Goal: Information Seeking & Learning: Learn about a topic

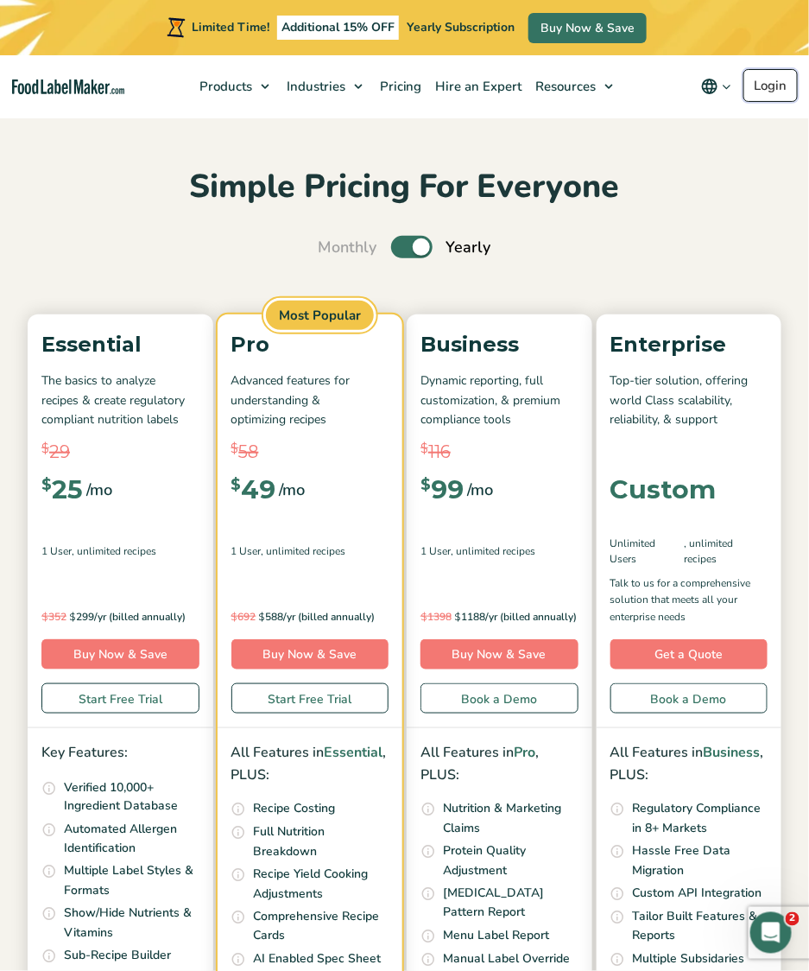
click at [770, 83] on link "Login" at bounding box center [771, 85] width 54 height 33
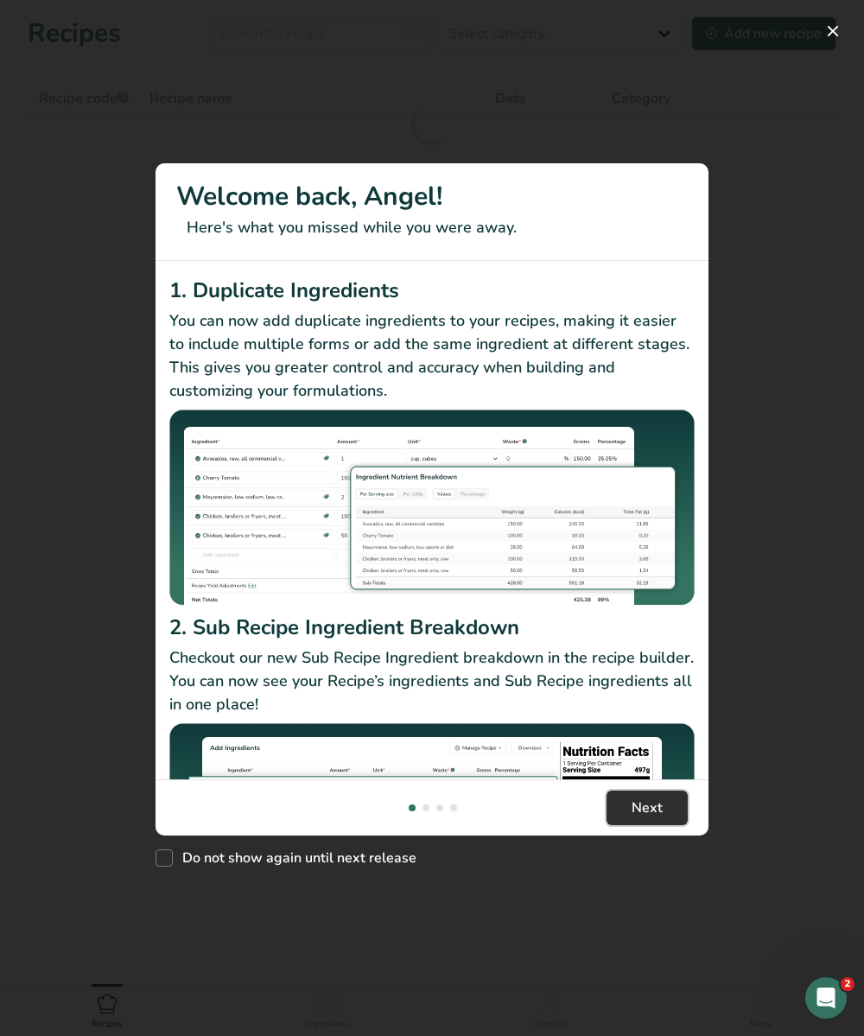
click at [643, 805] on span "Next" at bounding box center [646, 807] width 31 height 21
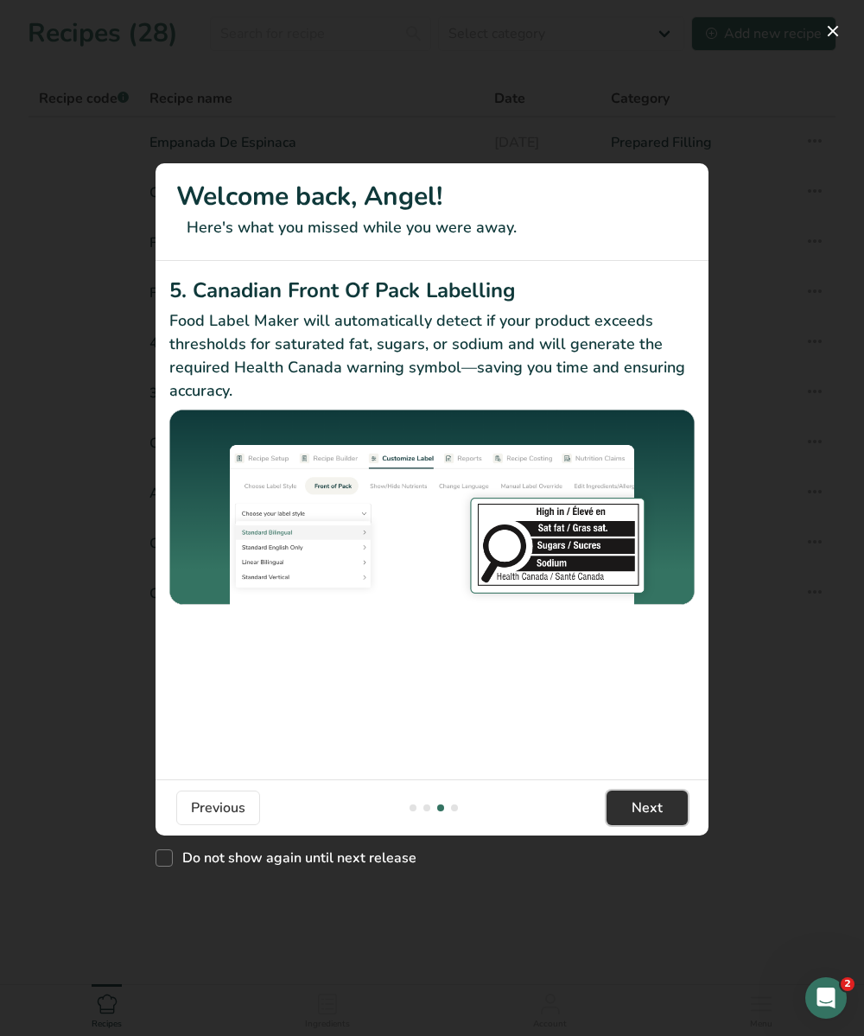
click at [643, 805] on span "Next" at bounding box center [646, 807] width 31 height 21
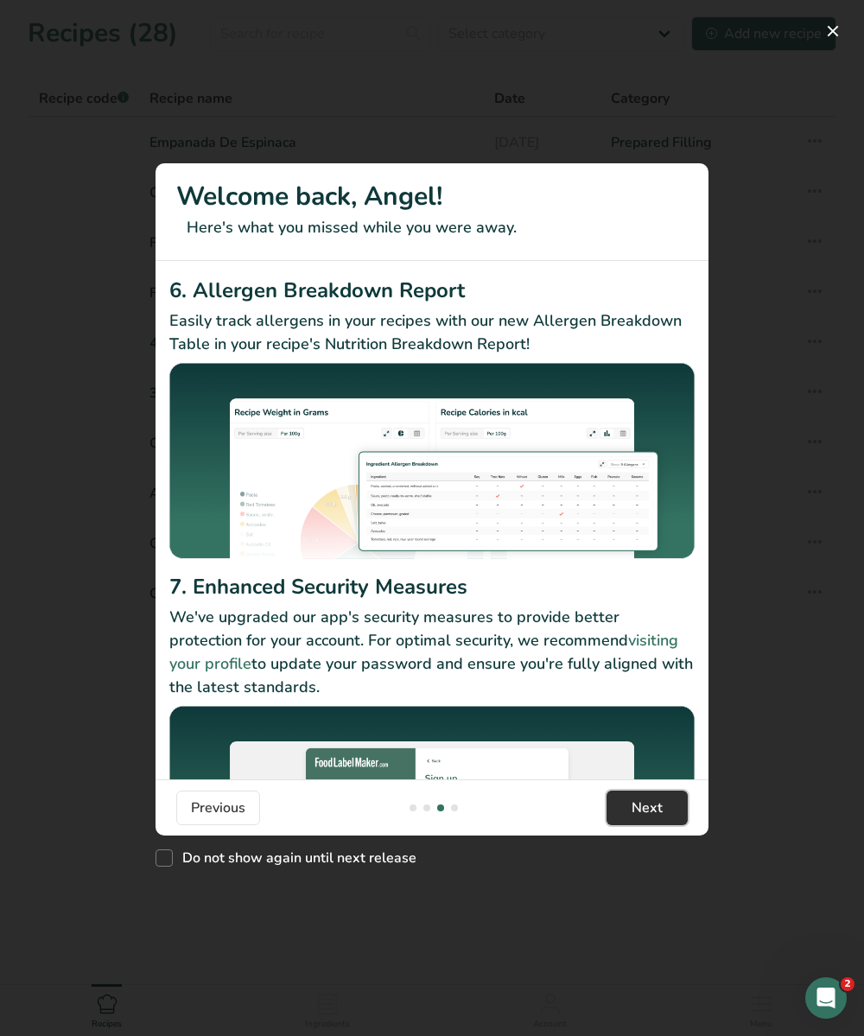
click at [643, 805] on span "Next" at bounding box center [646, 807] width 31 height 21
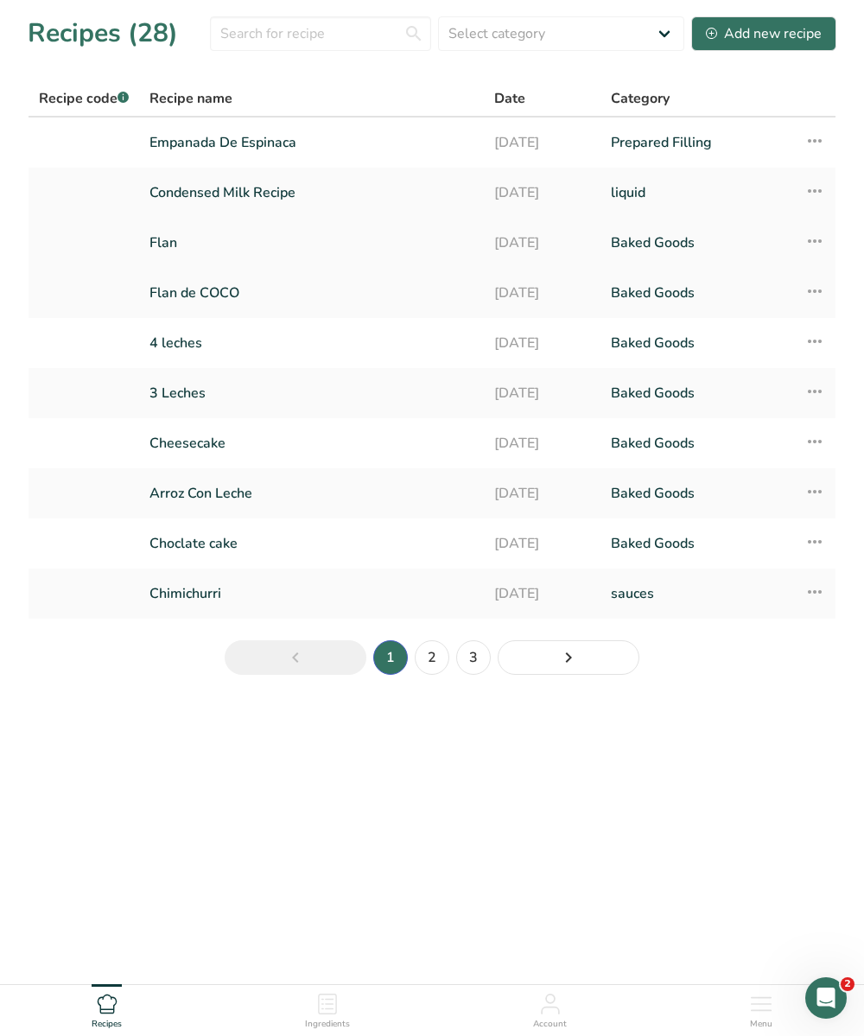
click at [168, 244] on link "Flan" at bounding box center [311, 243] width 324 height 36
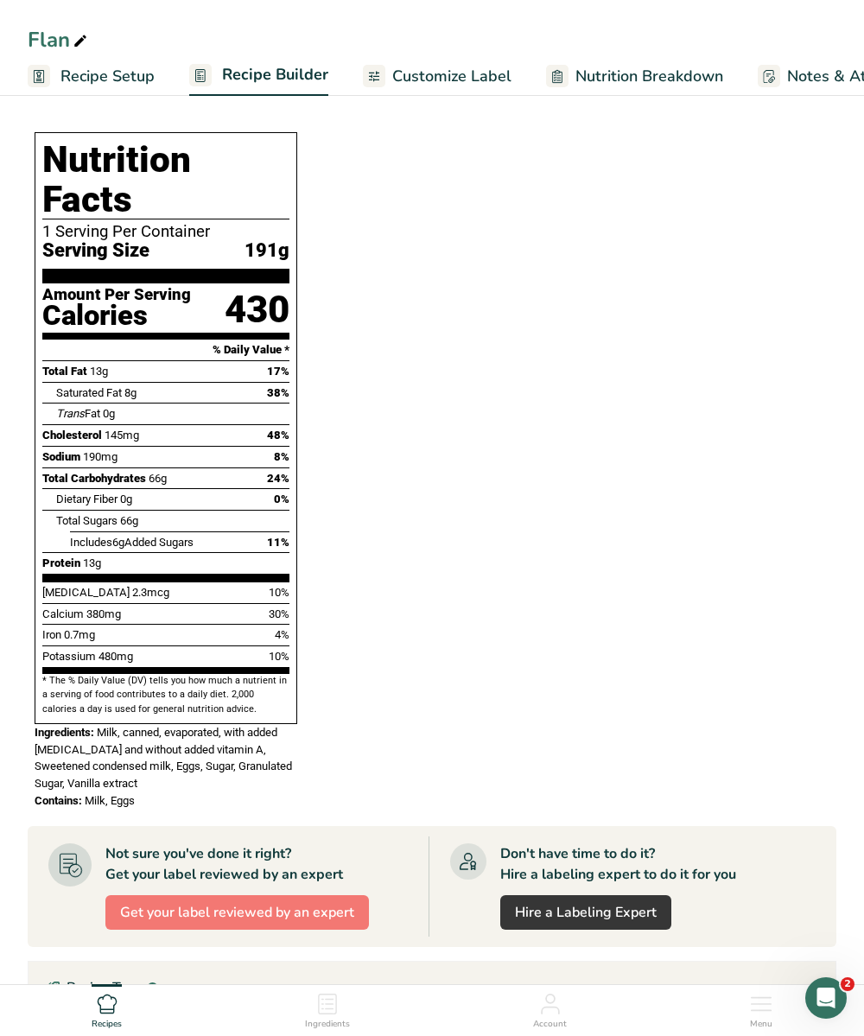
scroll to position [1064, 0]
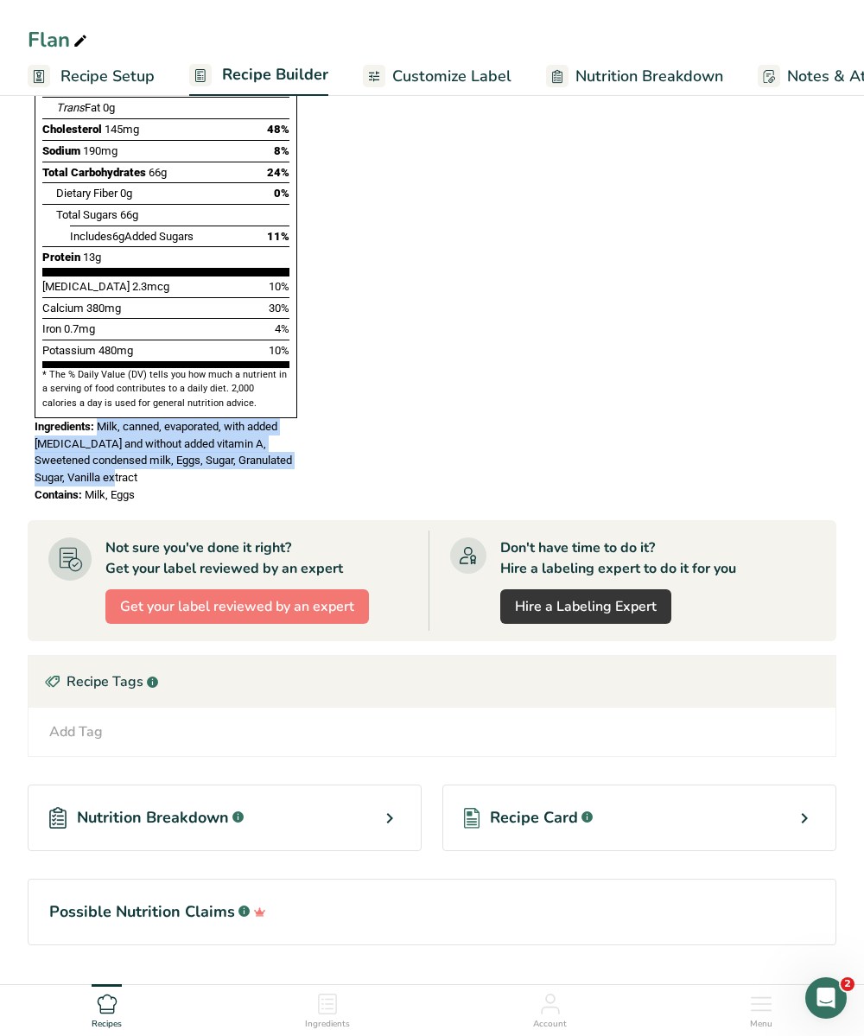
drag, startPoint x: 99, startPoint y: 387, endPoint x: 110, endPoint y: 435, distance: 49.5
click at [110, 435] on div "Ingredients: Milk, canned, evaporated, with added vitamin D and without added v…" at bounding box center [166, 452] width 263 height 68
copy span "Milk, canned, evaporated, with added vitamin D and without added vitamin A, Swe…"
drag, startPoint x: 85, startPoint y: 453, endPoint x: 158, endPoint y: 453, distance: 73.4
click at [160, 486] on div "Contains: Milk, Eggs" at bounding box center [166, 494] width 263 height 17
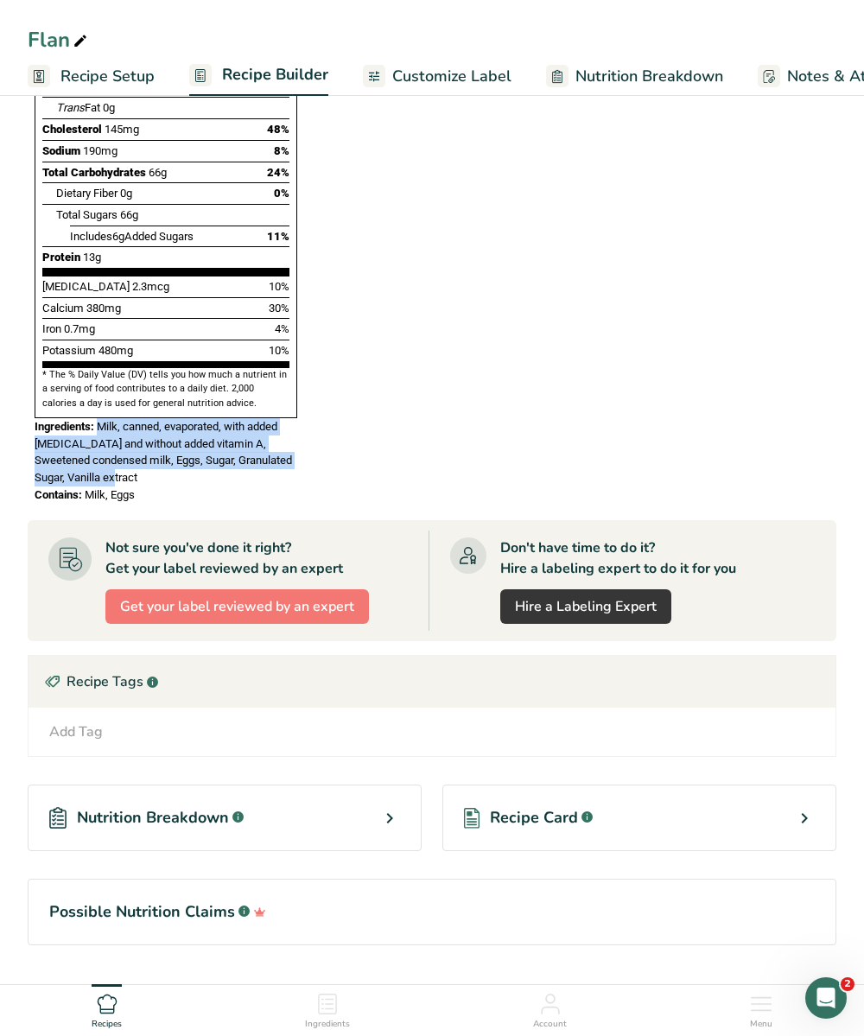
copy span "Milk, Eggs"
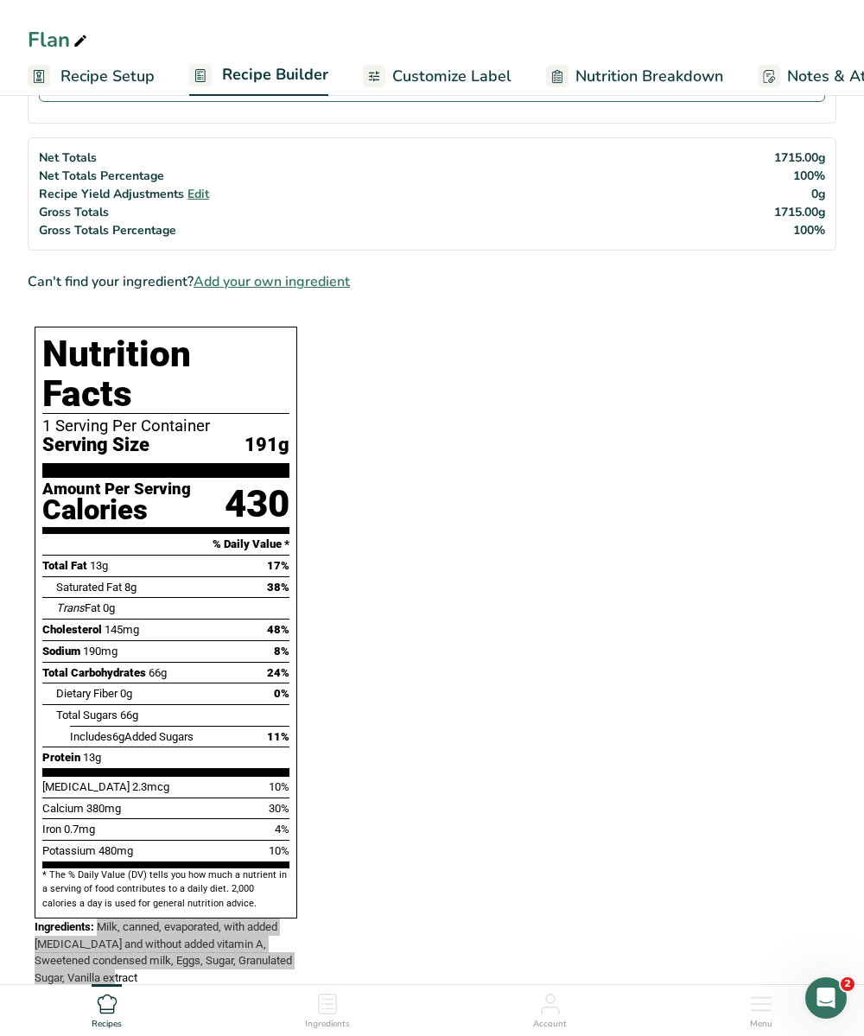
scroll to position [570, 0]
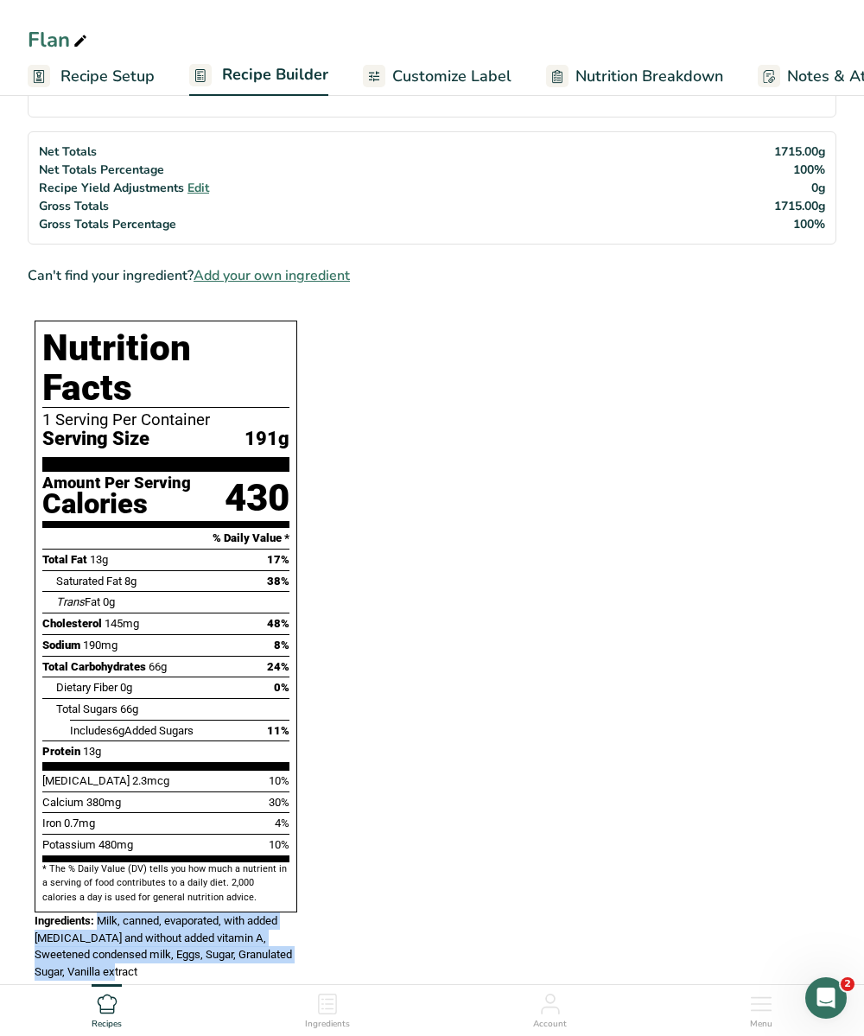
drag, startPoint x: 46, startPoint y: 337, endPoint x: 250, endPoint y: 859, distance: 561.2
click at [250, 859] on div "Nutrition Facts 1 Serving Per Container Serving Size 191g Amount Per Serving Ca…" at bounding box center [166, 616] width 263 height 592
copy div "Nutrition Facts 1 Serving Per Container Serving Size 191g Amount Per Serving Ca…"
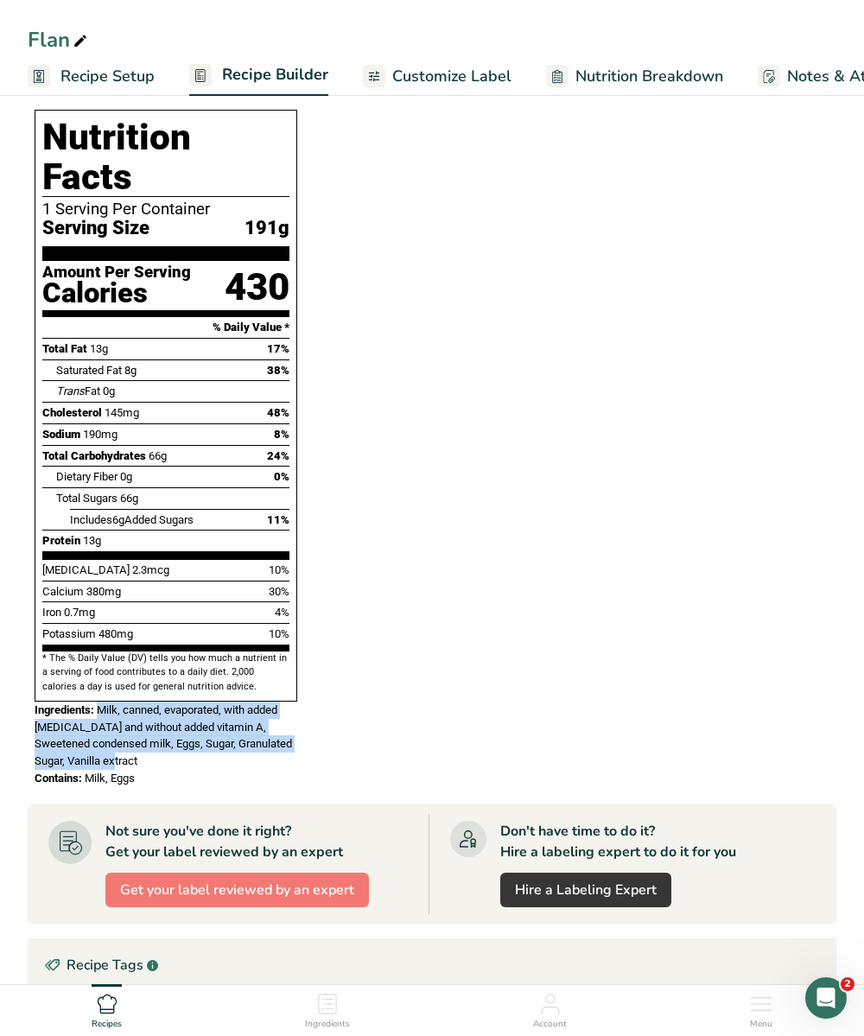
scroll to position [991, 0]
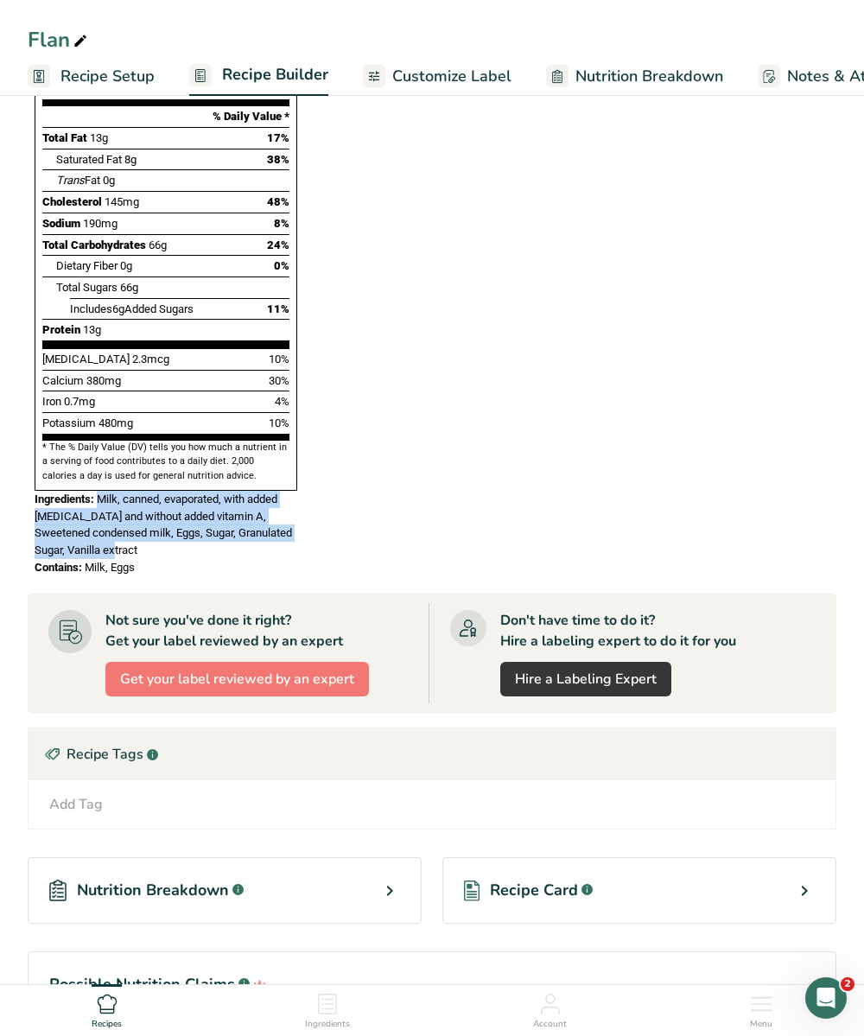
drag, startPoint x: 143, startPoint y: 523, endPoint x: 30, endPoint y: 522, distance: 112.3
click at [30, 522] on div "Nutrition Facts 1 Serving Per Container Serving Size 191g Amount Per Serving Ca…" at bounding box center [166, 237] width 276 height 690
copy div "Contains: Milk, Eggs"
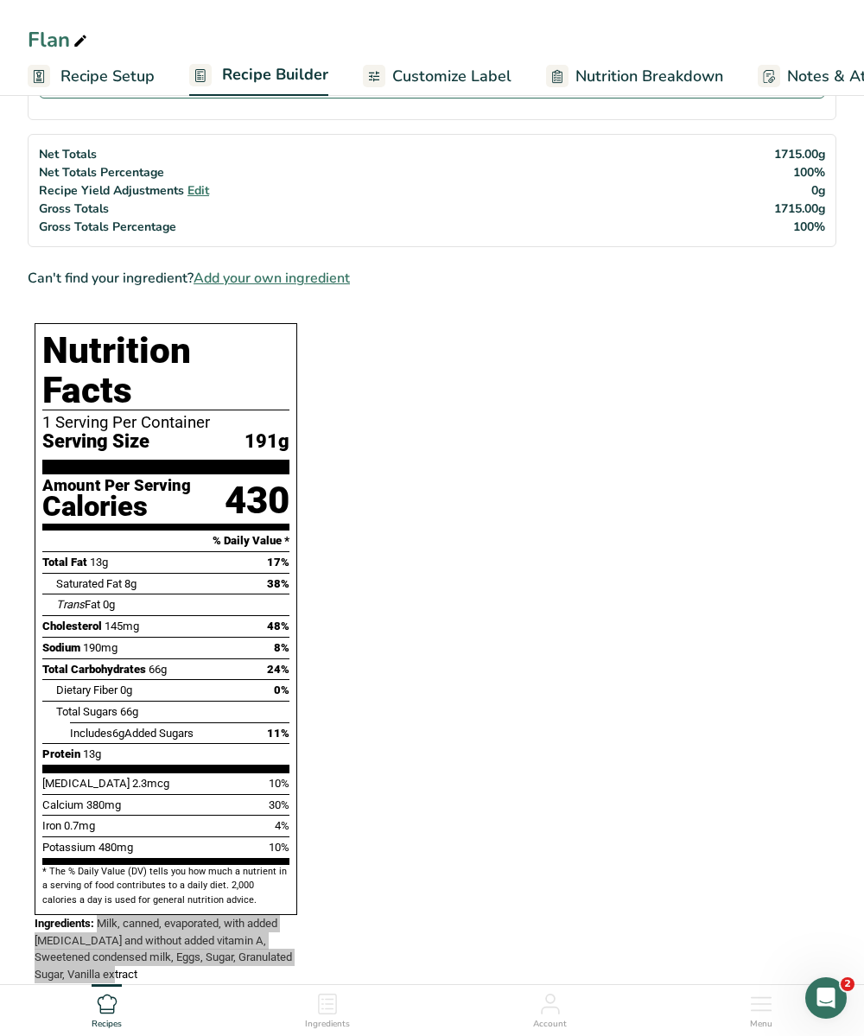
scroll to position [0, 0]
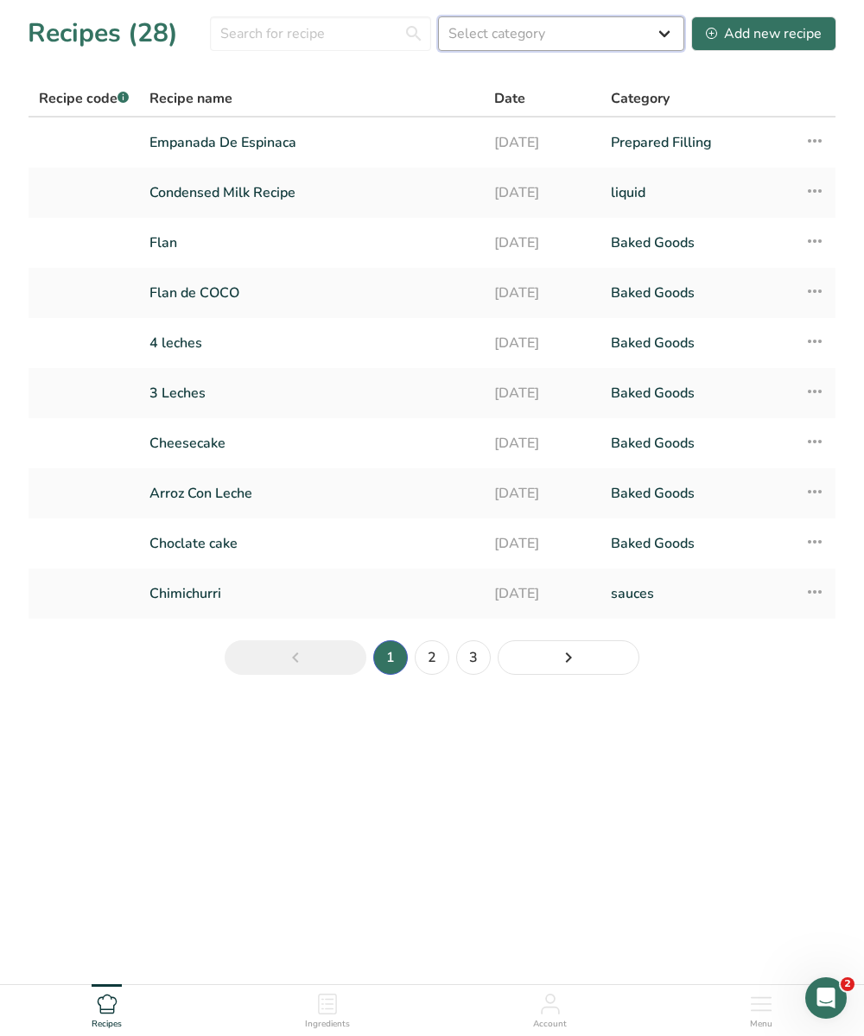
click at [505, 40] on select "Select category All Baked Goods Beverages Confectionery Cooked Meals, Salads, &…" at bounding box center [561, 33] width 246 height 35
select select "6"
click at [440, 16] on select "Select category All Baked Goods Beverages Confectionery Cooked Meals, Salads, &…" at bounding box center [561, 33] width 246 height 35
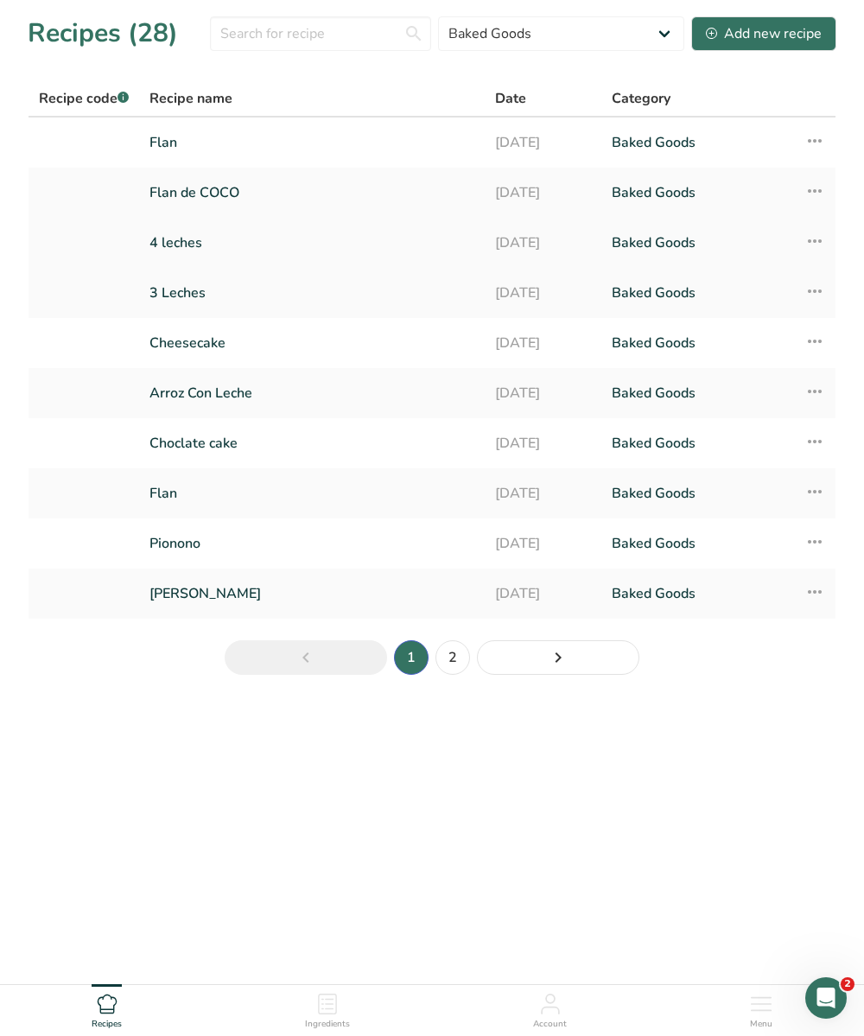
click at [188, 241] on link "4 leches" at bounding box center [311, 243] width 325 height 36
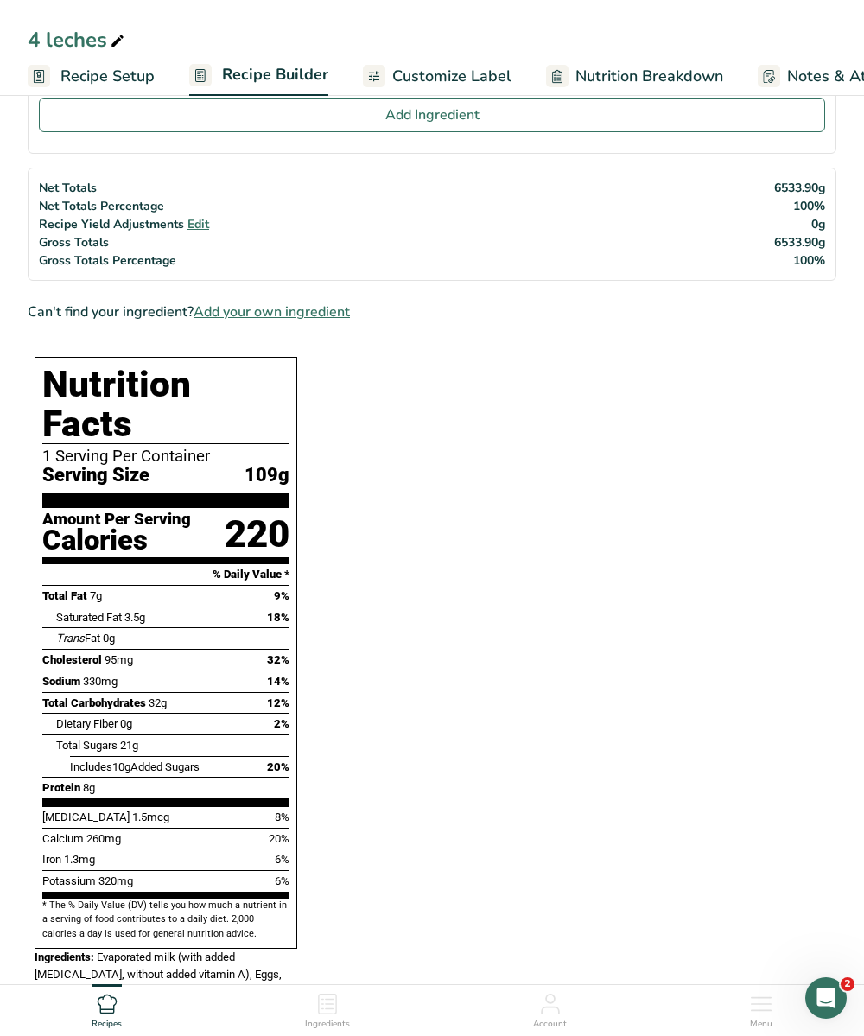
scroll to position [732, 0]
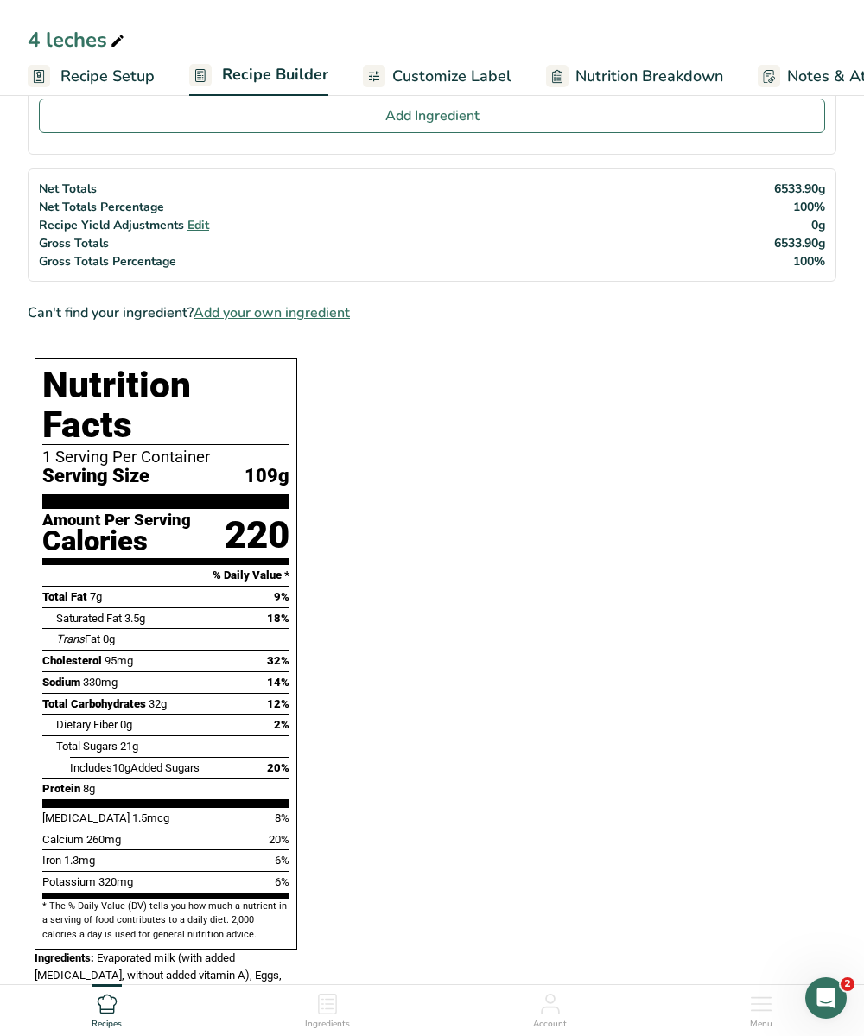
drag, startPoint x: 48, startPoint y: 374, endPoint x: 270, endPoint y: 887, distance: 559.3
click at [270, 887] on div "Nutrition Facts 1 Serving Per Container Serving Size 109g Amount Per Serving Ca…" at bounding box center [166, 654] width 263 height 592
copy div "Nutrition Facts 1 Serving Per Container Serving Size 109g Amount Per Serving Ca…"
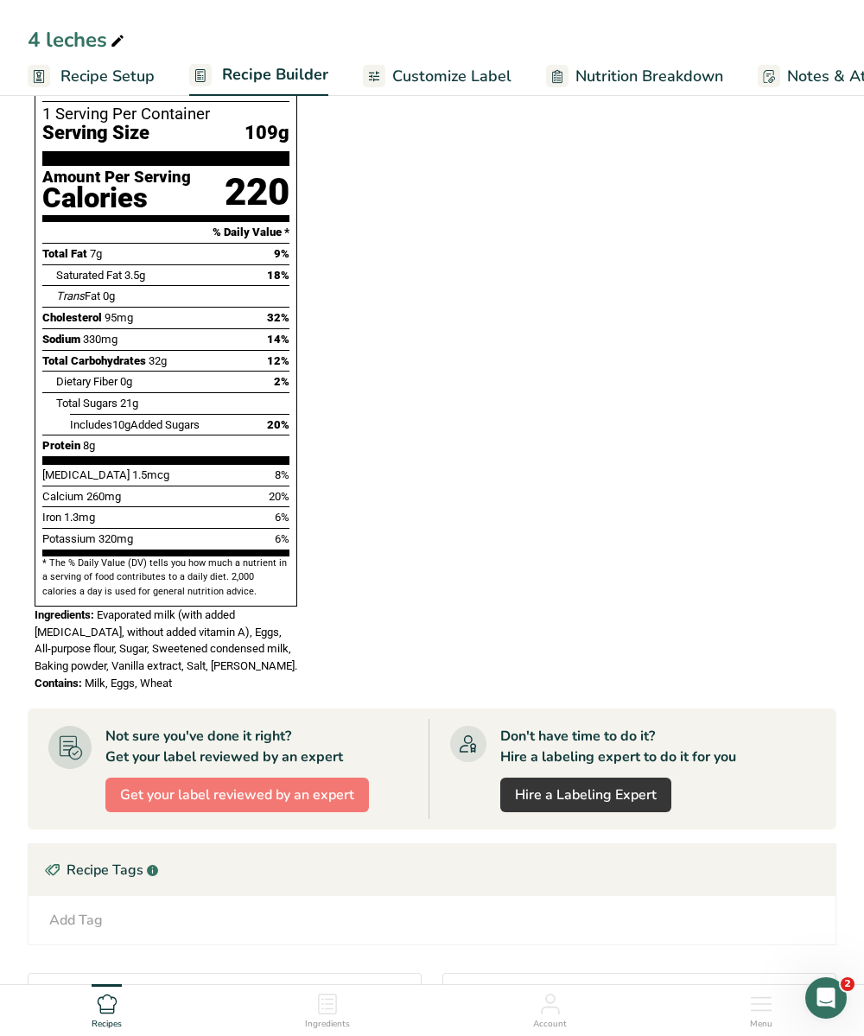
scroll to position [1141, 0]
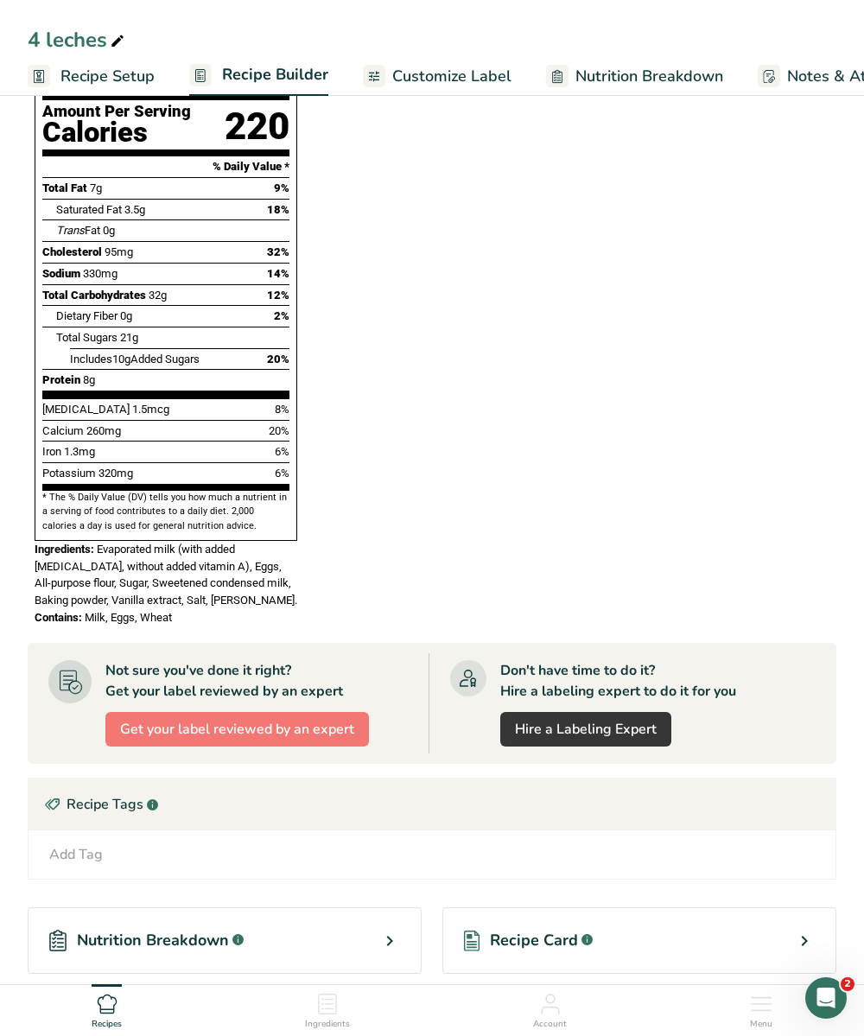
click at [328, 499] on section "Ingredients Egg, whole, raw, fresh i Amount 25 Unit large Portions 1 large 1 ex…" at bounding box center [432, 70] width 808 height 2049
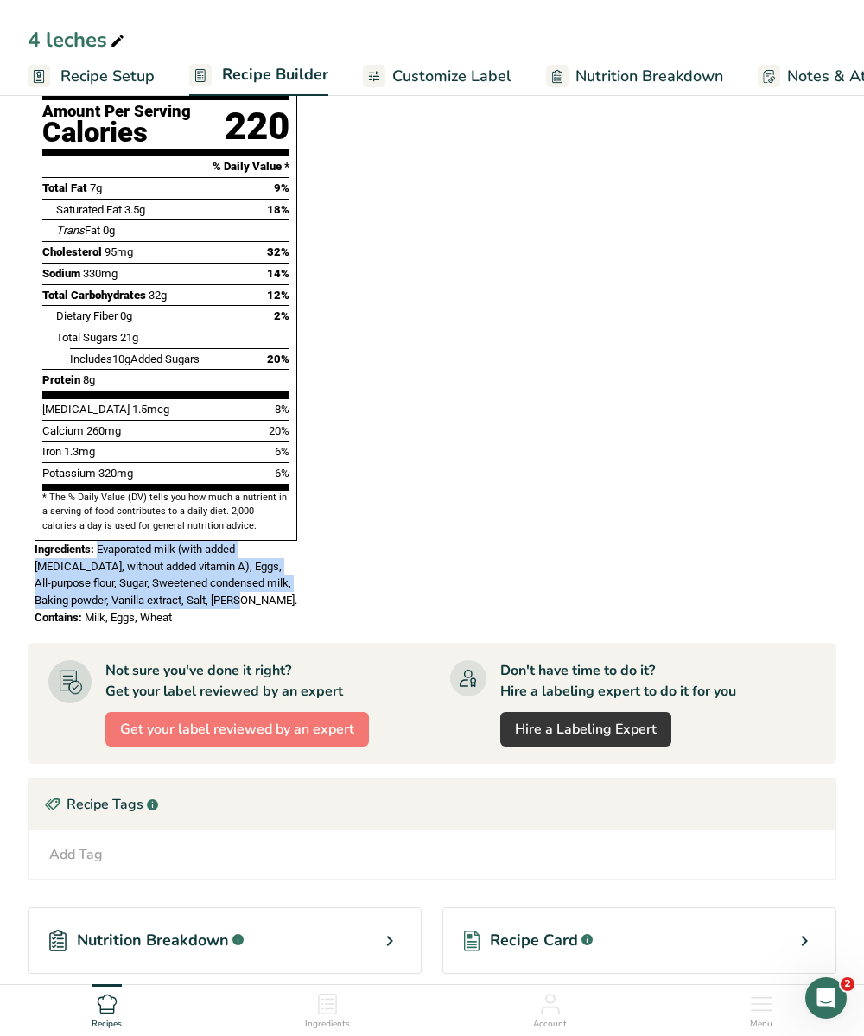
drag, startPoint x: 98, startPoint y: 501, endPoint x: 186, endPoint y: 552, distance: 101.8
click at [186, 552] on span "Evaporated milk (with added vitamin D, without added vitamin A), Eggs, All-purp…" at bounding box center [166, 574] width 263 height 64
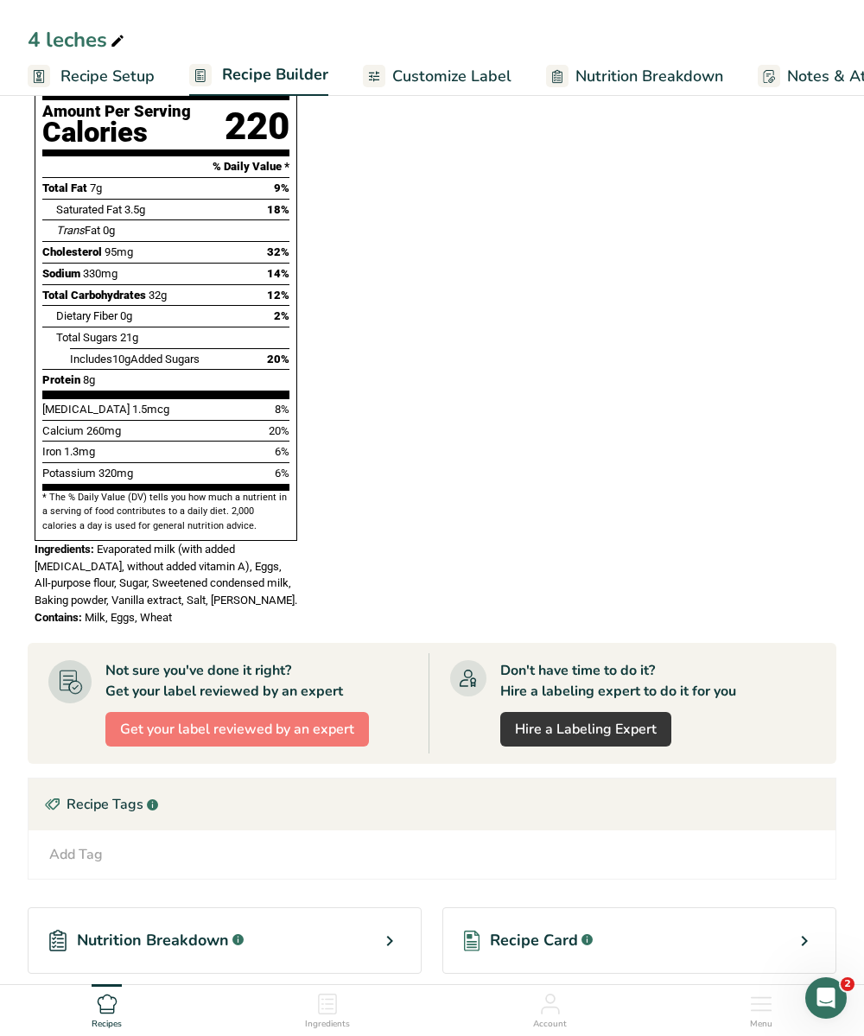
click at [190, 609] on div "Contains: Milk, Eggs, Wheat" at bounding box center [166, 617] width 263 height 17
drag, startPoint x: 190, startPoint y: 573, endPoint x: 28, endPoint y: 498, distance: 178.9
click at [28, 498] on div "Nutrition Facts 1 Serving Per Container Serving Size 109g Amount Per Serving Ca…" at bounding box center [166, 287] width 276 height 690
copy div "Ingredients: Evaporated milk (with added vitamin D, without added vitamin A), E…"
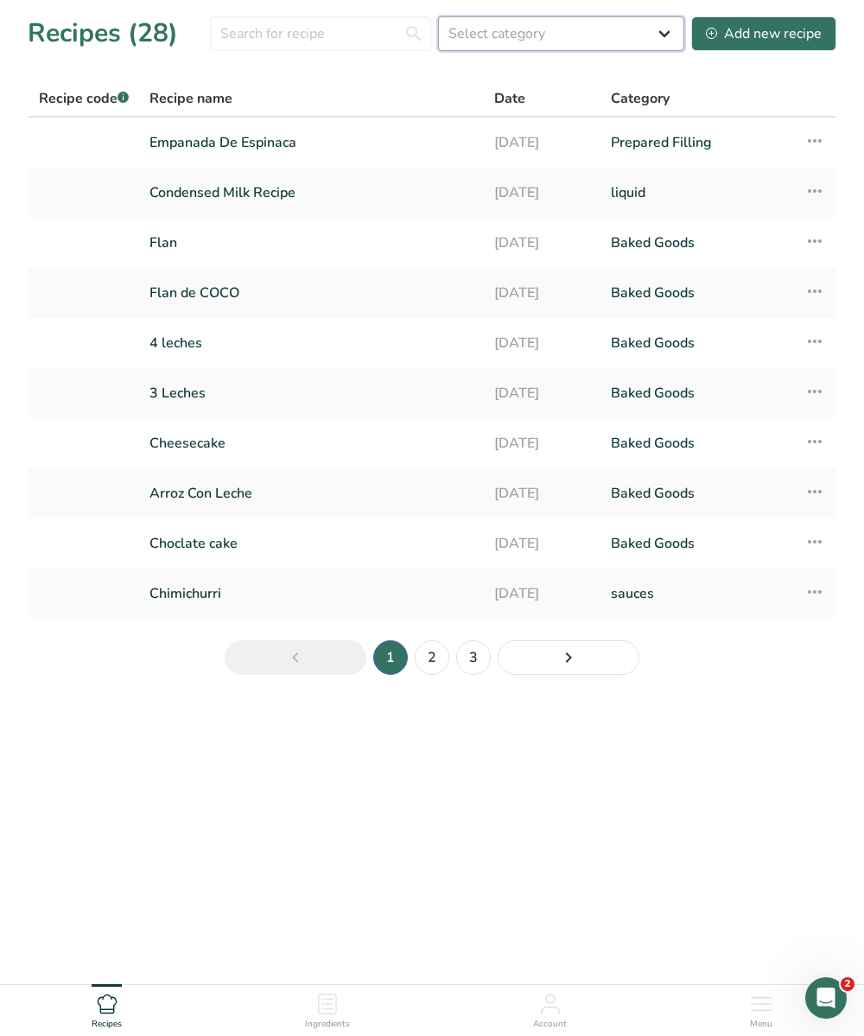
click at [626, 36] on select "Select category All Baked Goods Beverages Confectionery Cooked Meals, Salads, &…" at bounding box center [561, 33] width 246 height 35
select select "6"
click at [440, 16] on select "Select category All Baked Goods Beverages Confectionery Cooked Meals, Salads, &…" at bounding box center [561, 33] width 246 height 35
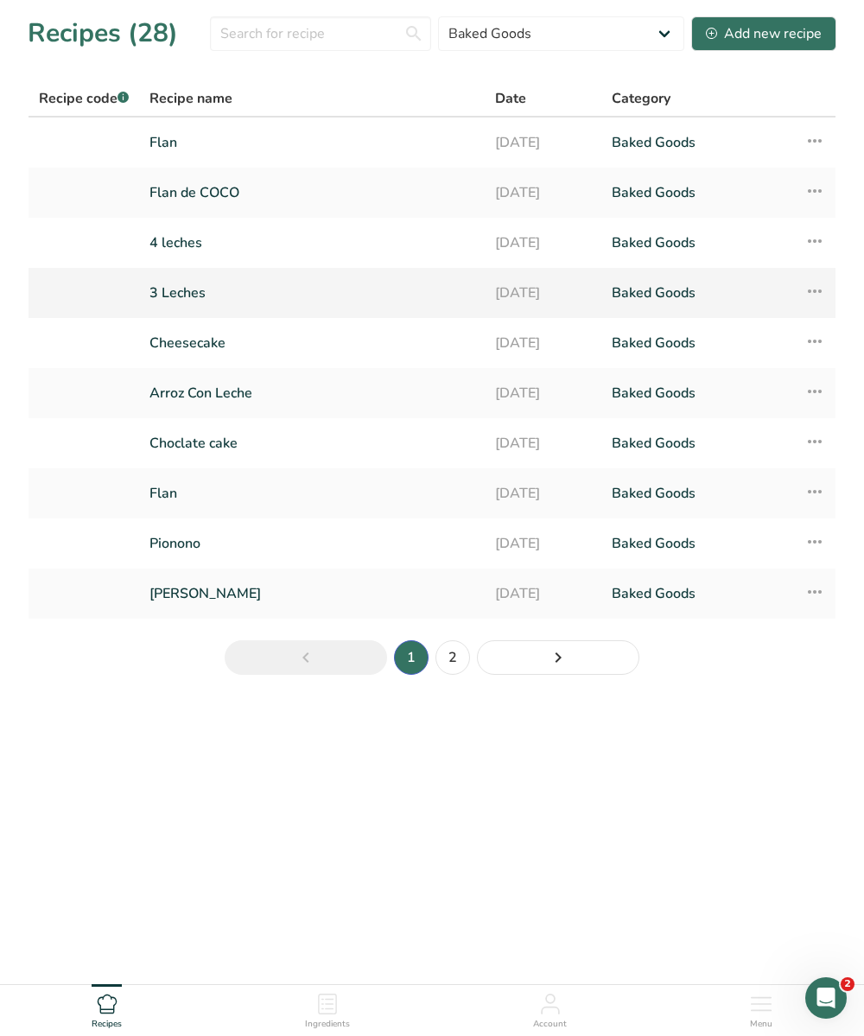
click at [205, 295] on link "3 Leches" at bounding box center [311, 293] width 325 height 36
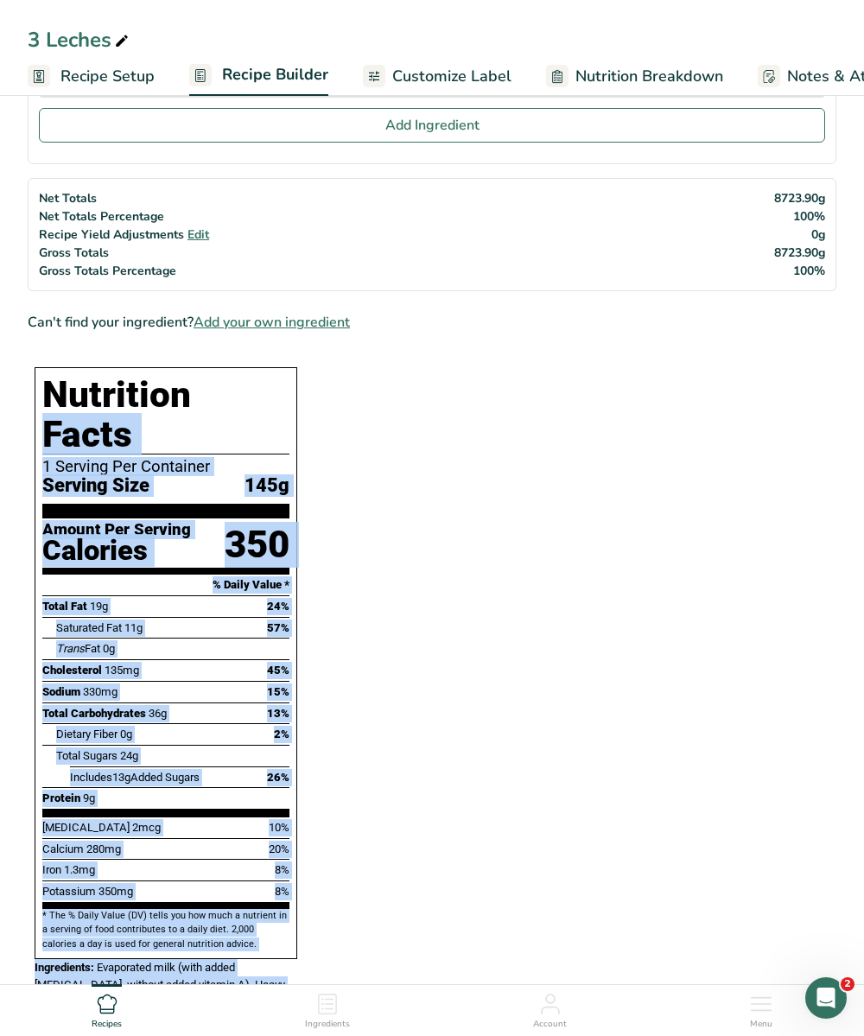
scroll to position [947, 0]
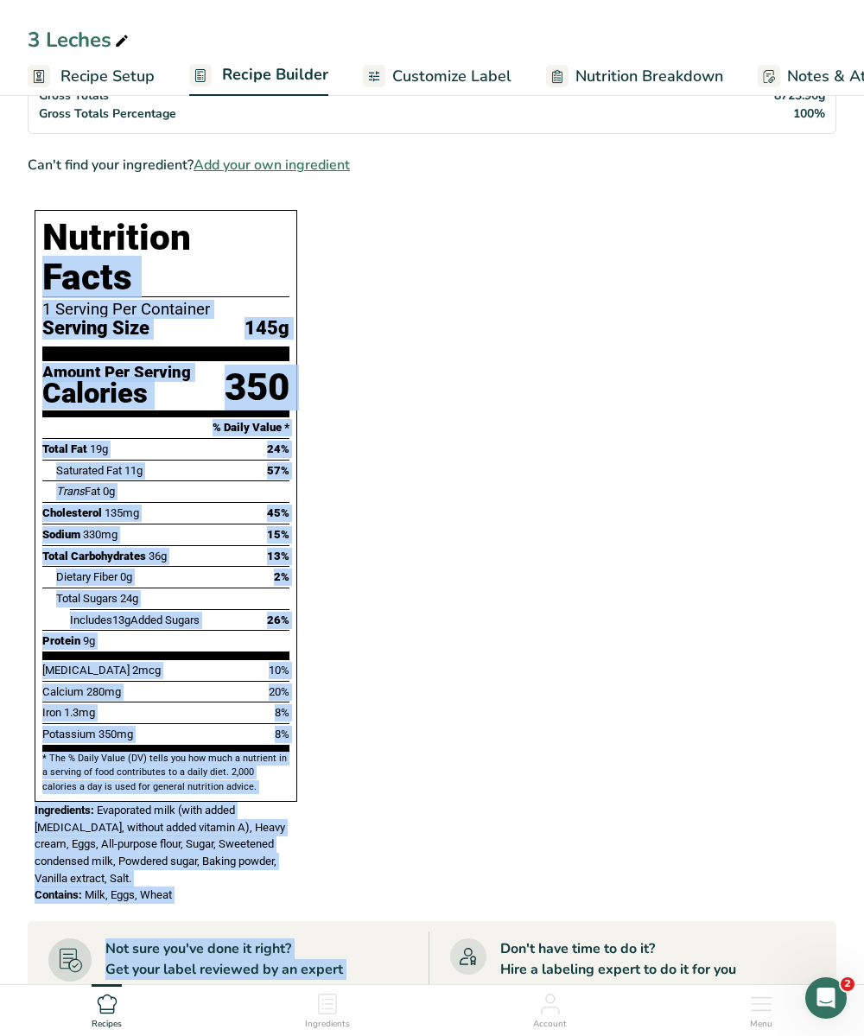
drag, startPoint x: 49, startPoint y: 497, endPoint x: 246, endPoint y: 745, distance: 316.6
click at [246, 745] on div "Nutrition Facts 1 Serving Per Container Serving Size 145g Amount Per Serving Ca…" at bounding box center [166, 506] width 263 height 592
copy div "Nutrition Facts 1 Serving Per Container Serving Size 145g Amount Per Serving Ca…"
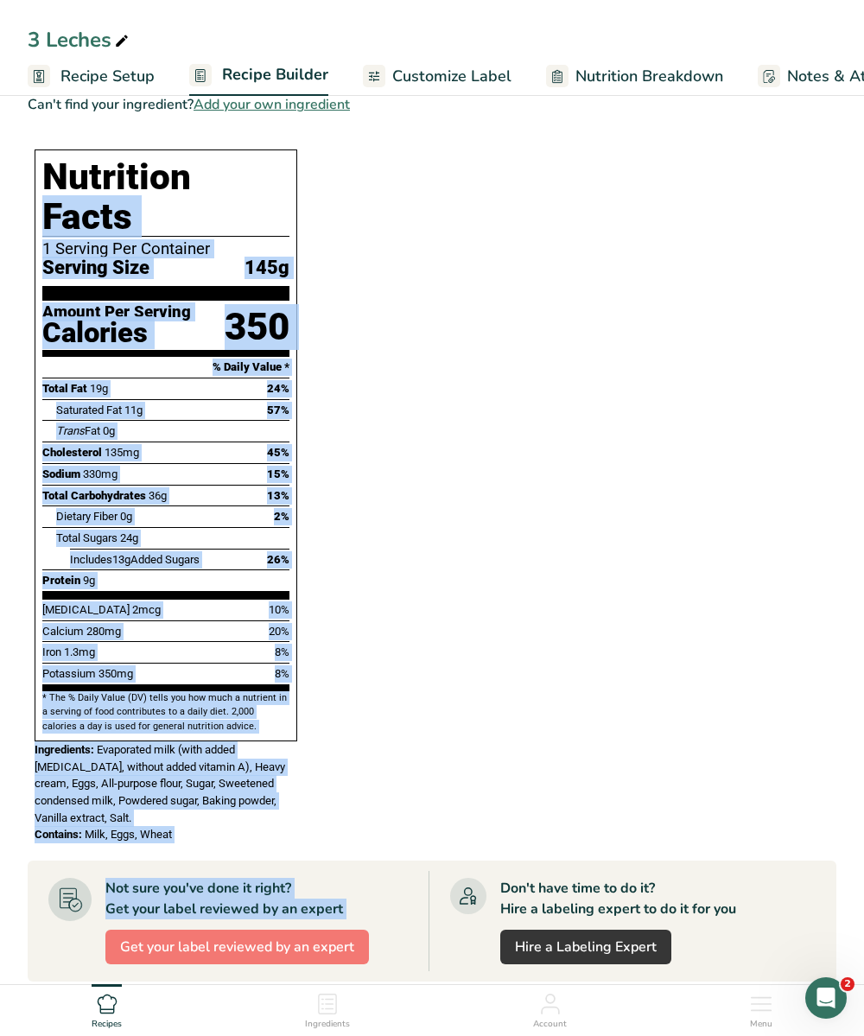
scroll to position [1023, 0]
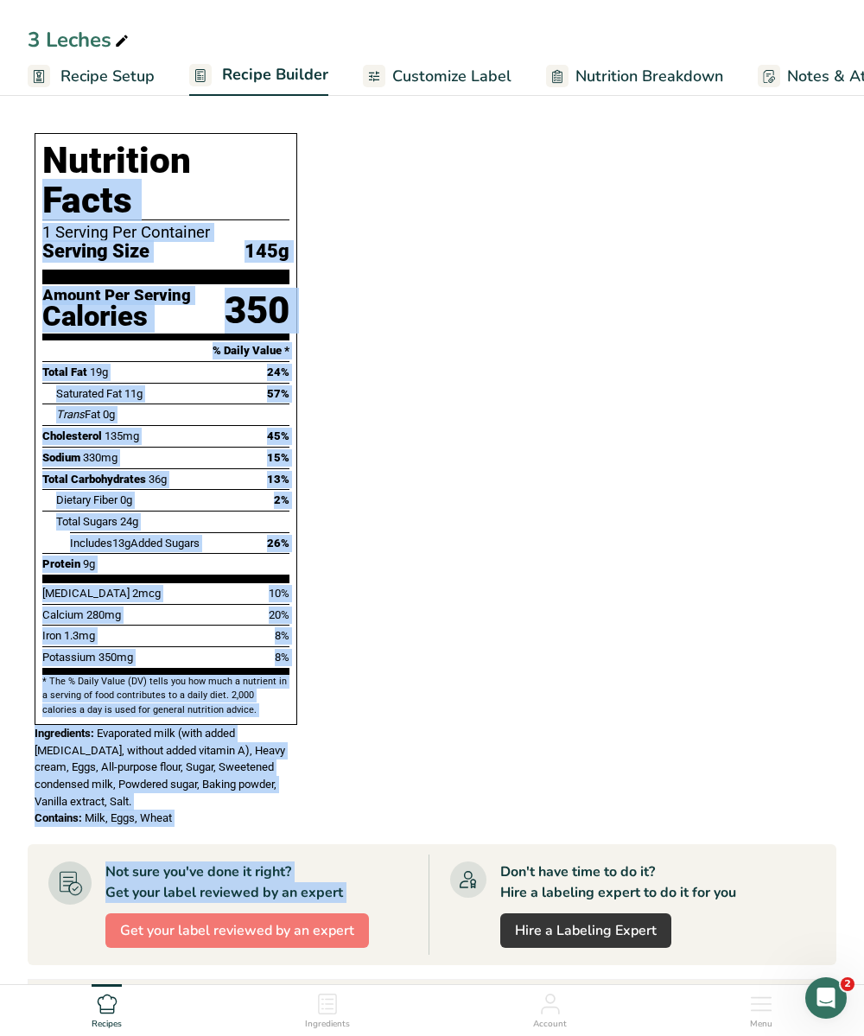
drag, startPoint x: 98, startPoint y: 685, endPoint x: 174, endPoint y: 773, distance: 116.9
click at [174, 774] on div "Nutrition Facts 1 Serving Per Container Serving Size 145g Amount Per Serving Ca…" at bounding box center [166, 479] width 276 height 707
copy div "Evaporated milk (with added vitamin D, without added vitamin A), Heavy cream, E…"
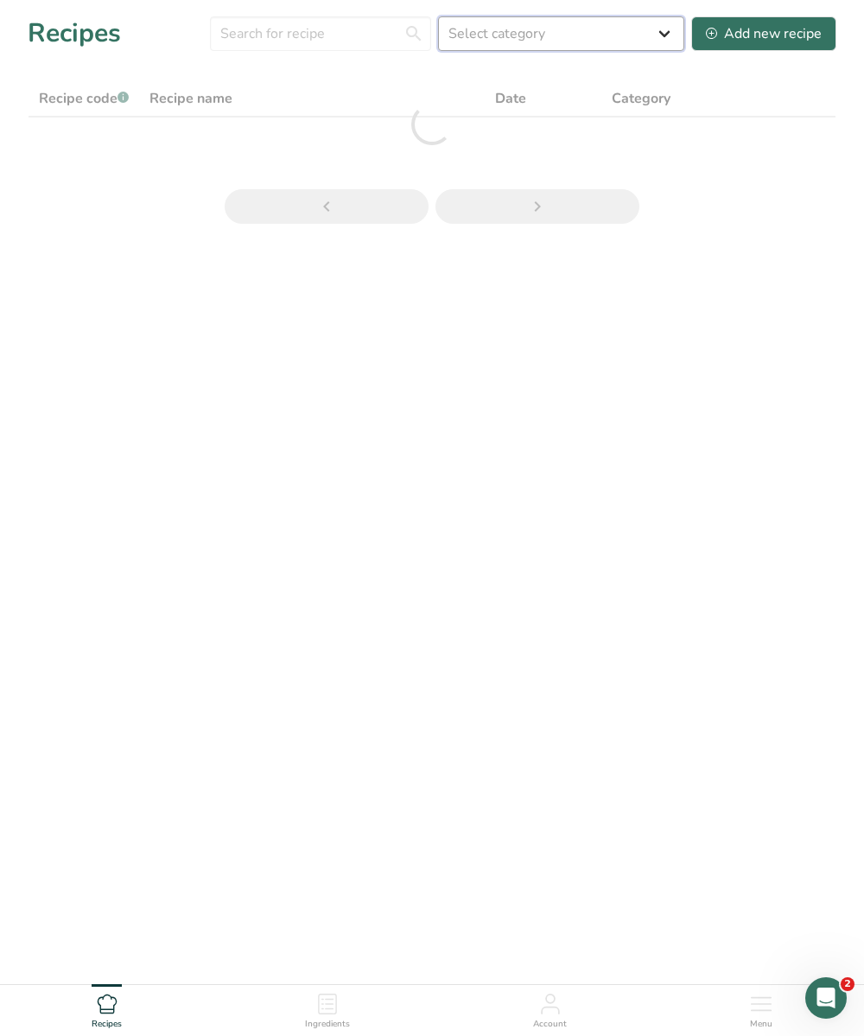
click at [535, 44] on select "Select category All Baked Goods Beverages Confectionery Cooked Meals, Salads, &…" at bounding box center [561, 33] width 246 height 35
select select "6"
click at [440, 16] on select "Select category All Baked Goods Beverages Confectionery Cooked Meals, Salads, &…" at bounding box center [561, 33] width 246 height 35
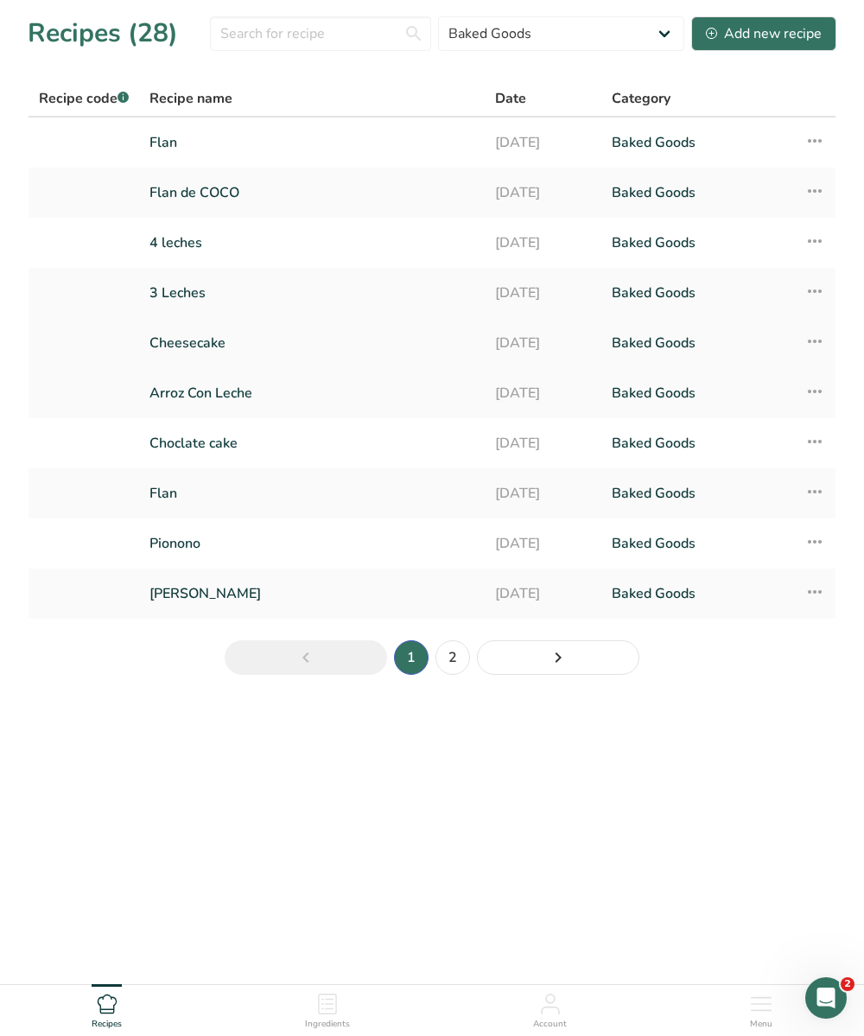
click at [200, 336] on link "Cheesecake" at bounding box center [311, 343] width 325 height 36
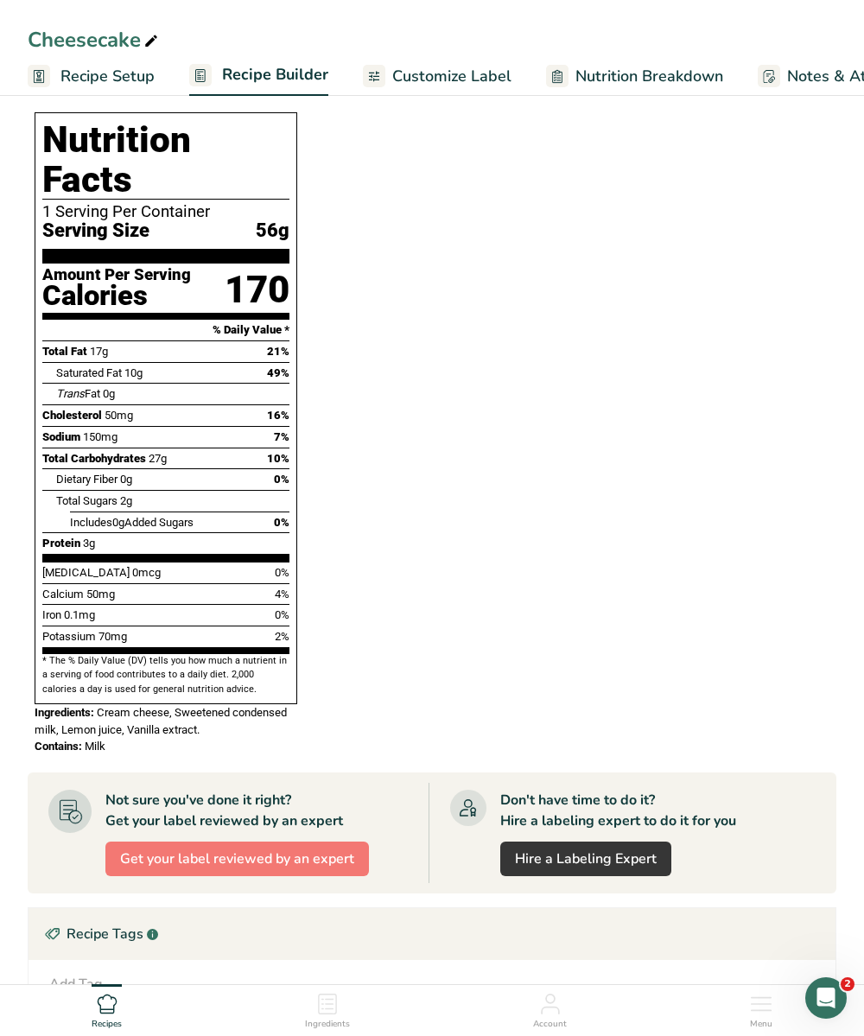
scroll to position [622, 0]
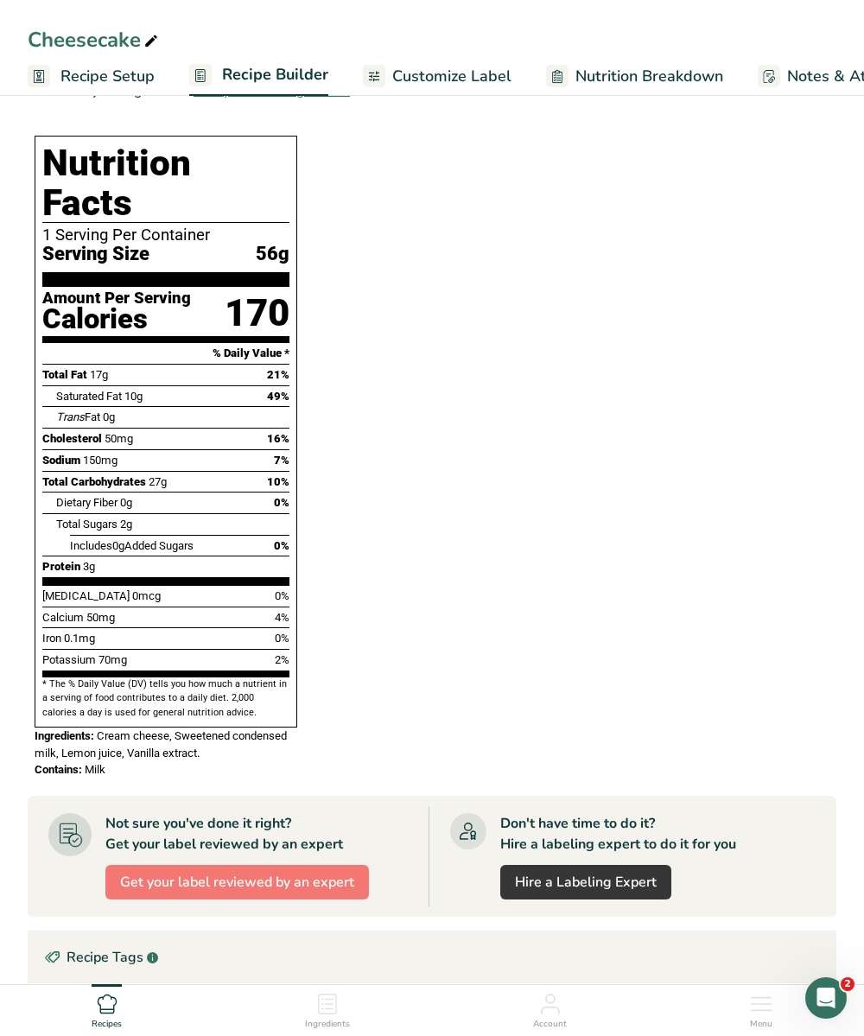
drag, startPoint x: 48, startPoint y: 163, endPoint x: 252, endPoint y: 669, distance: 545.9
click at [252, 669] on div "Nutrition Facts 1 Serving Per Container Serving Size 56g Amount Per Serving Cal…" at bounding box center [166, 432] width 263 height 592
copy div "Nutrition Facts 1 Serving Per Container Serving Size 56g Amount Per Serving Cal…"
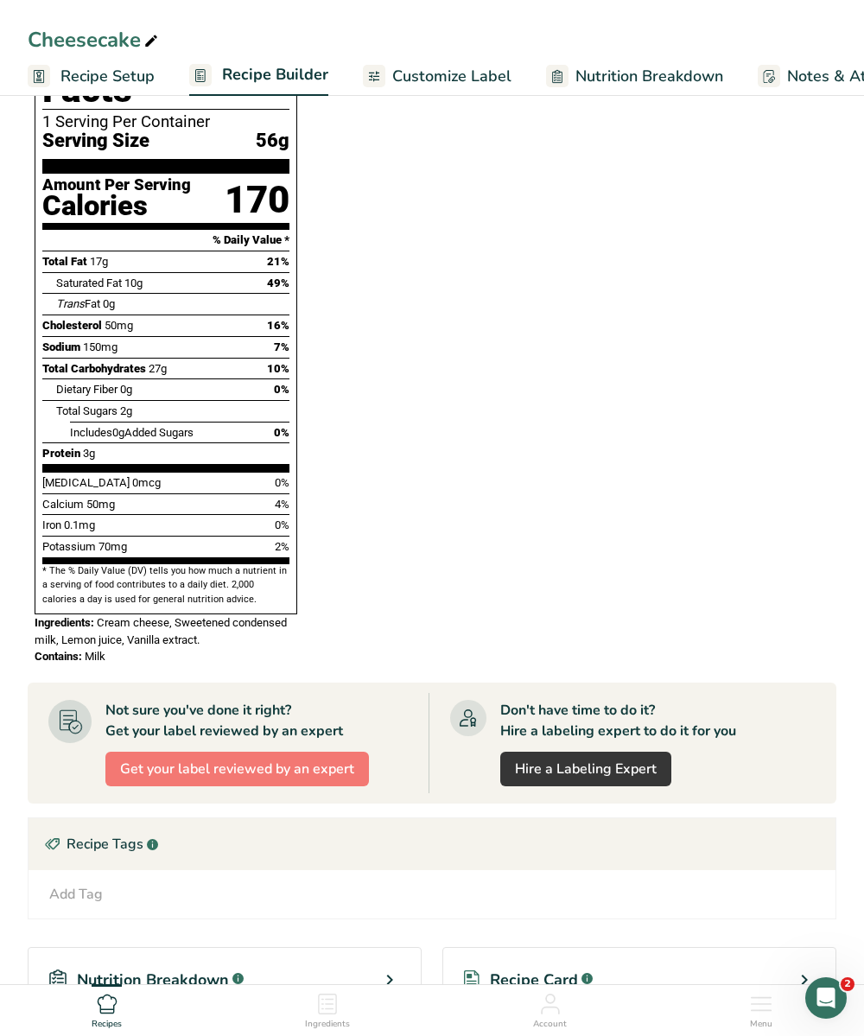
scroll to position [898, 0]
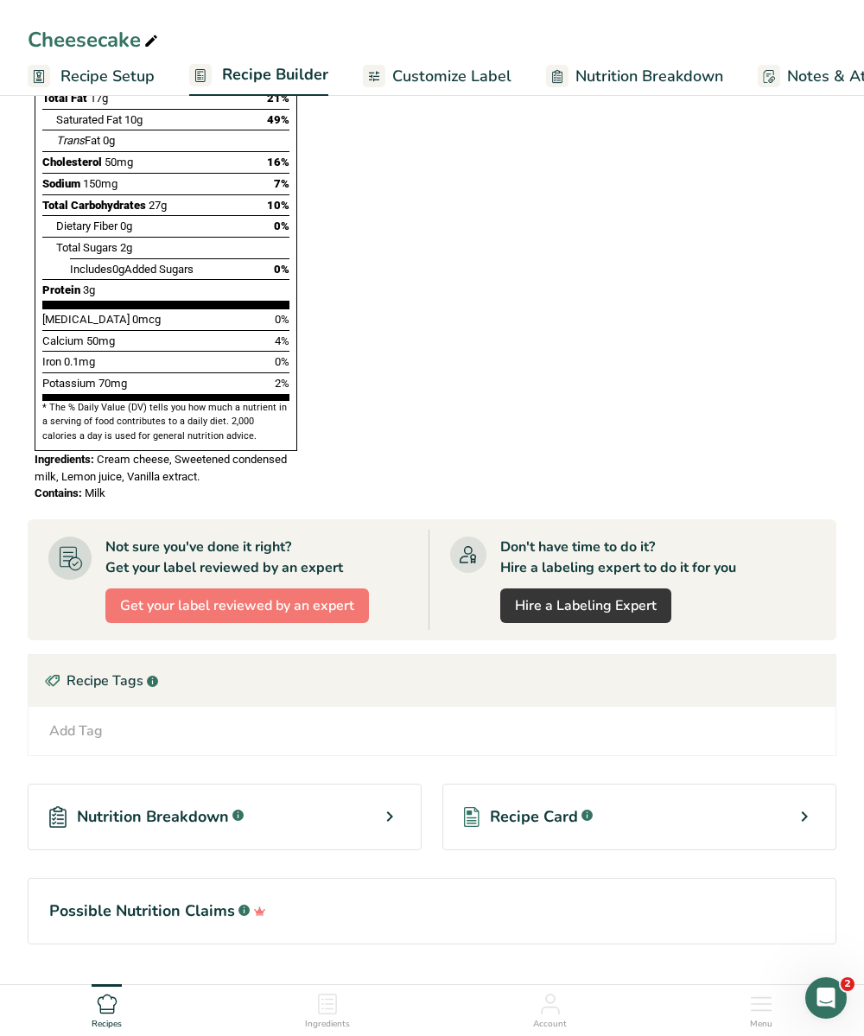
drag, startPoint x: 102, startPoint y: 415, endPoint x: 117, endPoint y: 451, distance: 38.3
click at [117, 451] on div "Nutrition Facts 1 Serving Per Container Serving Size 56g Amount Per Serving Cal…" at bounding box center [166, 180] width 276 height 656
copy div "ream cheese, Sweetened condensed milk, Lemon juice, Vanilla extract. Contains: …"
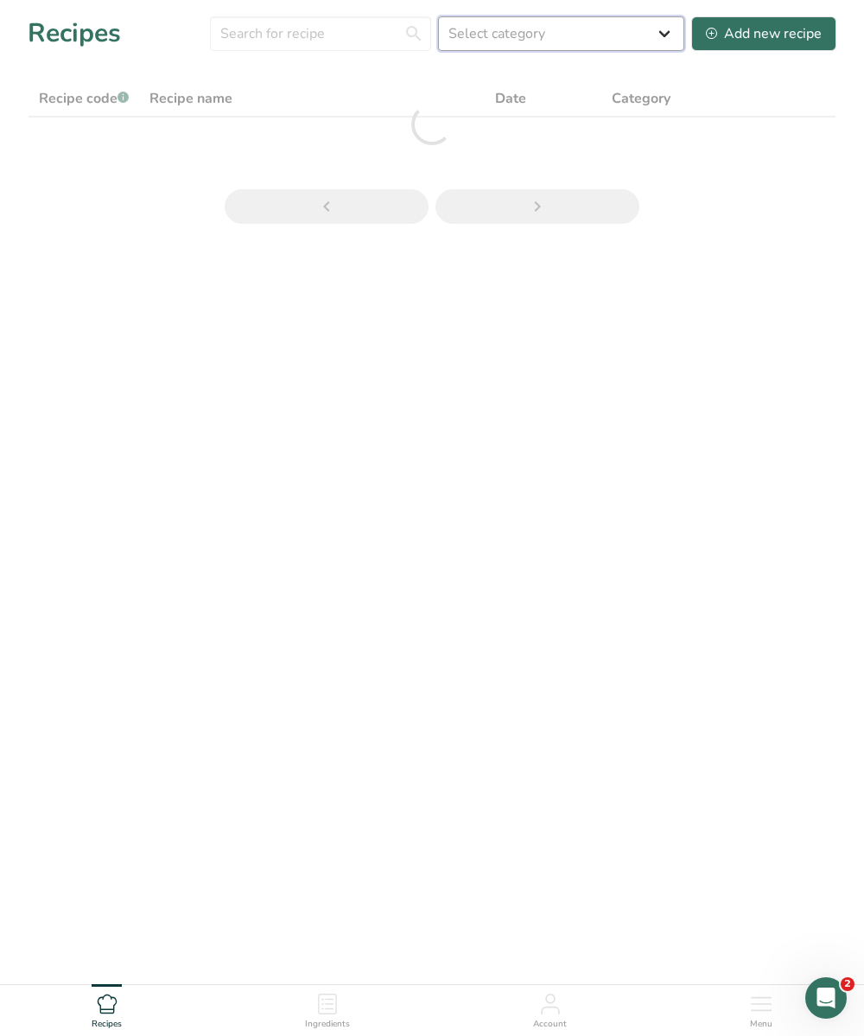
click at [643, 35] on select "Select category All Baked Goods Beverages Confectionery Cooked Meals, Salads, &…" at bounding box center [561, 33] width 246 height 35
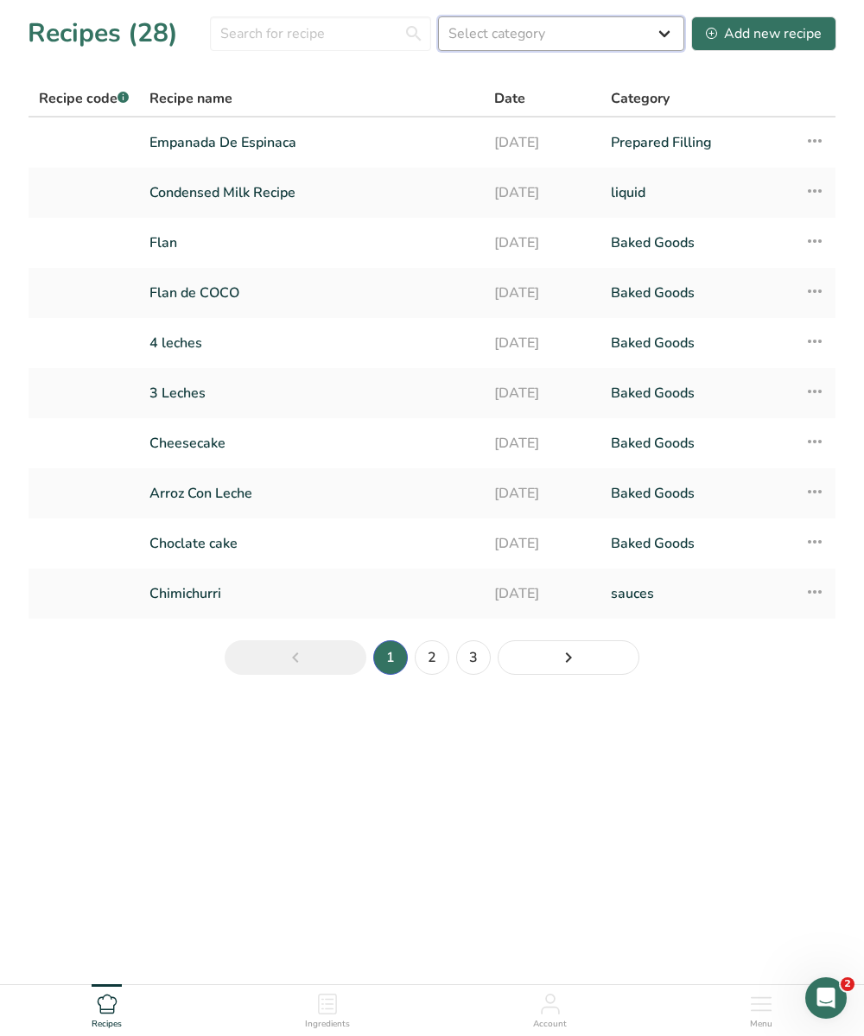
select select "6"
click at [440, 16] on select "Select category All Baked Goods Beverages Confectionery Cooked Meals, Salads, &…" at bounding box center [561, 33] width 246 height 35
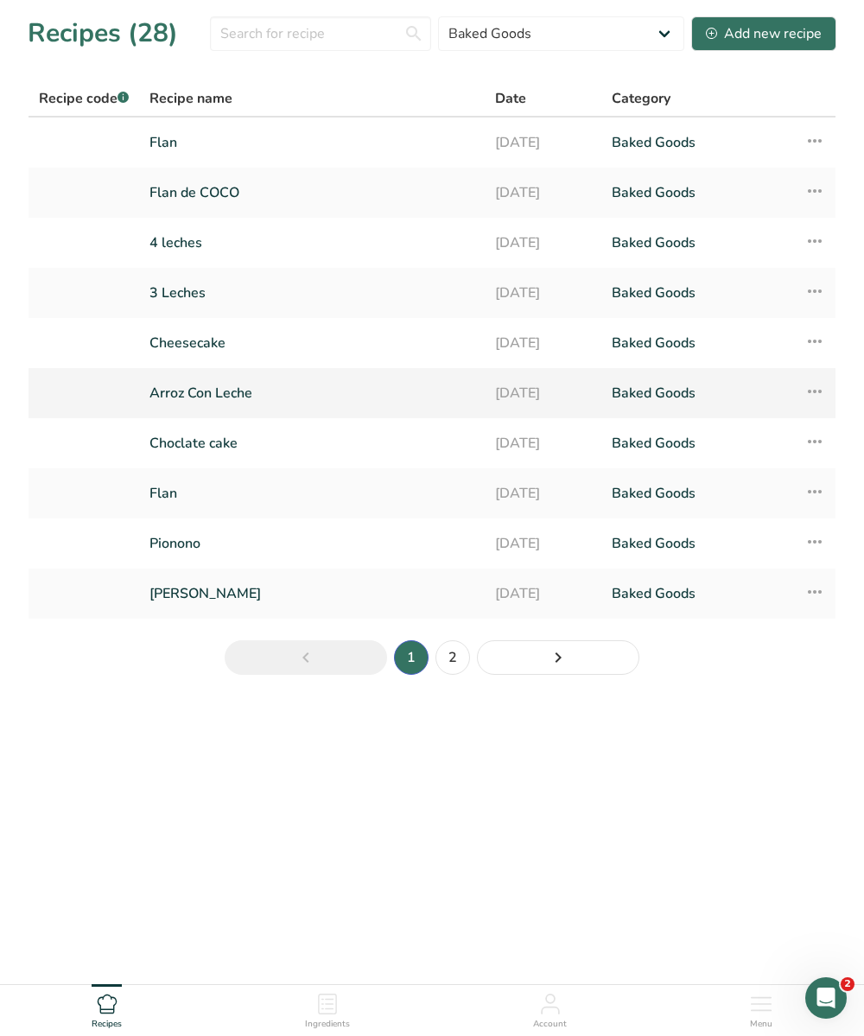
click at [200, 398] on link "Arroz Con Leche" at bounding box center [311, 393] width 325 height 36
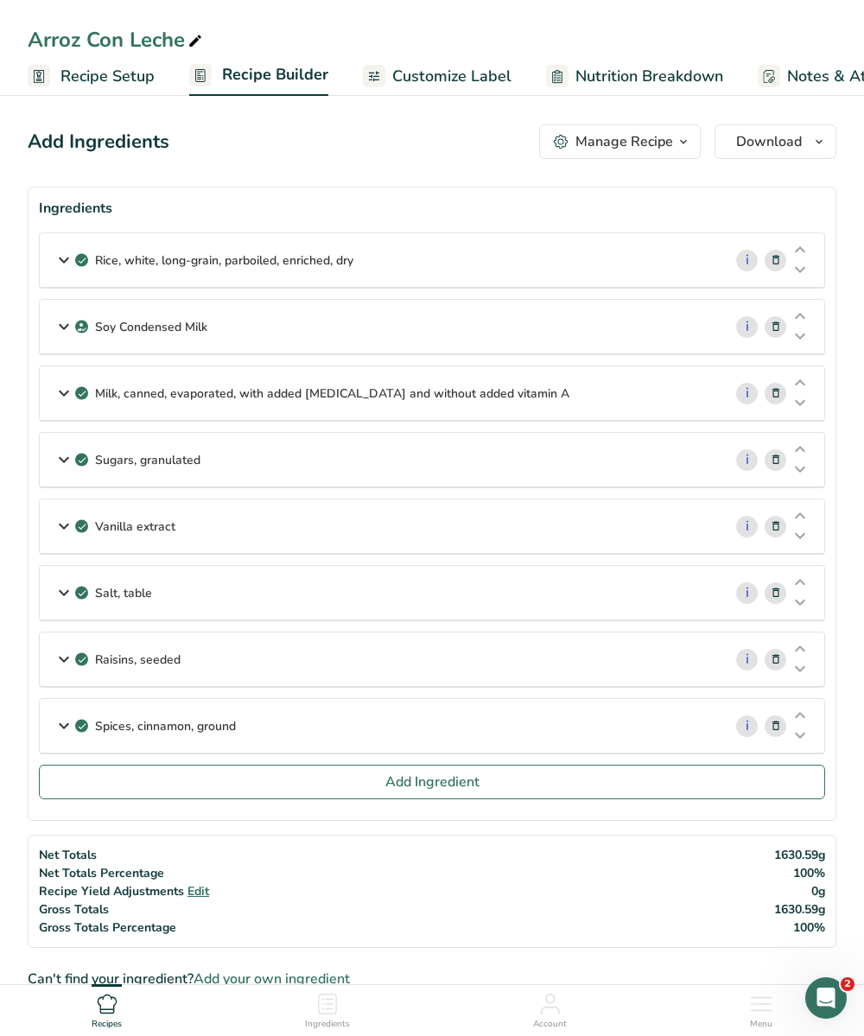
click at [109, 42] on div "Arroz Con Leche" at bounding box center [117, 39] width 178 height 31
click at [109, 42] on input "Arroz Con Leche" at bounding box center [432, 39] width 808 height 31
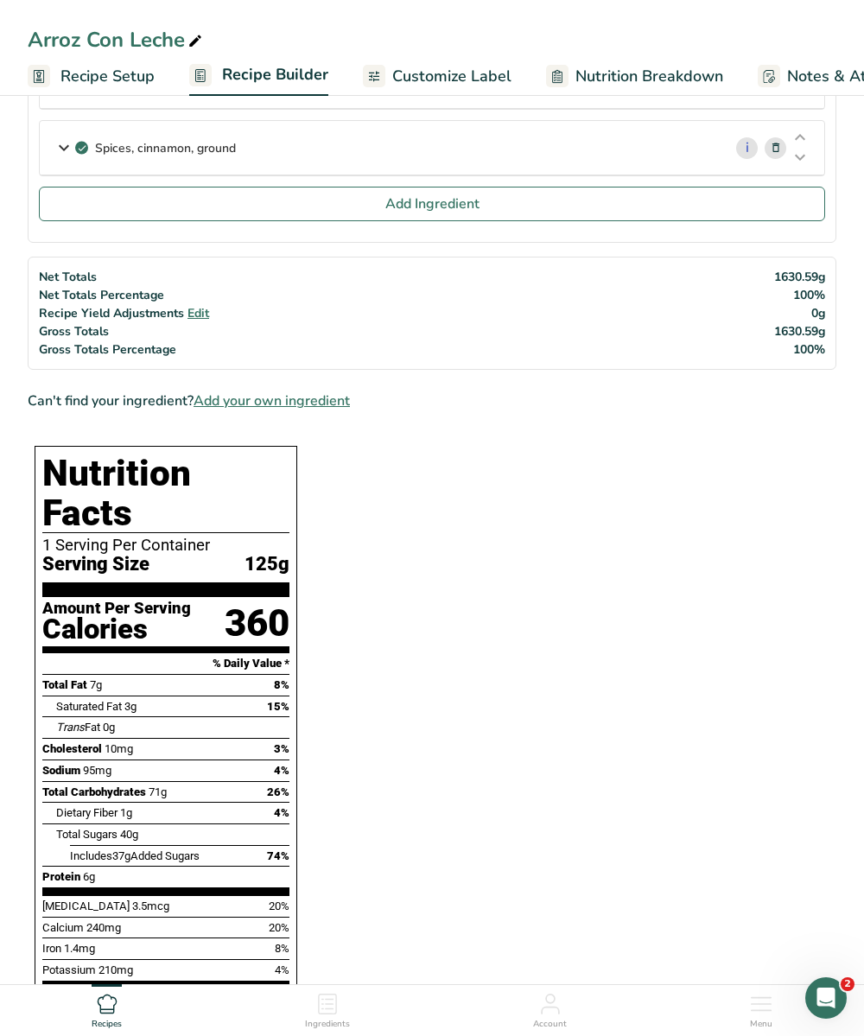
drag, startPoint x: 50, startPoint y: 466, endPoint x: 219, endPoint y: 975, distance: 536.7
click at [219, 975] on div "Nutrition Facts 1 Serving Per Container Serving Size 125g Amount Per Serving Ca…" at bounding box center [166, 742] width 263 height 592
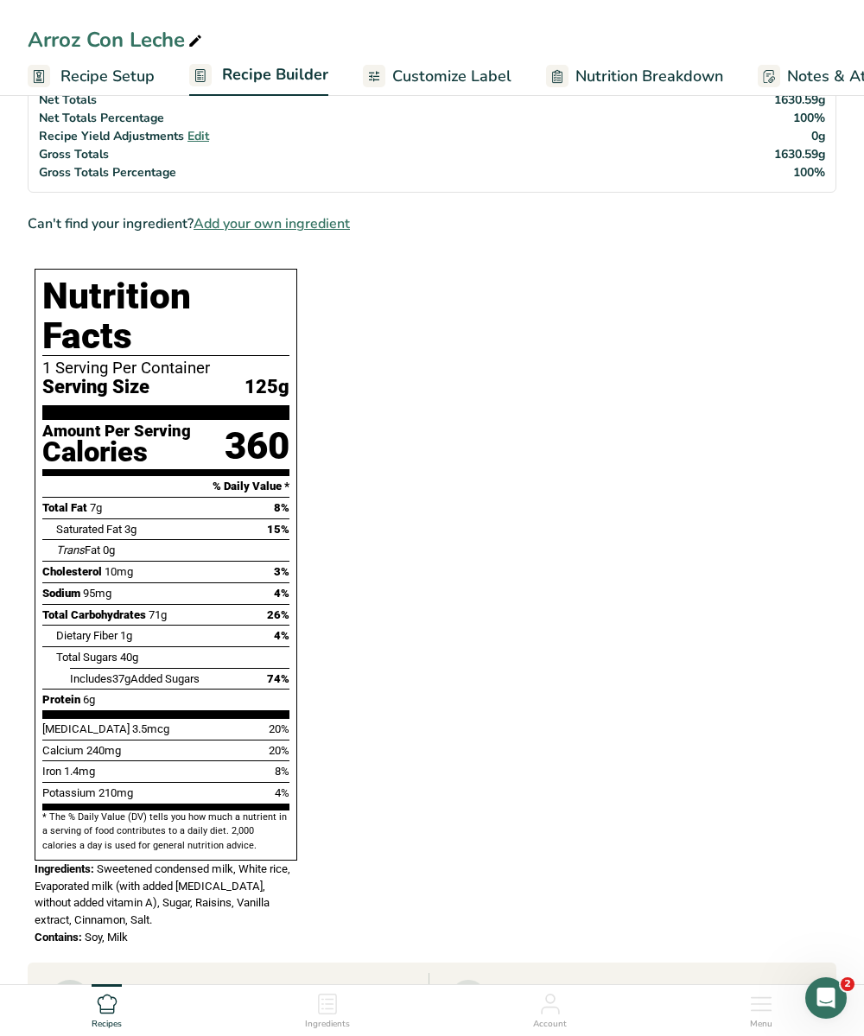
scroll to position [871, 0]
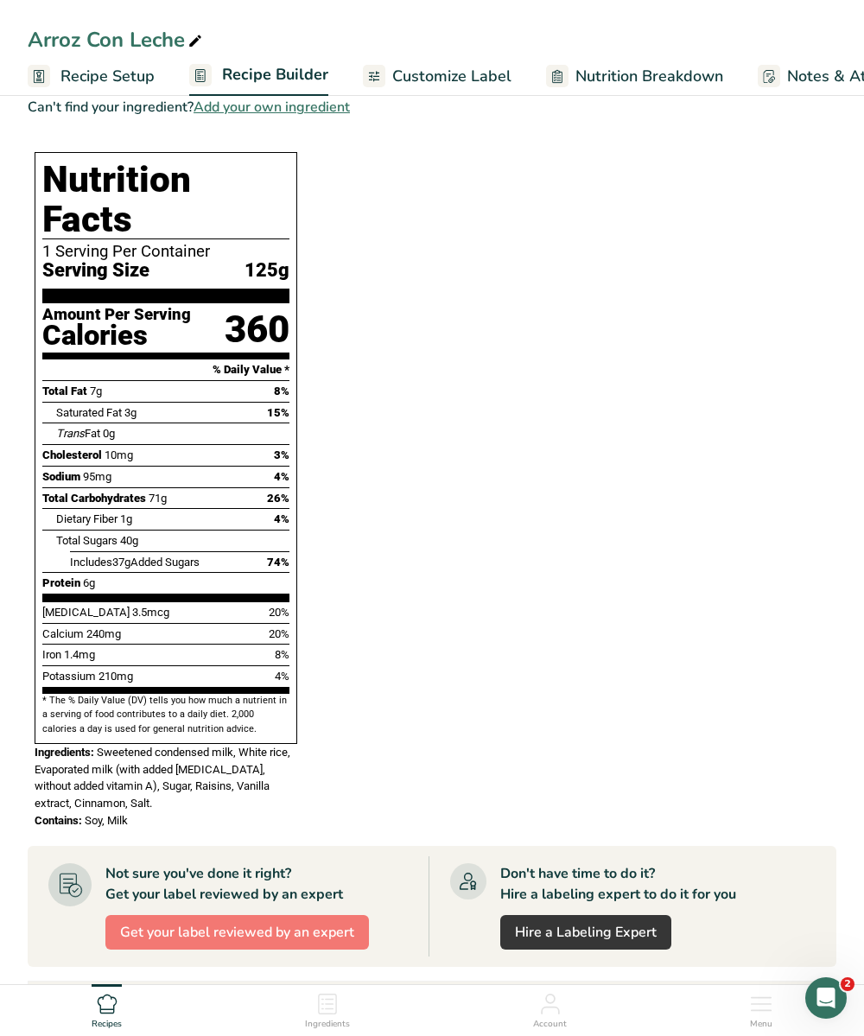
click at [377, 497] on section "Ingredients Rice, white, long-grain, parboiled, enriched, dry i Amount 1 Unit l…" at bounding box center [432, 306] width 808 height 1983
drag, startPoint x: 100, startPoint y: 704, endPoint x: 153, endPoint y: 791, distance: 101.9
click at [153, 791] on div "Nutrition Facts 1 Serving Per Container Serving Size 125g Amount Per Serving Ca…" at bounding box center [166, 490] width 276 height 690
click at [355, 476] on section "Ingredients Rice, white, long-grain, parboiled, enriched, dry i Amount 1 Unit l…" at bounding box center [432, 306] width 808 height 1983
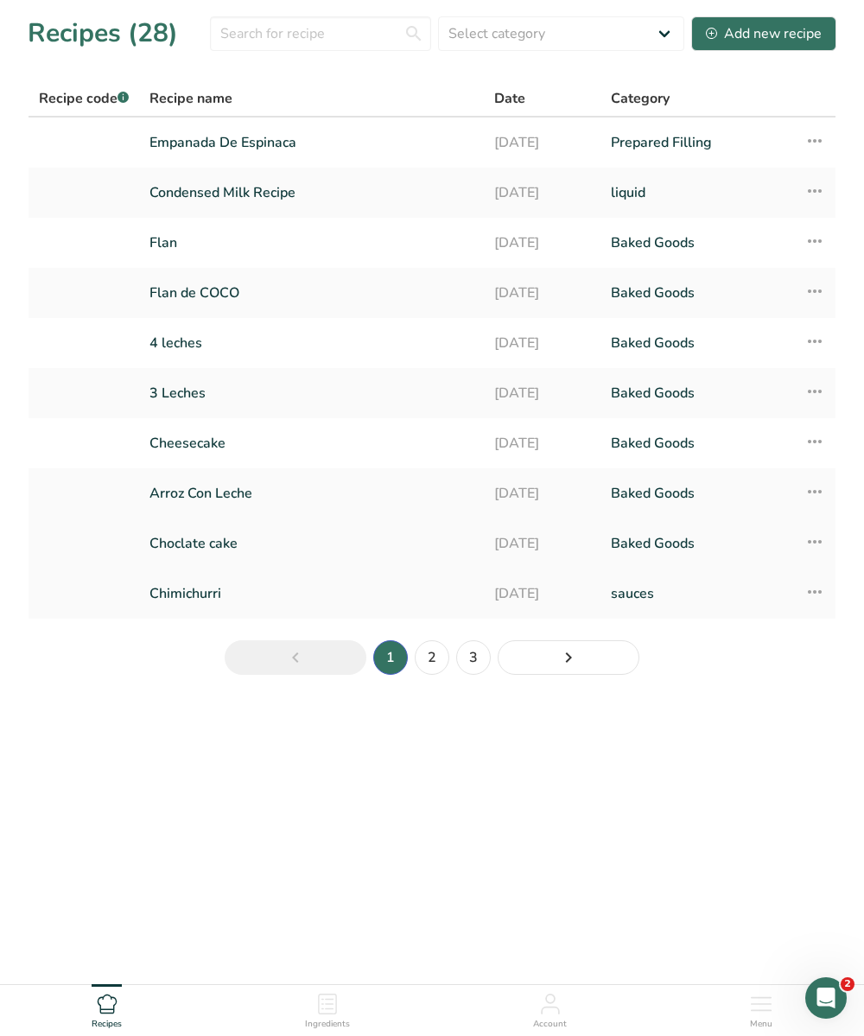
click at [212, 551] on link "Choclate cake" at bounding box center [311, 543] width 324 height 36
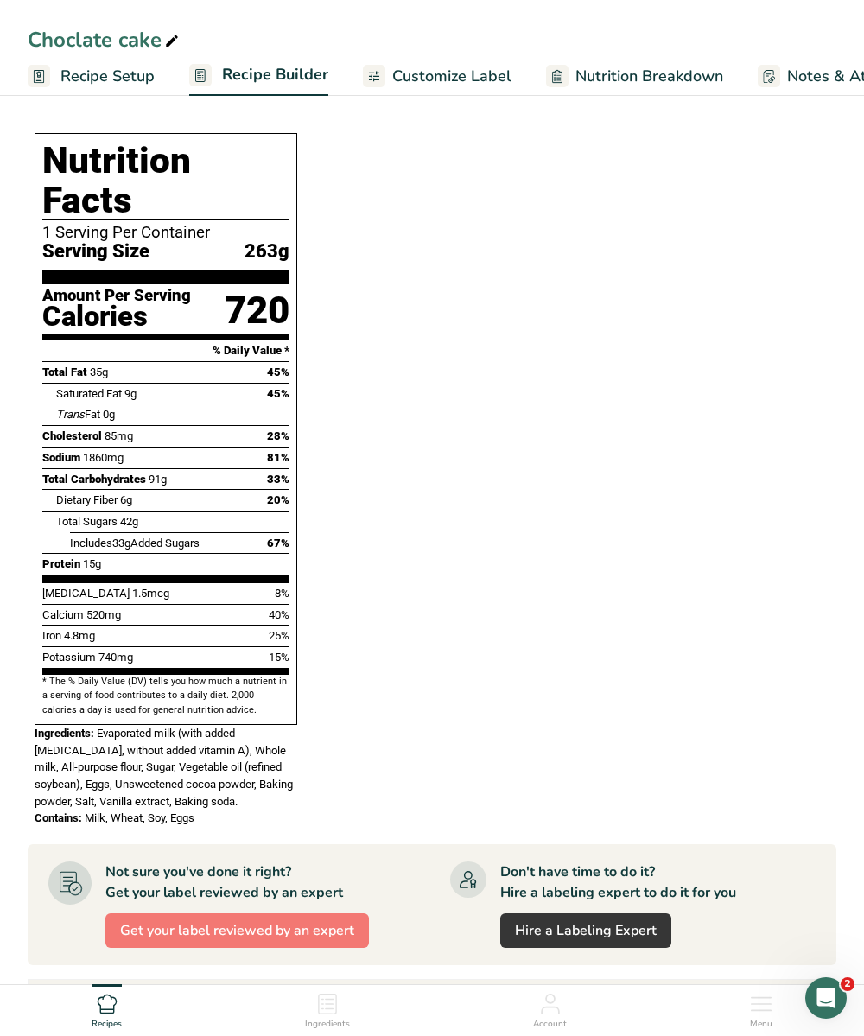
scroll to position [1016, 0]
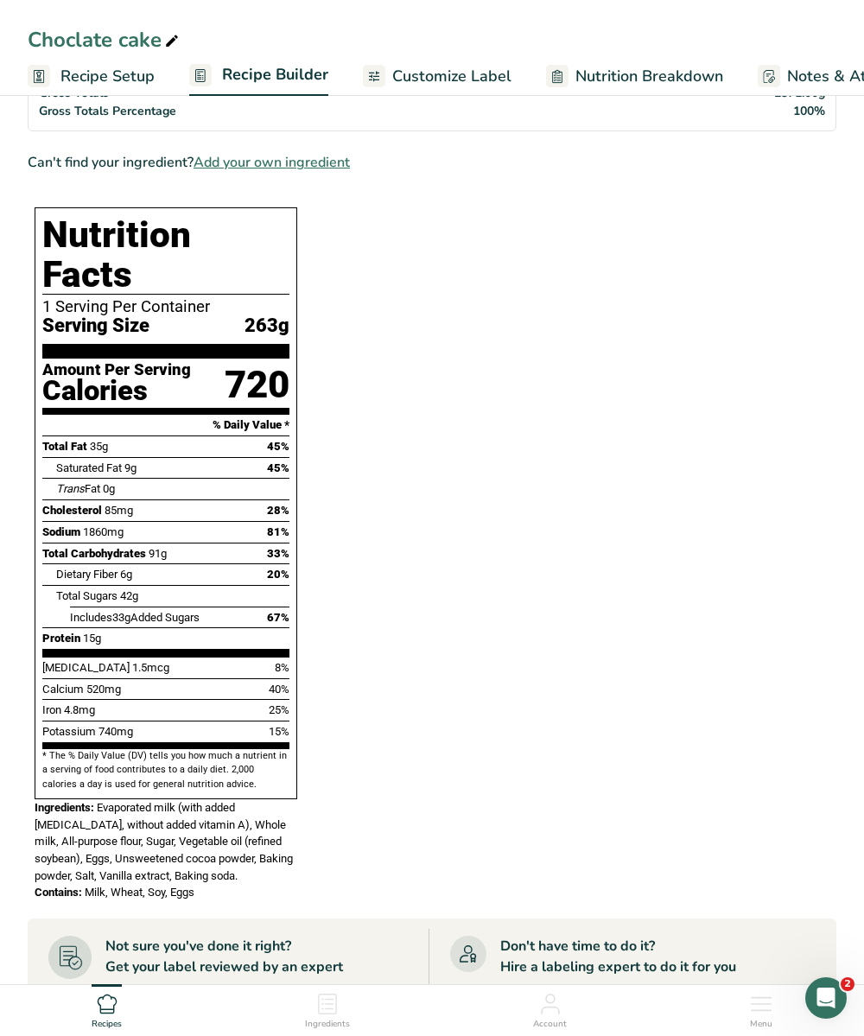
drag, startPoint x: 46, startPoint y: 225, endPoint x: 208, endPoint y: 739, distance: 539.7
click at [210, 744] on div "Nutrition Facts 1 Serving Per Container Serving Size 263g Amount Per Serving Ca…" at bounding box center [166, 503] width 263 height 592
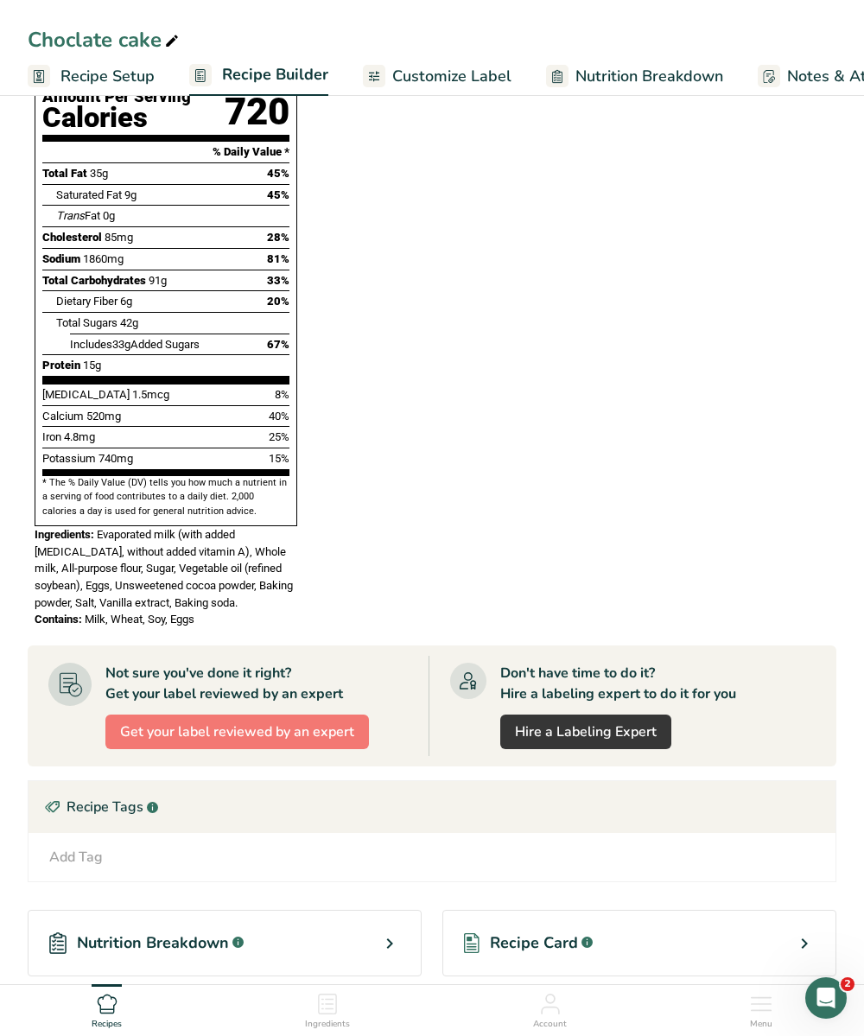
drag, startPoint x: 98, startPoint y: 491, endPoint x: 219, endPoint y: 577, distance: 147.4
click at [219, 577] on div "Nutrition Facts 1 Serving Per Container Serving Size 263g Amount Per Serving Ca…" at bounding box center [166, 280] width 276 height 707
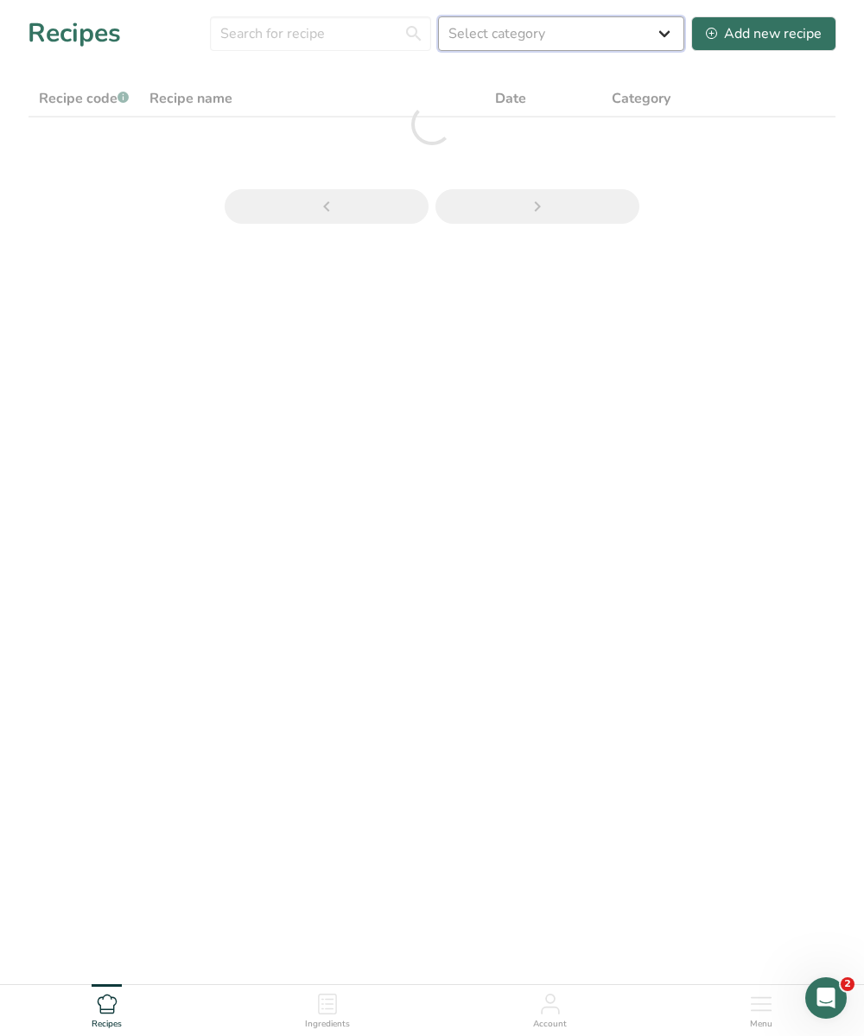
click at [529, 36] on select "Select category All Baked Goods Beverages Confectionery Cooked Meals, Salads, &…" at bounding box center [561, 33] width 246 height 35
select select "6"
click at [440, 16] on select "Select category All Baked Goods Beverages Confectionery Cooked Meals, Salads, &…" at bounding box center [561, 33] width 246 height 35
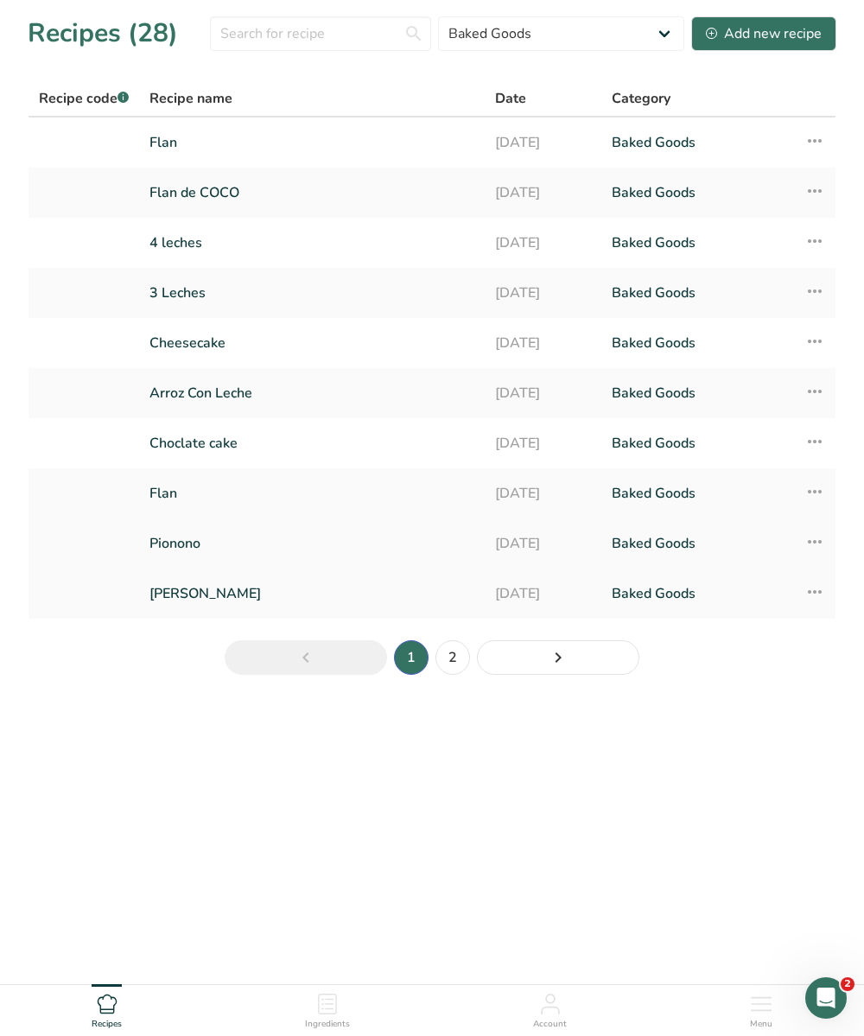
click at [254, 560] on link "Pionono" at bounding box center [311, 543] width 325 height 36
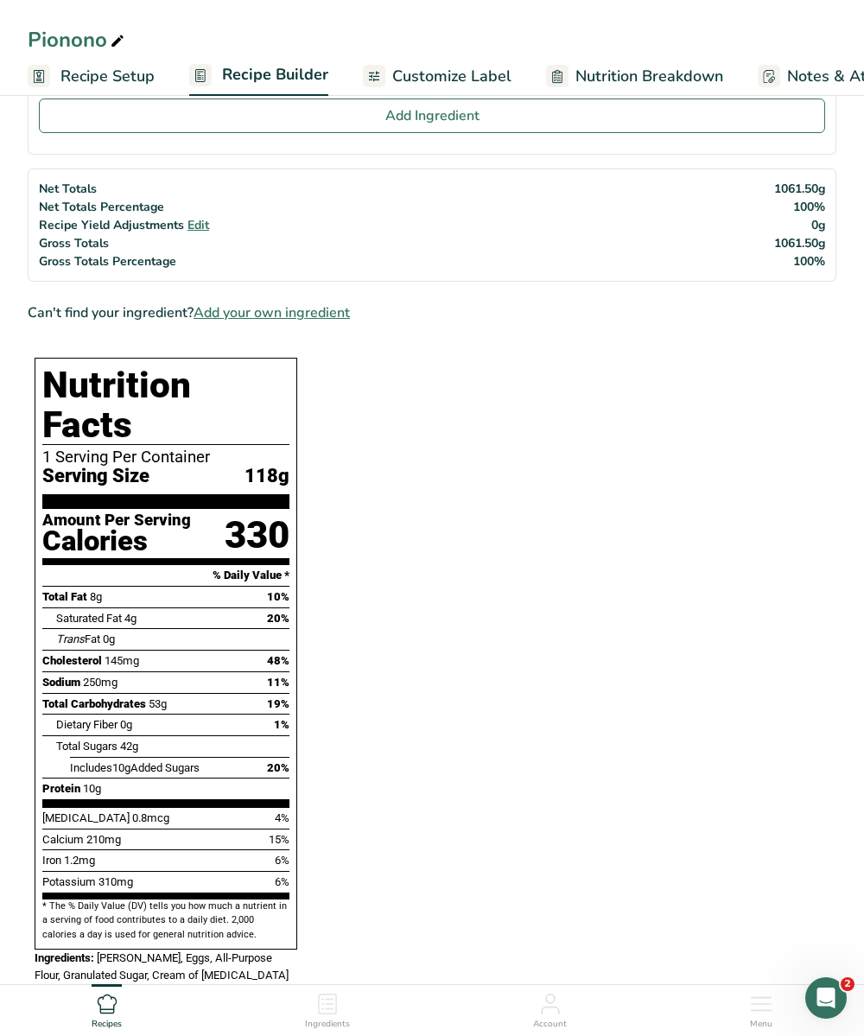
scroll to position [577, 0]
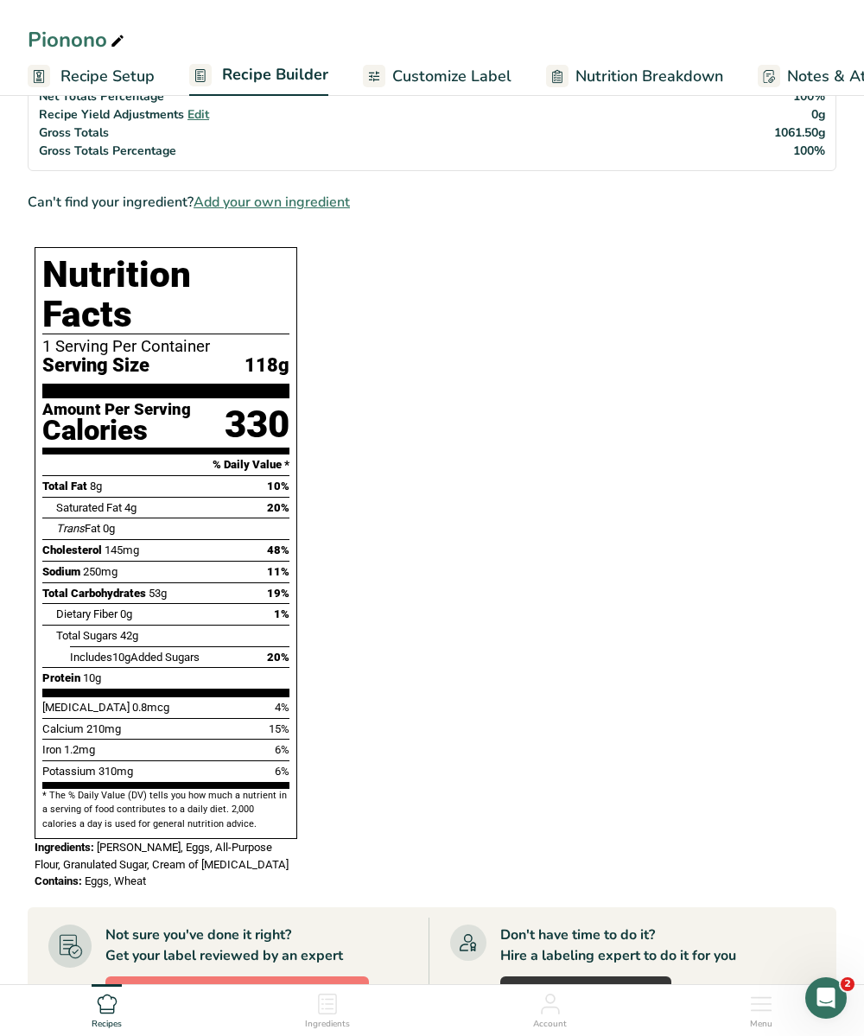
drag, startPoint x: 45, startPoint y: 263, endPoint x: 212, endPoint y: 776, distance: 540.5
click at [212, 776] on div "Nutrition Facts 1 Serving Per Container Serving Size 118g Amount Per Serving Ca…" at bounding box center [166, 543] width 263 height 592
drag, startPoint x: 98, startPoint y: 807, endPoint x: 172, endPoint y: 840, distance: 81.6
click at [172, 840] on div "Nutrition Facts 1 Serving Per Container Serving Size 118g Amount Per Serving Ca…" at bounding box center [166, 568] width 276 height 656
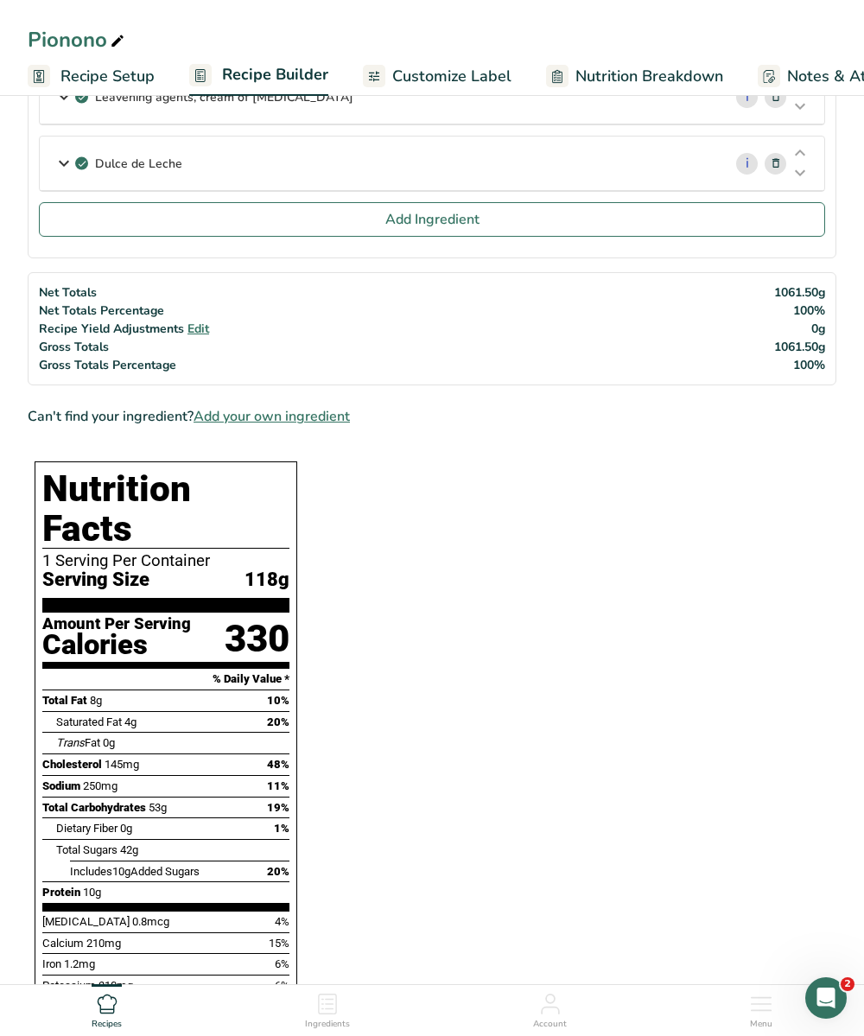
scroll to position [0, 0]
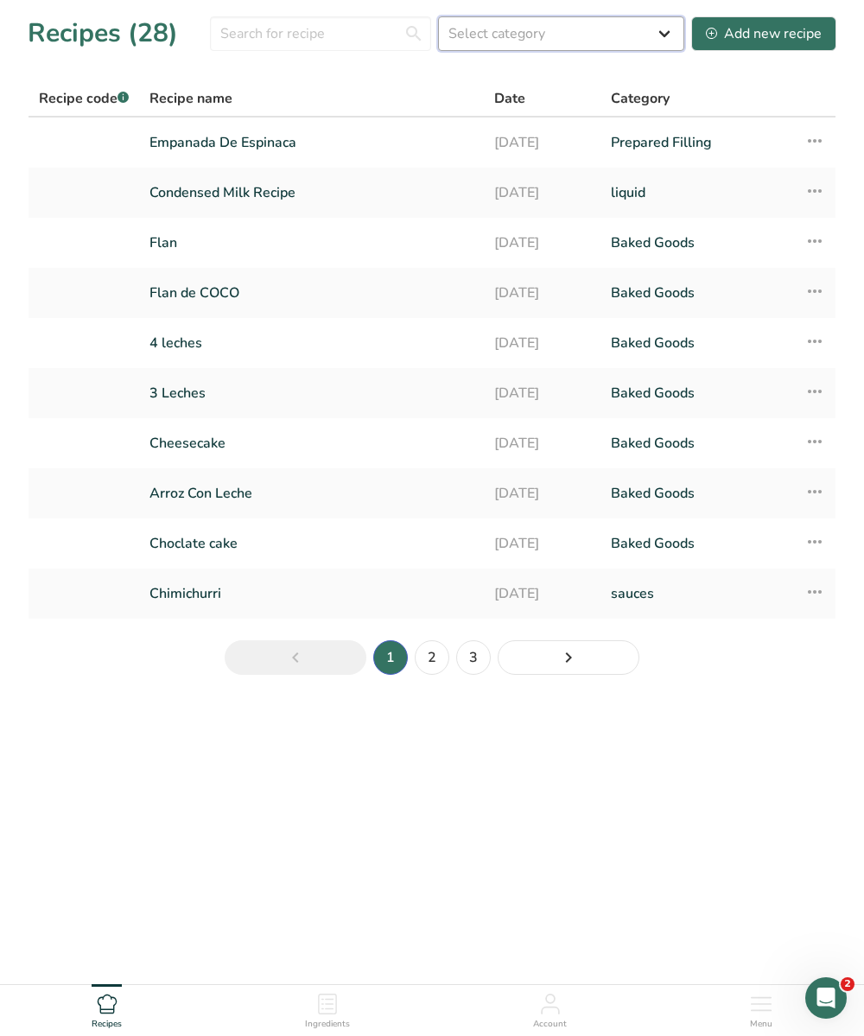
click at [611, 34] on select "Select category All Baked Goods Beverages Confectionery Cooked Meals, Salads, &…" at bounding box center [561, 33] width 246 height 35
select select "6"
click at [440, 16] on select "Select category All Baked Goods Beverages Confectionery Cooked Meals, Salads, &…" at bounding box center [561, 33] width 246 height 35
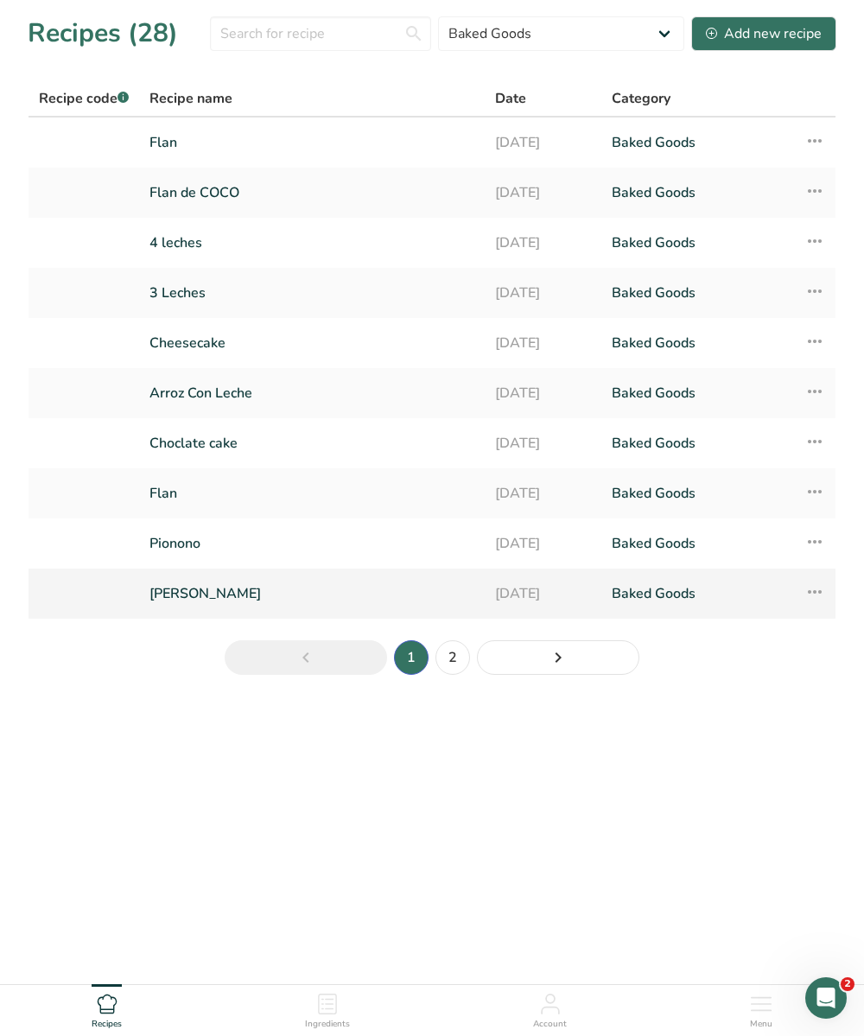
click at [294, 590] on link "Supiro Limeno" at bounding box center [311, 593] width 325 height 36
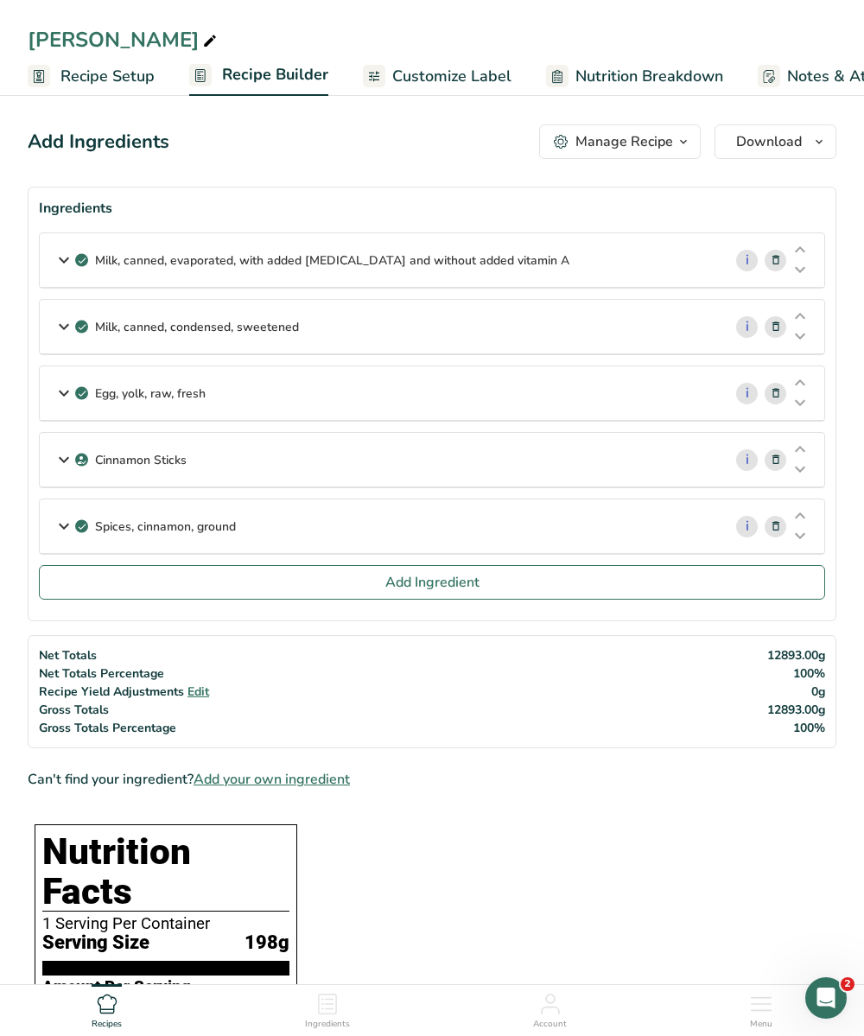
click at [60, 49] on div "Supiro Limeno" at bounding box center [124, 39] width 193 height 31
click at [60, 49] on input "Supiro Limeno" at bounding box center [432, 39] width 808 height 31
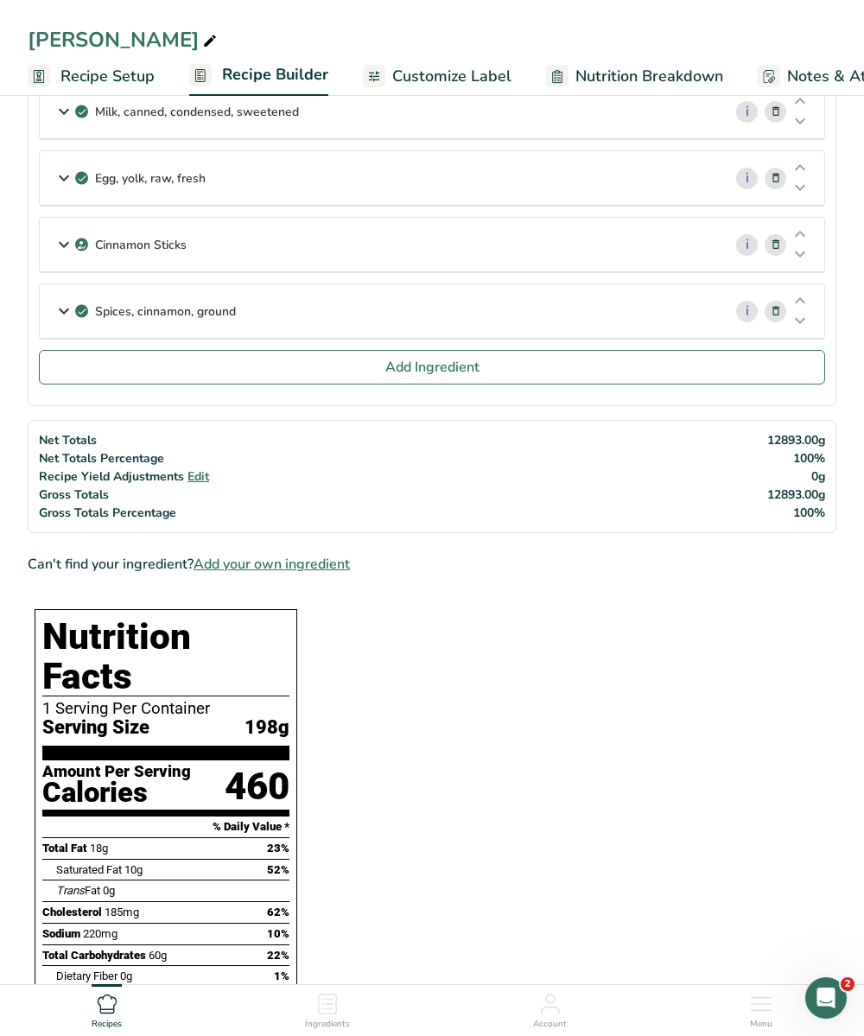
scroll to position [480, 0]
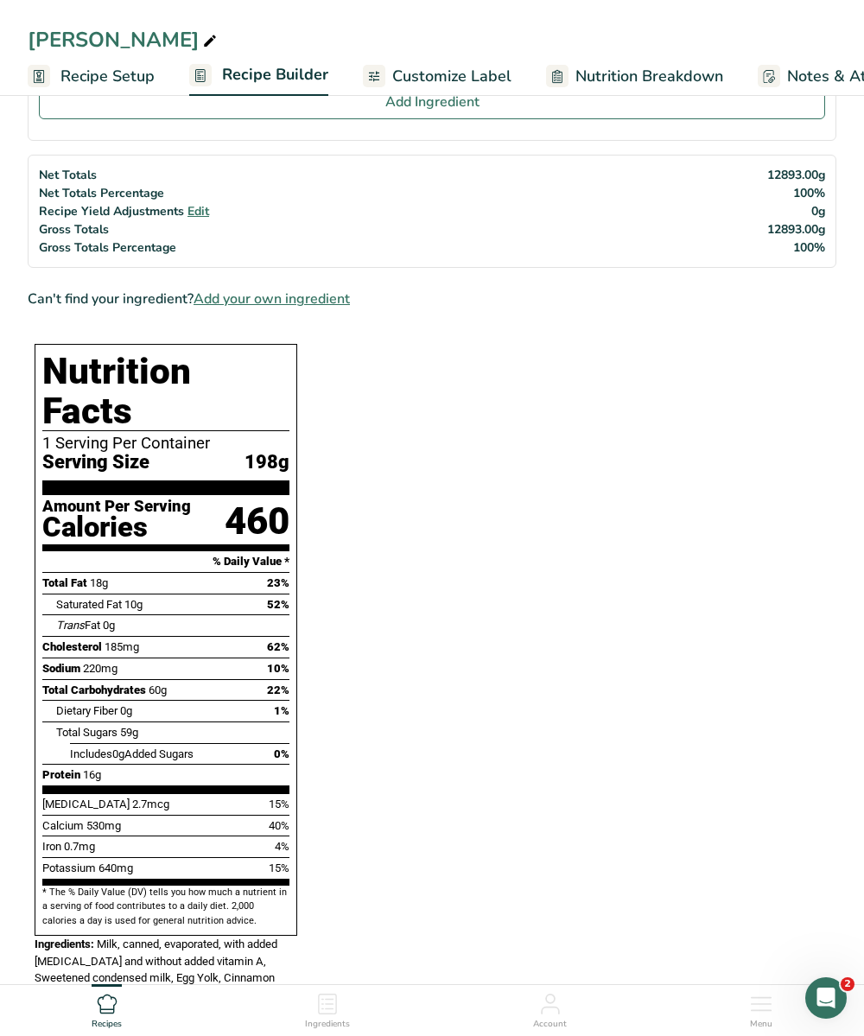
drag, startPoint x: 43, startPoint y: 363, endPoint x: 226, endPoint y: 884, distance: 552.8
click at [227, 884] on div "Nutrition Facts 1 Serving Per Container Serving Size 198g Amount Per Serving Ca…" at bounding box center [166, 640] width 263 height 592
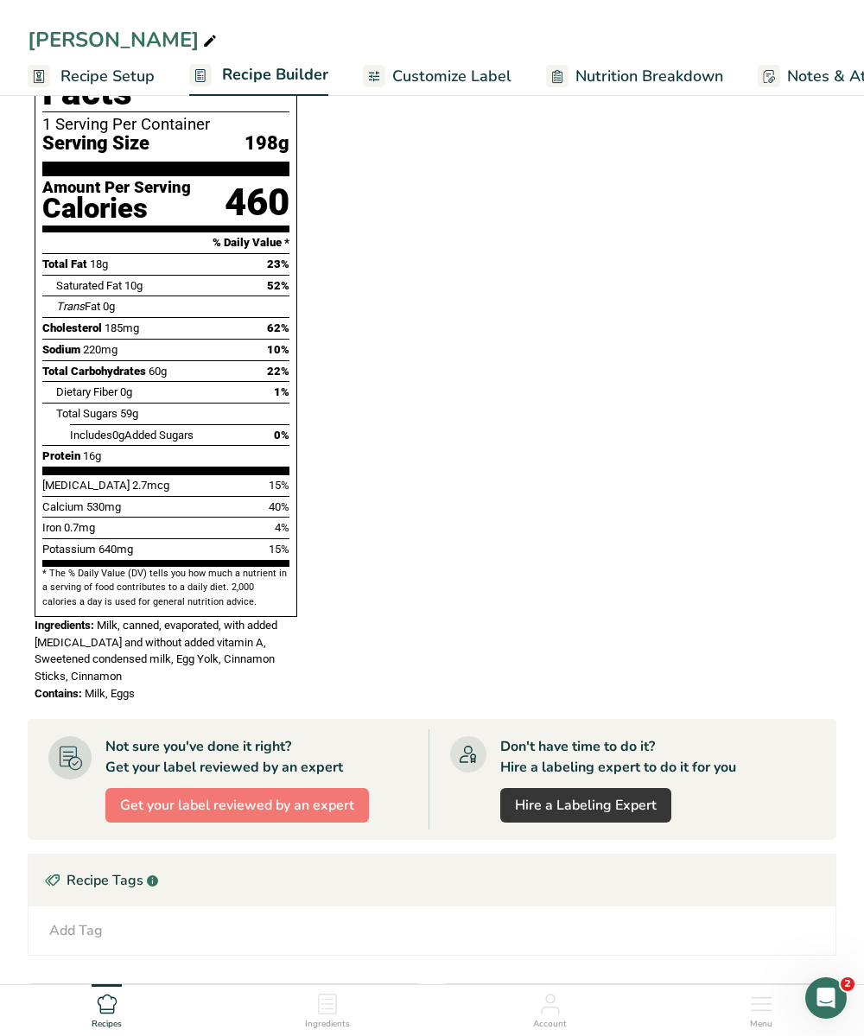
scroll to position [917, 0]
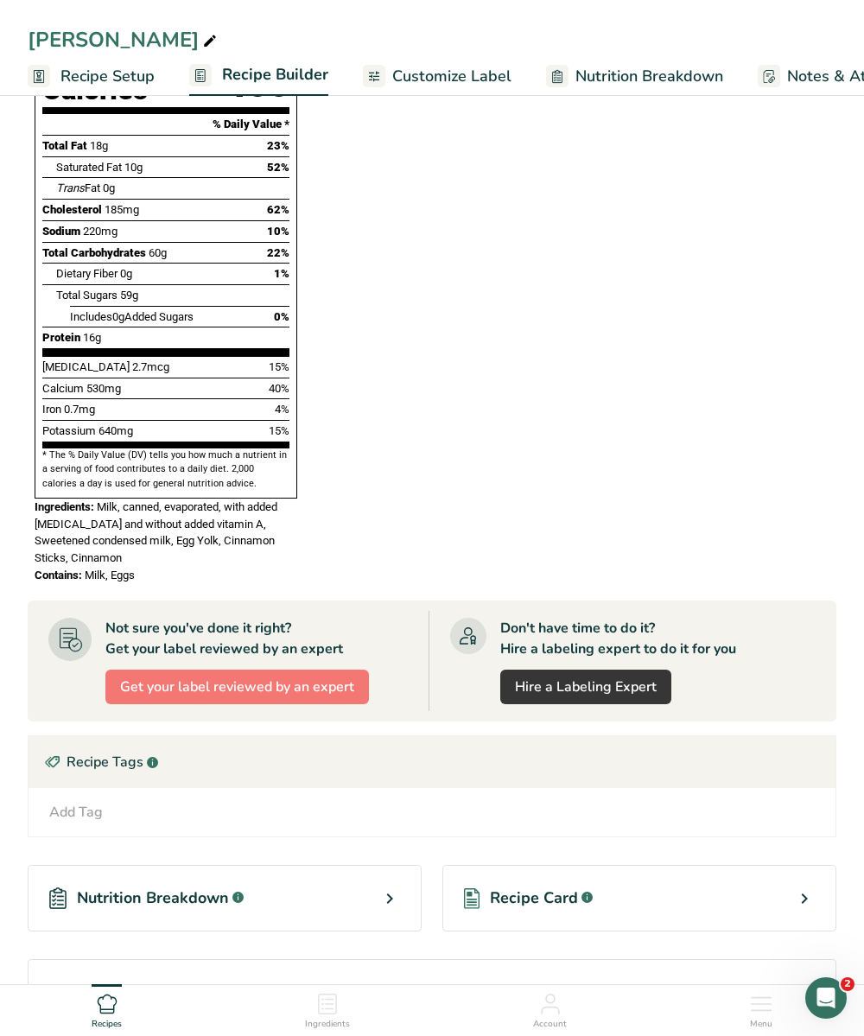
drag, startPoint x: 98, startPoint y: 467, endPoint x: 145, endPoint y: 529, distance: 77.7
click at [145, 529] on div "Nutrition Facts 1 Serving Per Container Serving Size 198g Amount Per Serving Ca…" at bounding box center [166, 245] width 276 height 690
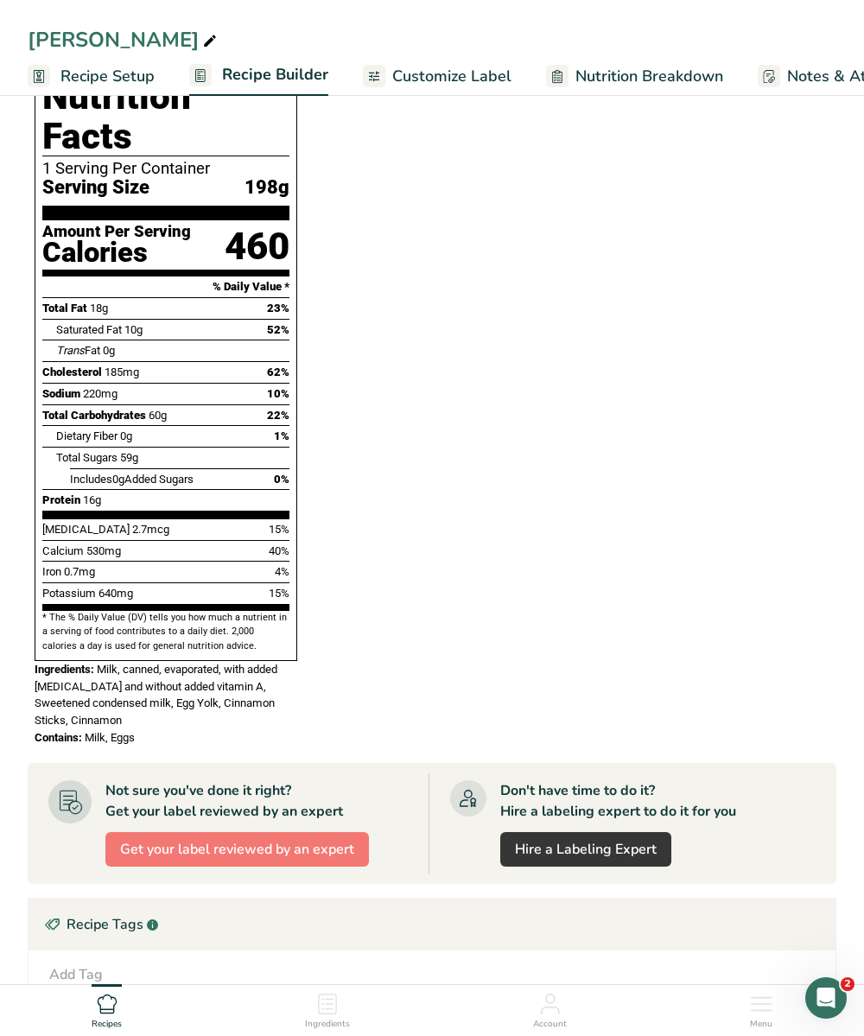
scroll to position [591, 0]
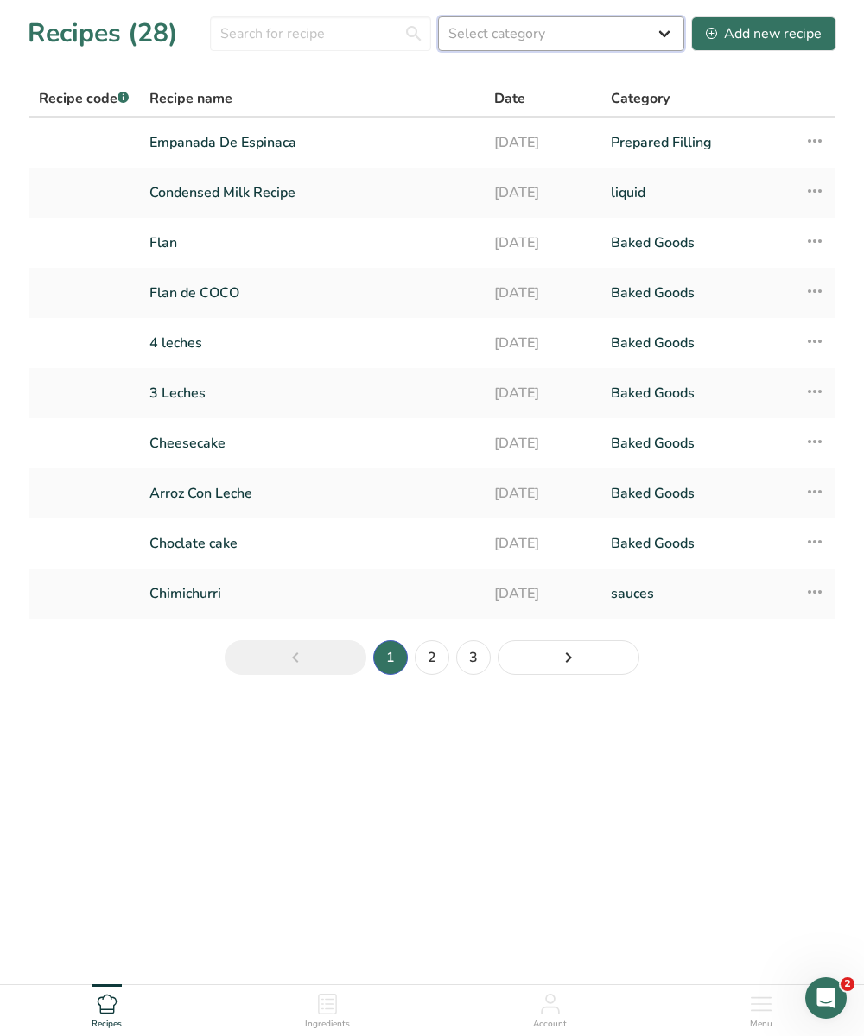
click at [519, 35] on select "Select category All Baked Goods Beverages Confectionery Cooked Meals, Salads, &…" at bounding box center [561, 33] width 246 height 35
select select "6"
click at [440, 16] on select "Select category All Baked Goods Beverages Confectionery Cooked Meals, Salads, &…" at bounding box center [561, 33] width 246 height 35
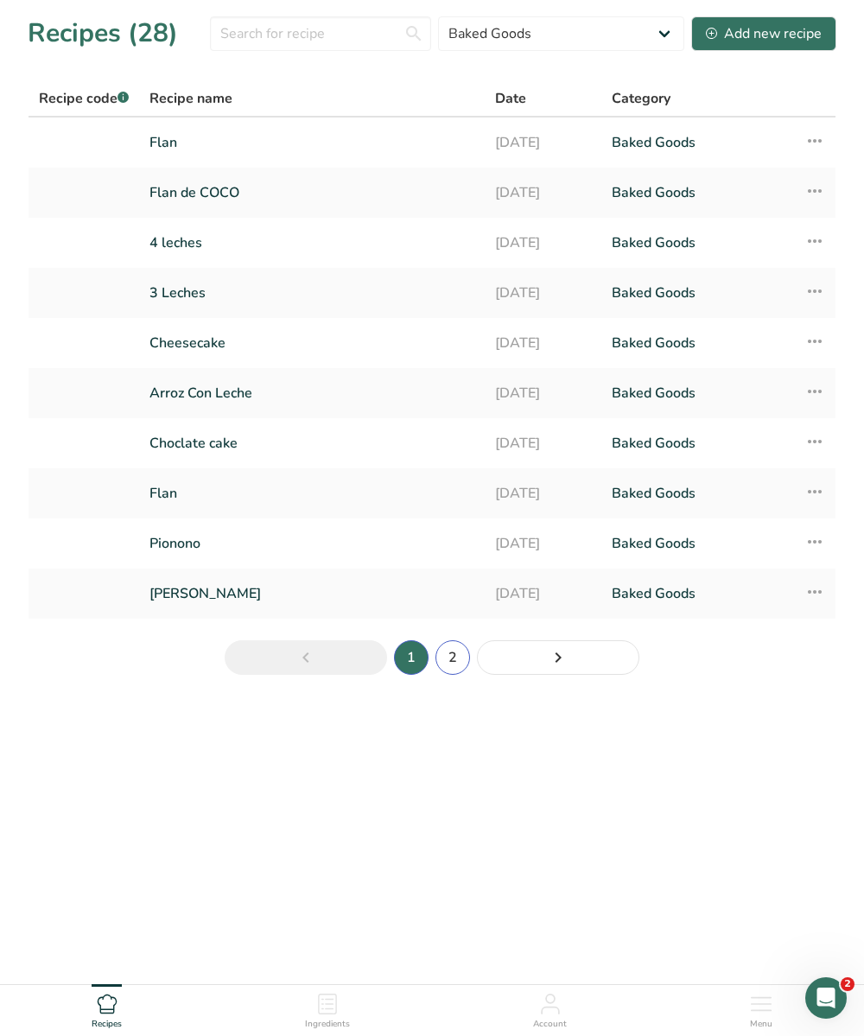
click at [464, 652] on link "2" at bounding box center [452, 657] width 35 height 35
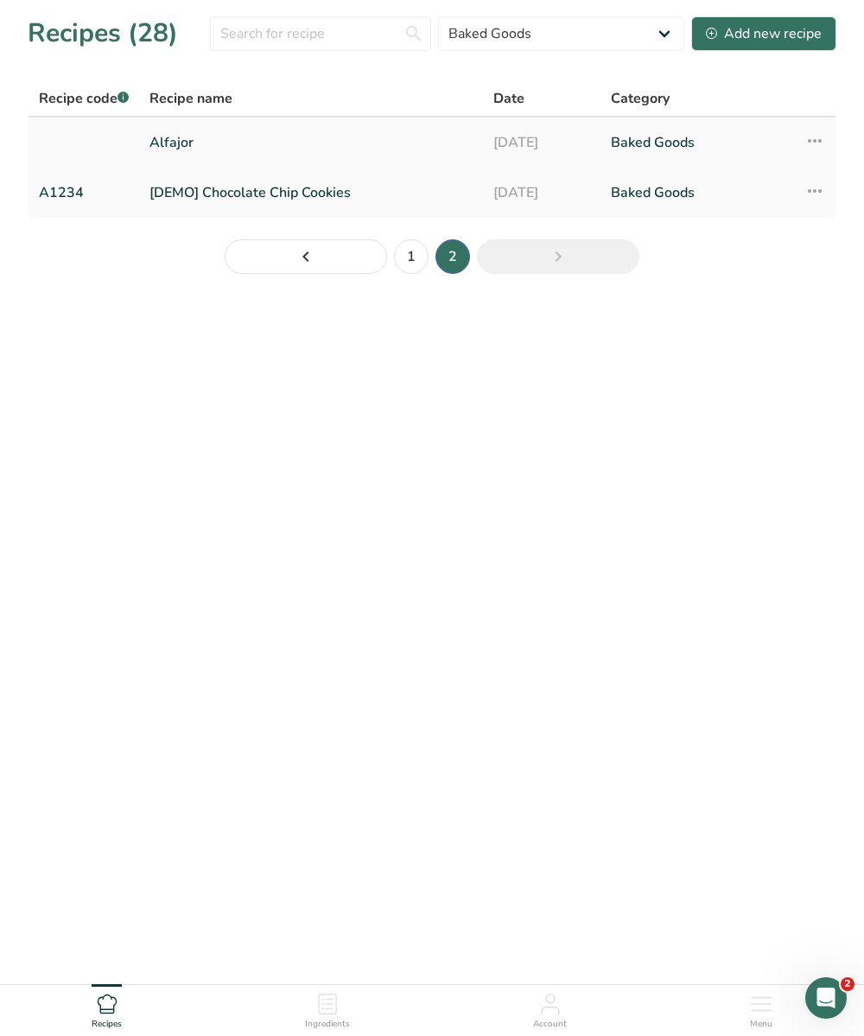
click at [258, 160] on link "Alfajor" at bounding box center [310, 142] width 323 height 36
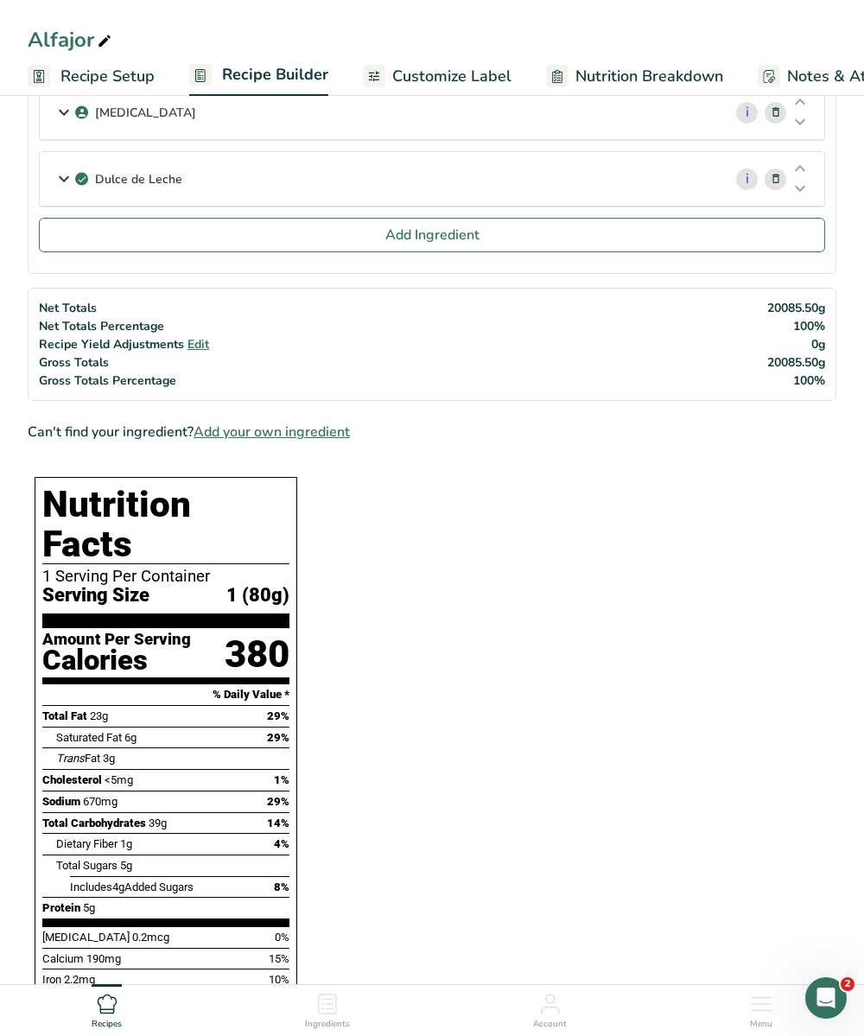
scroll to position [841, 0]
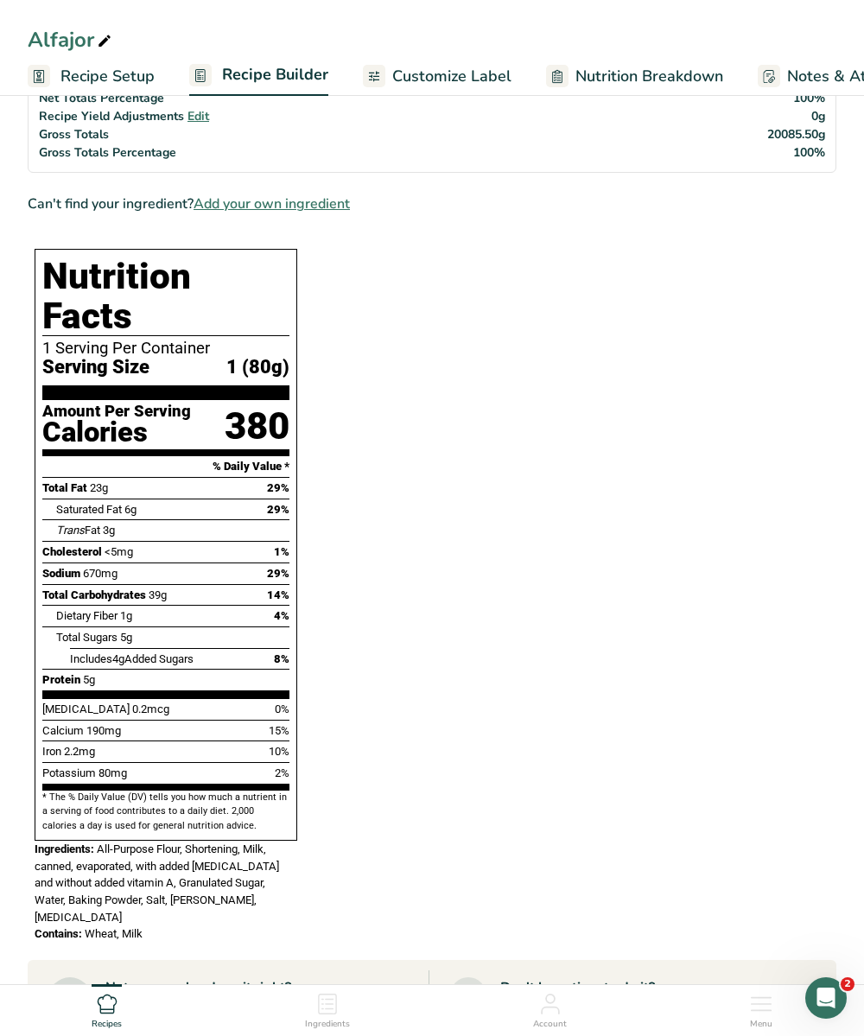
drag, startPoint x: 211, startPoint y: 775, endPoint x: 28, endPoint y: 209, distance: 594.6
click at [28, 209] on section "Ingredients Wheat flour, white, all-purpose, self-rising, enriched i Amount 25 …" at bounding box center [432, 378] width 808 height 2067
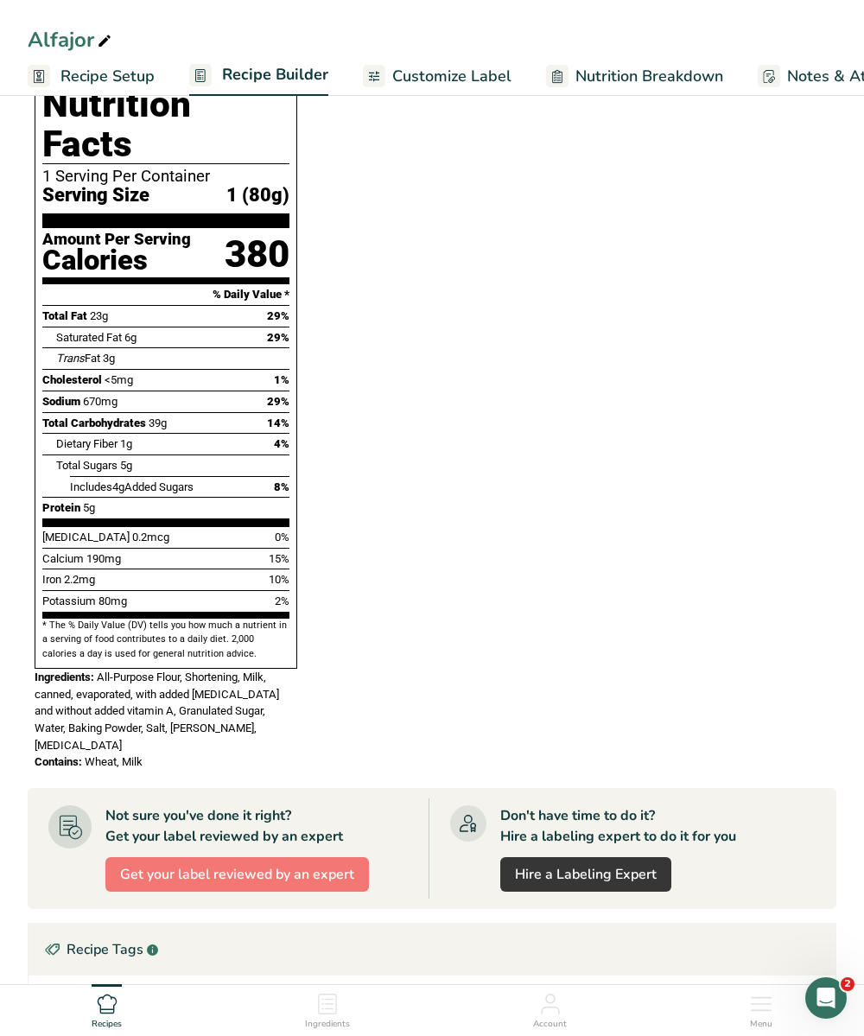
scroll to position [1257, 0]
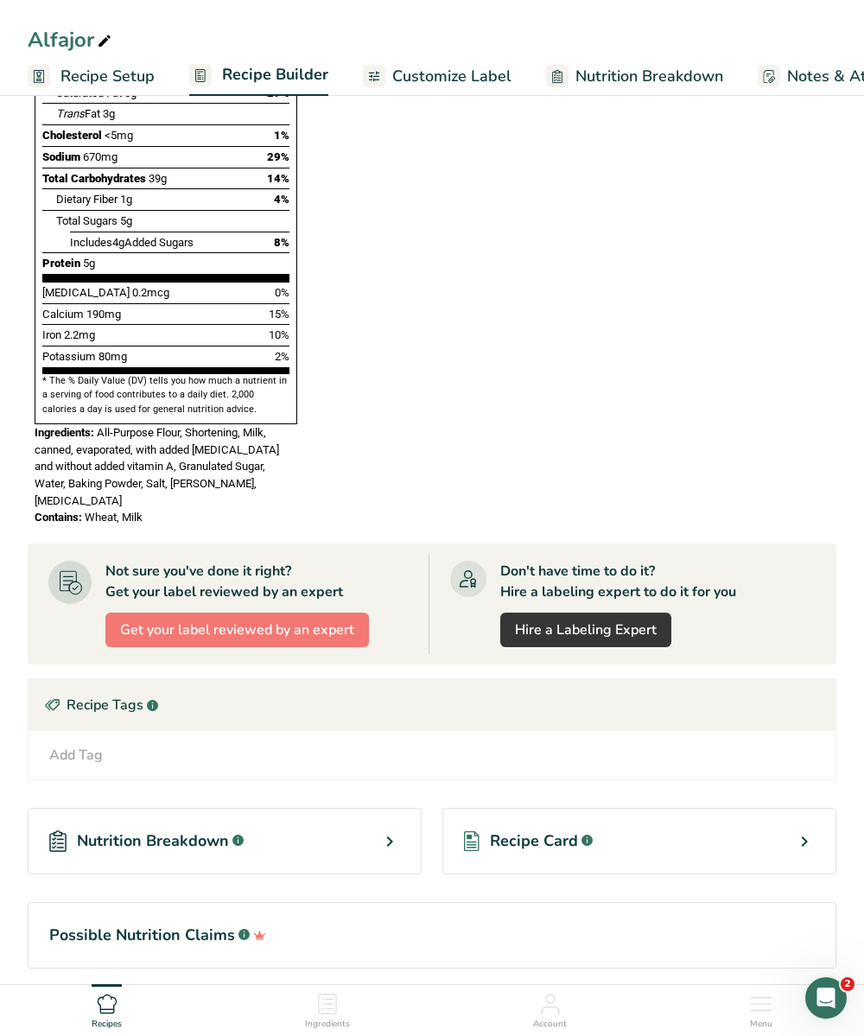
drag, startPoint x: 99, startPoint y: 385, endPoint x: 165, endPoint y: 450, distance: 92.2
click at [165, 450] on div "Nutrition Facts 1 Serving Per Container Serving Size 1 (80g) Amount Per Serving…" at bounding box center [166, 179] width 276 height 707
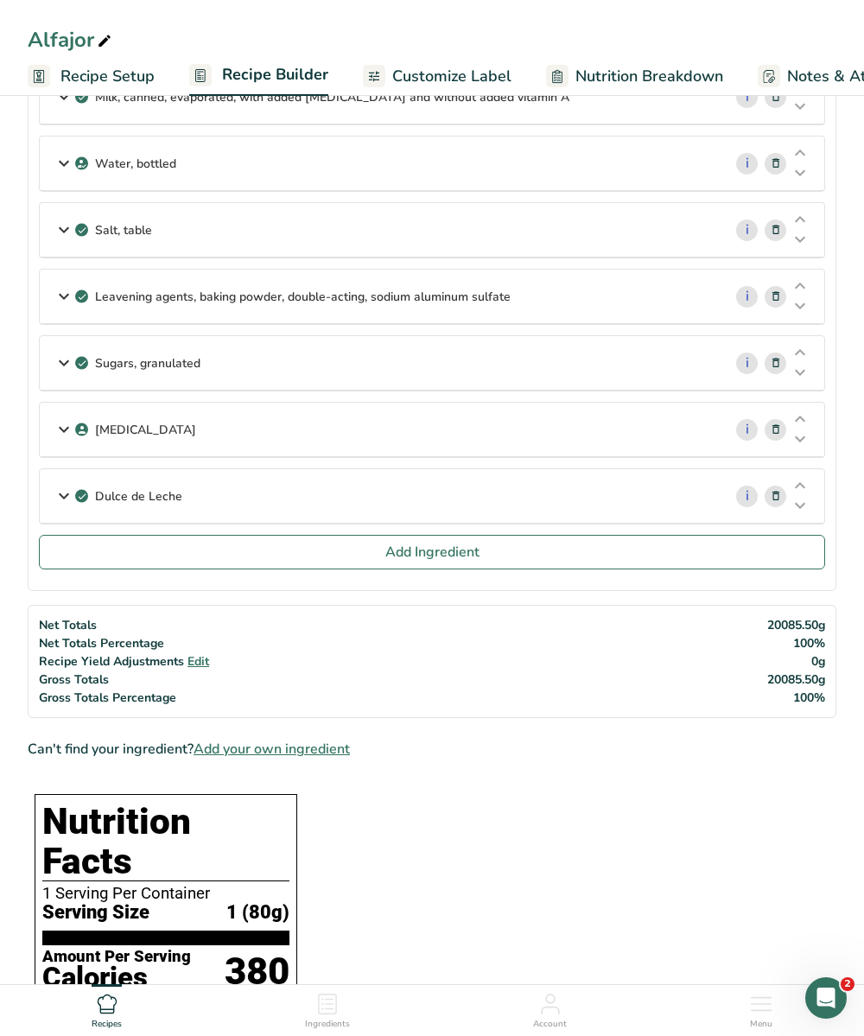
scroll to position [297, 0]
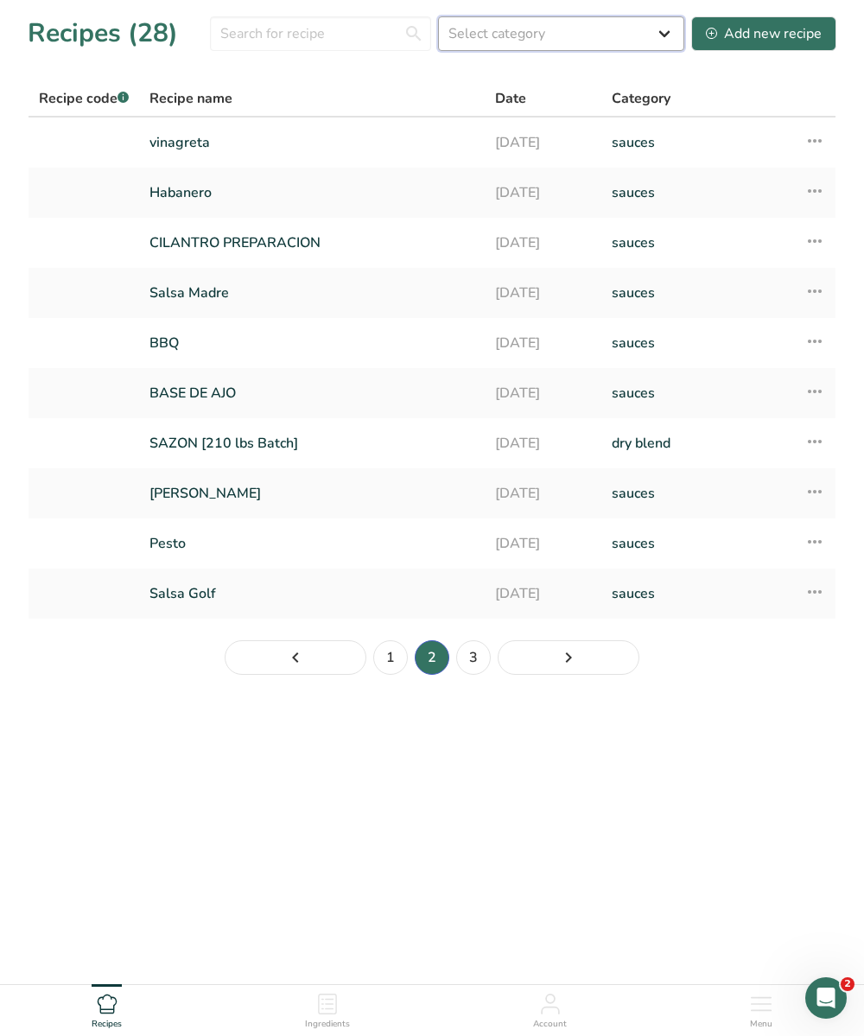
click at [604, 35] on select "Select category All Baked Goods Beverages Confectionery Cooked Meals, Salads, &…" at bounding box center [561, 33] width 246 height 35
select select "6"
click at [440, 16] on select "Select category All Baked Goods Beverages Confectionery Cooked Meals, Salads, &…" at bounding box center [561, 33] width 246 height 35
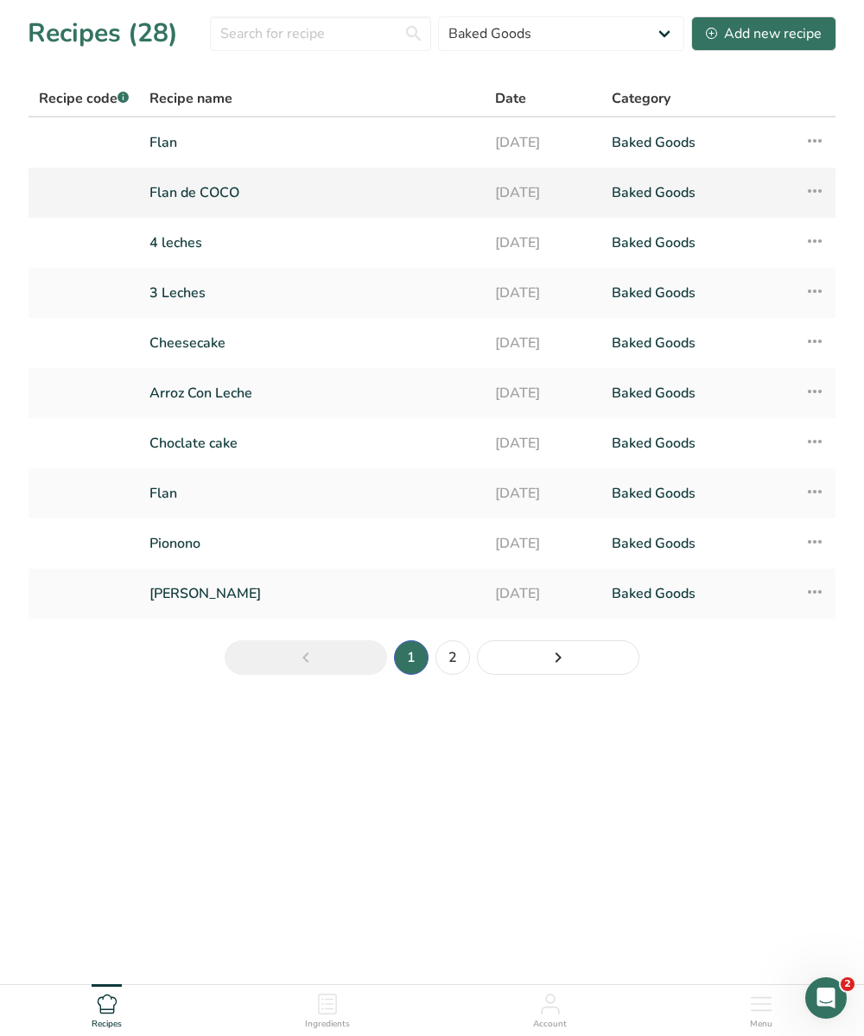
click at [194, 193] on link "Flan de COCO" at bounding box center [311, 192] width 325 height 36
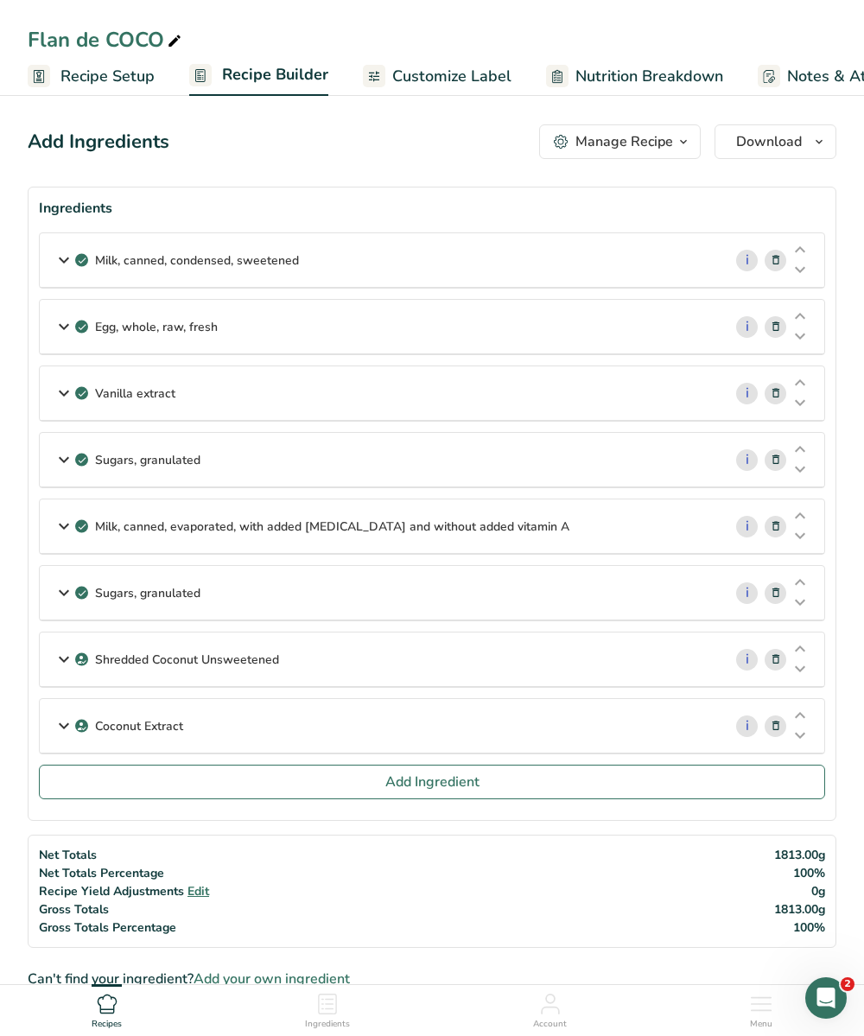
click at [97, 34] on div "Flan de COCO" at bounding box center [106, 39] width 157 height 31
click at [97, 34] on input "Flan de COCO" at bounding box center [432, 39] width 808 height 31
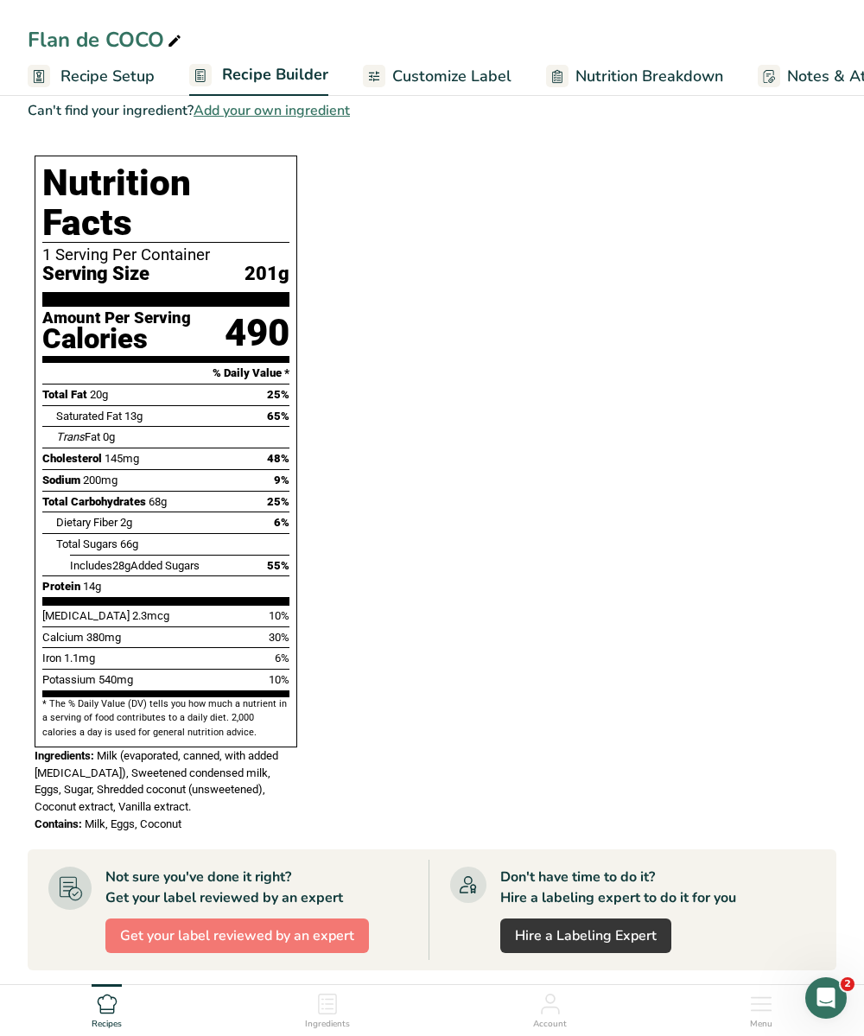
drag, startPoint x: 41, startPoint y: 178, endPoint x: 236, endPoint y: 700, distance: 557.0
click at [236, 700] on div "Nutrition Facts 1 Serving Per Container Serving Size 201g Amount Per Serving Ca…" at bounding box center [166, 451] width 263 height 592
drag, startPoint x: 98, startPoint y: 706, endPoint x: 225, endPoint y: 795, distance: 153.8
click at [225, 795] on div "Nutrition Facts 1 Serving Per Container Serving Size 201g Amount Per Serving Ca…" at bounding box center [166, 499] width 276 height 700
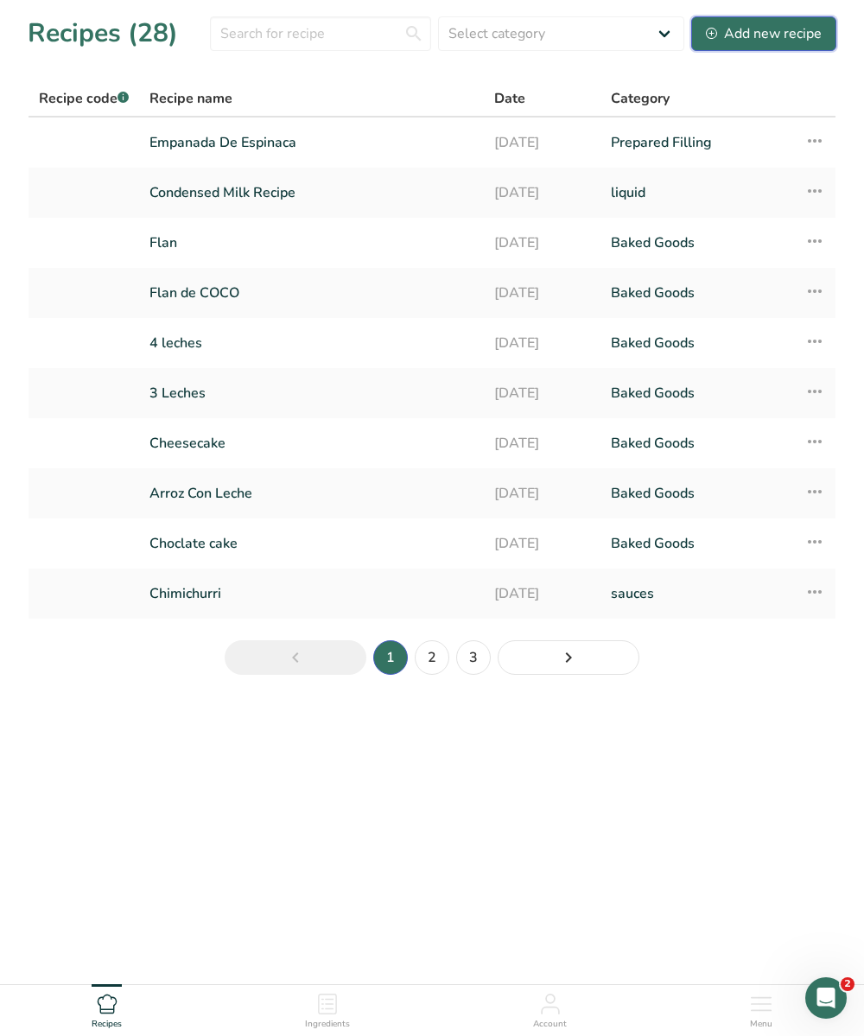
click at [712, 35] on icon at bounding box center [711, 33] width 11 height 11
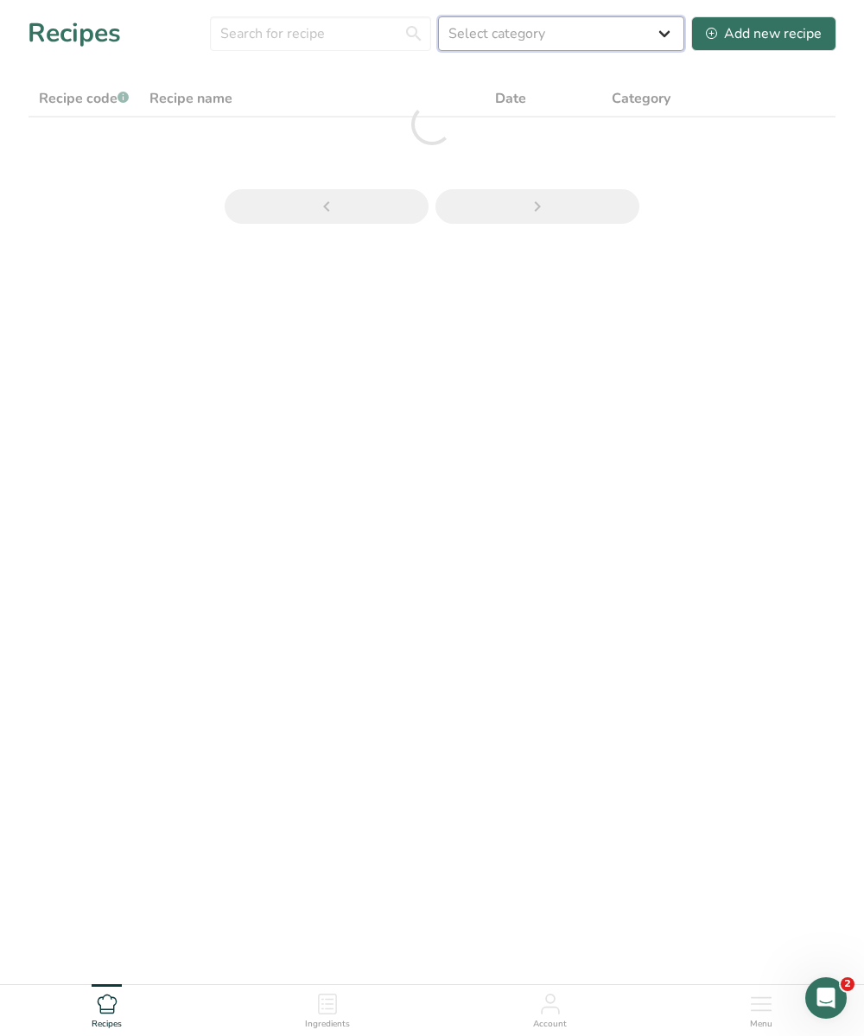
click at [656, 49] on select "Select category All Baked Goods Beverages Confectionery Cooked Meals, Salads, &…" at bounding box center [561, 33] width 246 height 35
select select "6"
click at [440, 16] on select "Select category All Baked Goods Beverages Confectionery Cooked Meals, Salads, &…" at bounding box center [561, 33] width 246 height 35
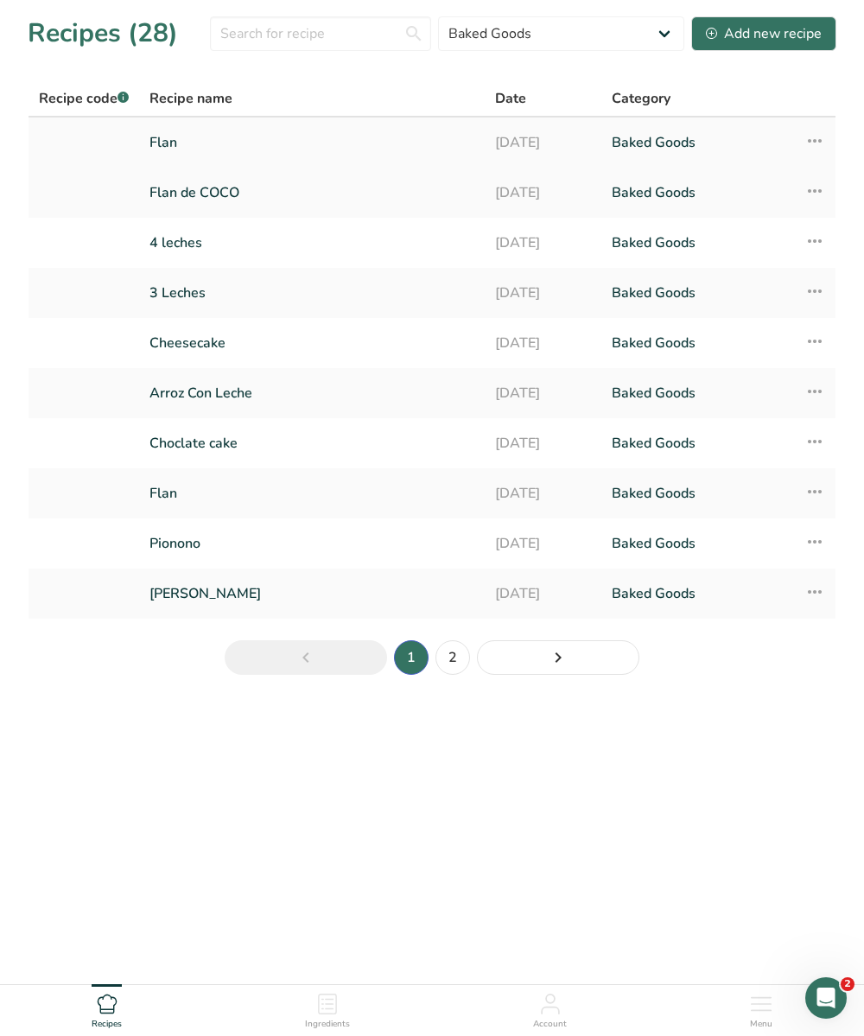
click at [374, 140] on link "Flan" at bounding box center [311, 142] width 325 height 36
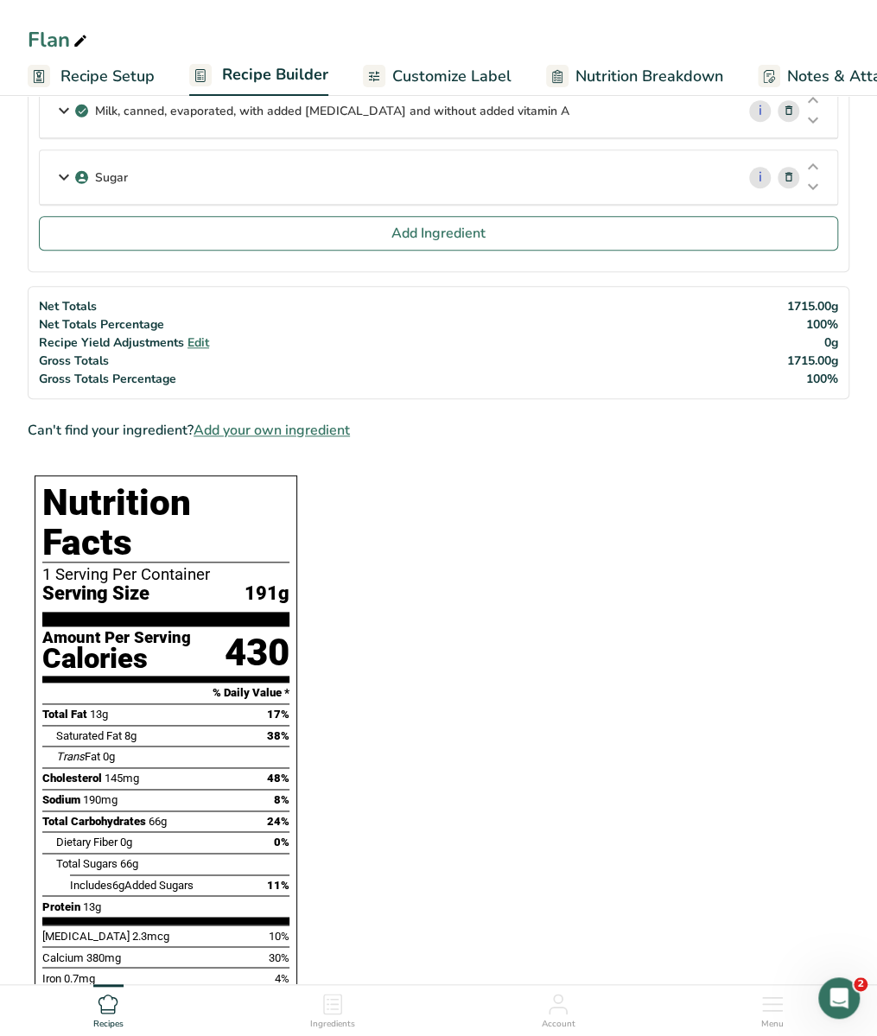
scroll to position [574, 0]
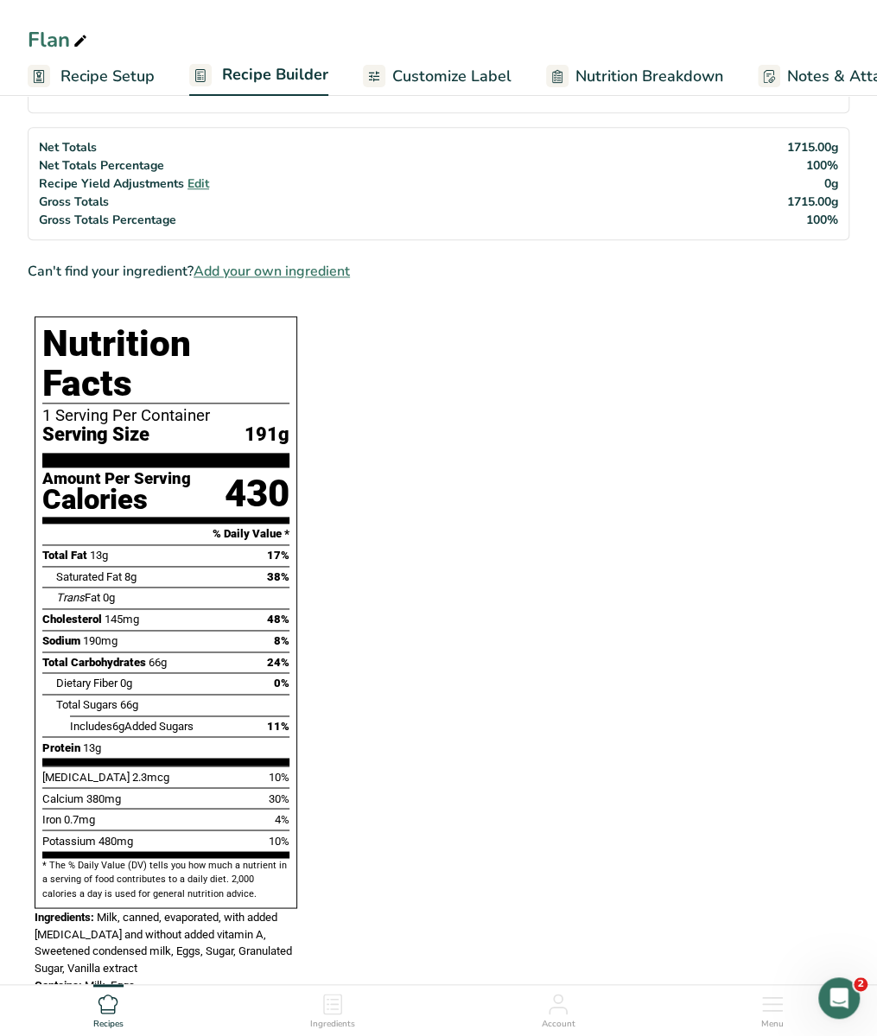
drag, startPoint x: 48, startPoint y: 333, endPoint x: 248, endPoint y: 851, distance: 555.6
click at [248, 851] on div "Nutrition Facts 1 Serving Per Container Serving Size 191g Amount Per Serving Ca…" at bounding box center [166, 612] width 263 height 592
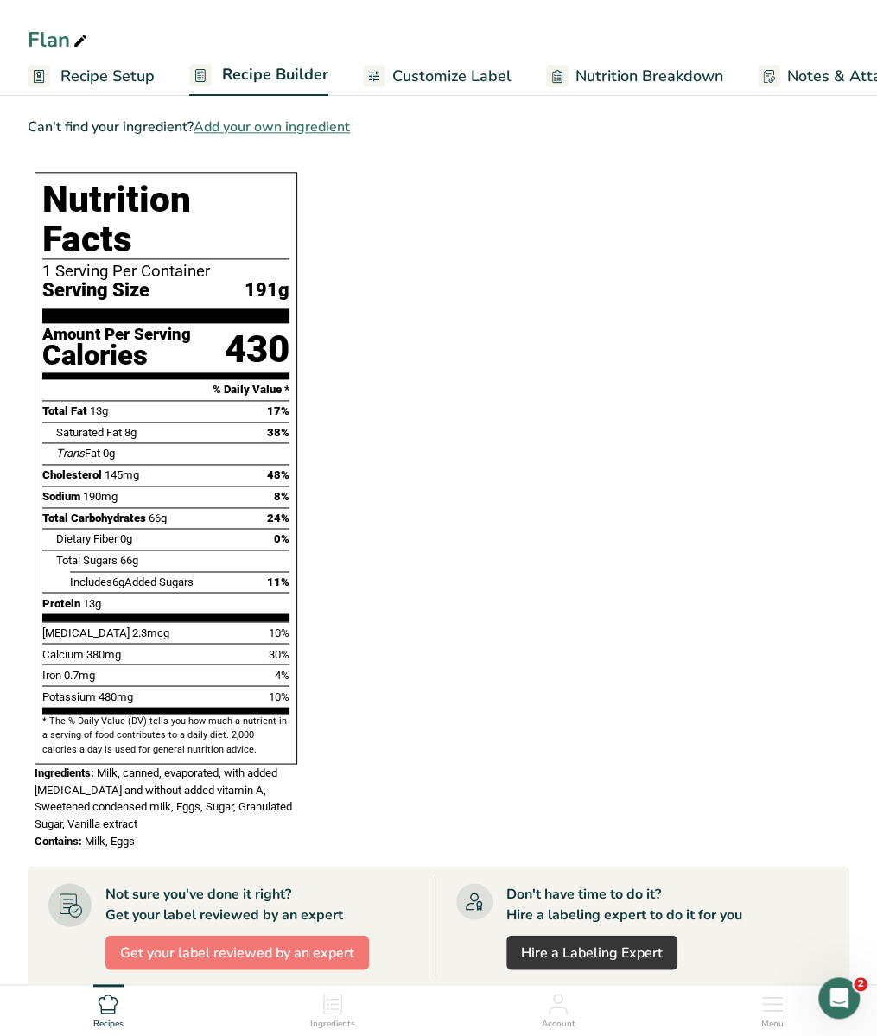
scroll to position [955, 0]
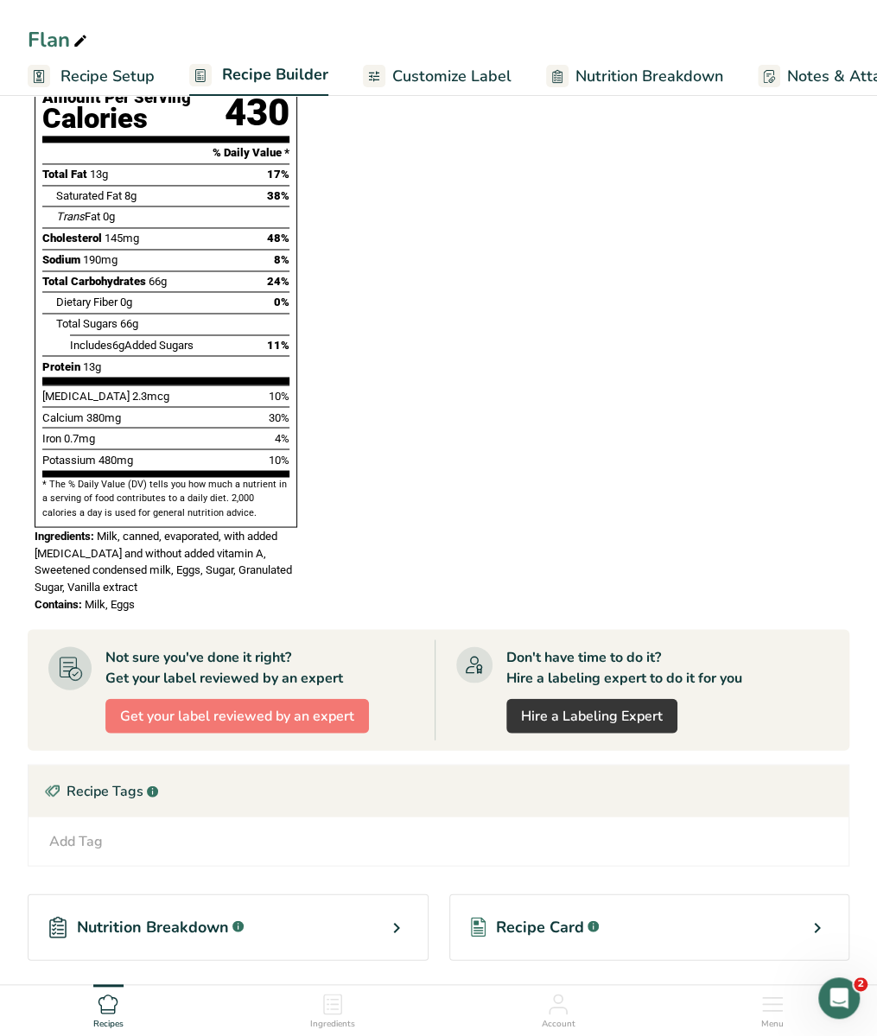
drag, startPoint x: 98, startPoint y: 491, endPoint x: 137, endPoint y: 572, distance: 89.6
click at [137, 572] on div "Nutrition Facts 1 Serving Per Container Serving Size 191g Amount Per Serving Ca…" at bounding box center [166, 273] width 276 height 690
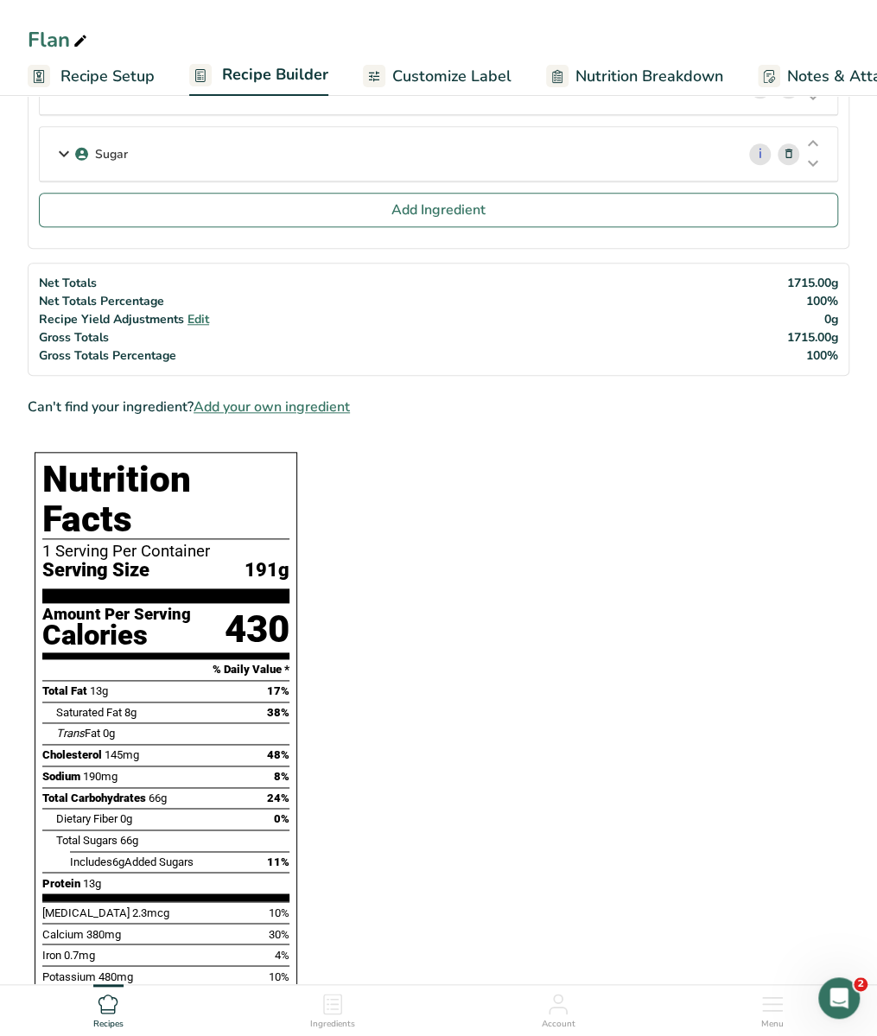
scroll to position [0, 0]
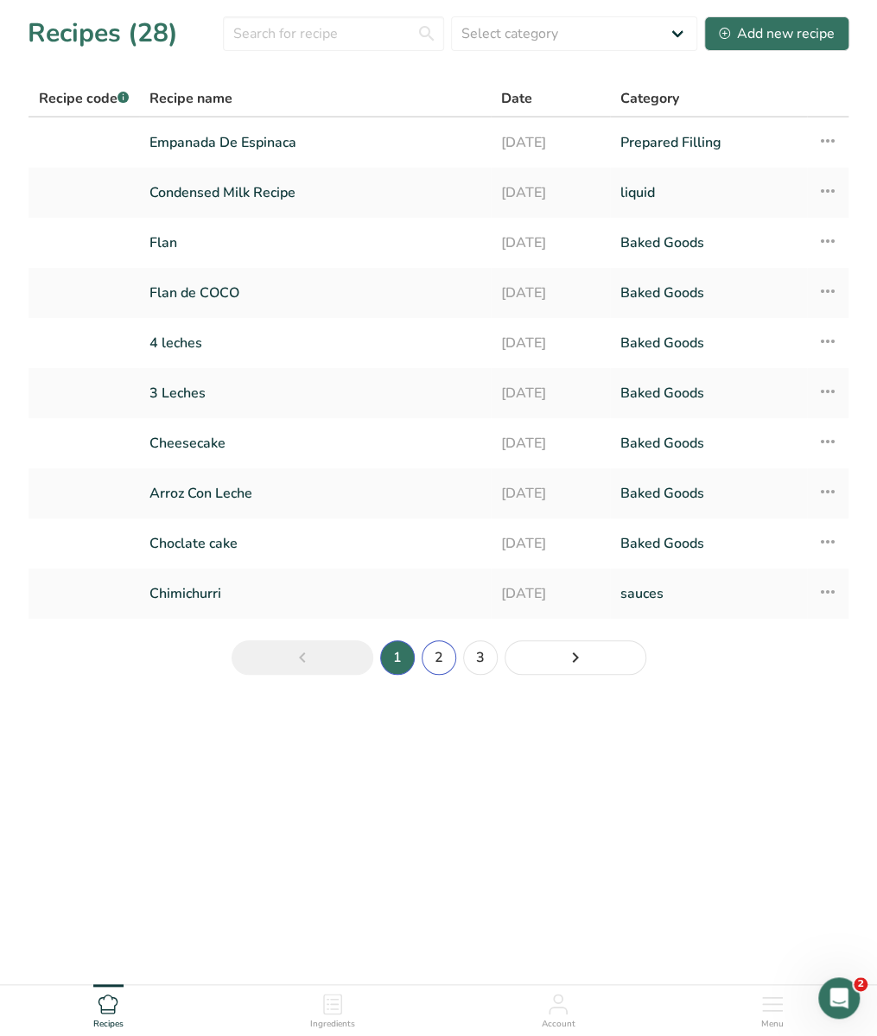
click at [446, 655] on link "2" at bounding box center [438, 657] width 35 height 35
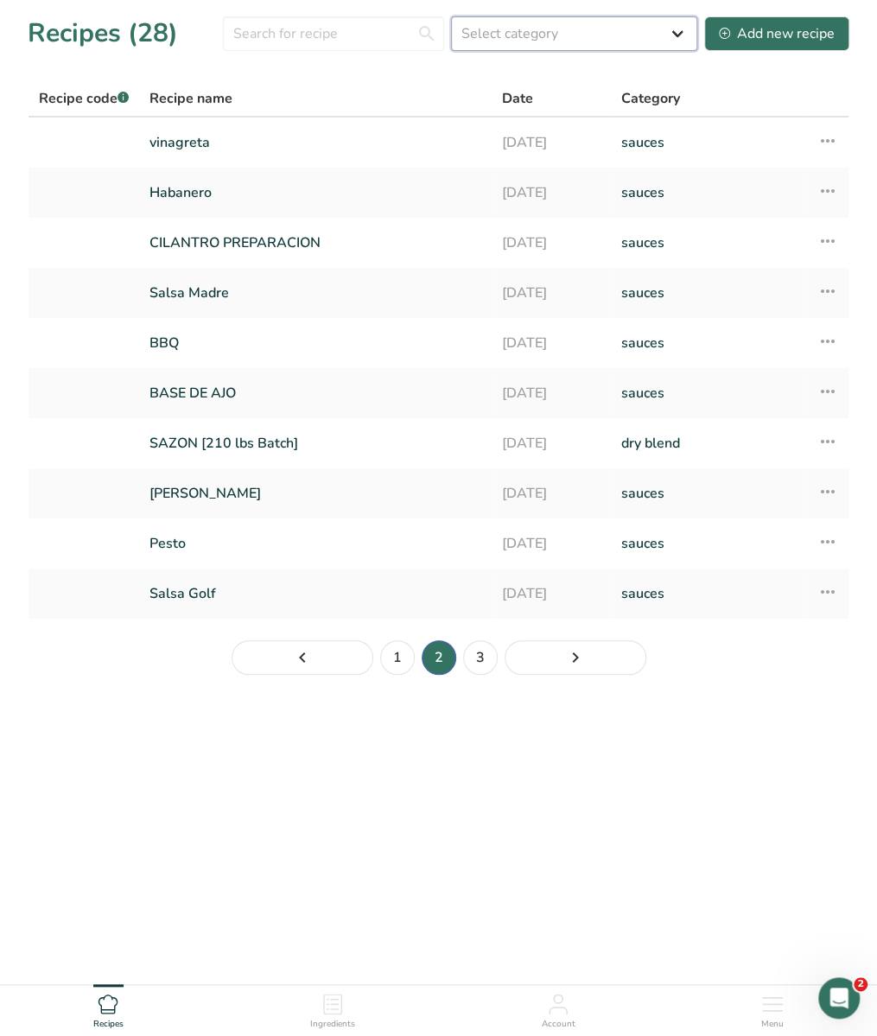
click at [636, 31] on select "Select category All Baked Goods Beverages Confectionery Cooked Meals, Salads, &…" at bounding box center [574, 33] width 246 height 35
select select "6"
click at [453, 16] on select "Select category All Baked Goods Beverages Confectionery Cooked Meals, Salads, &…" at bounding box center [574, 33] width 246 height 35
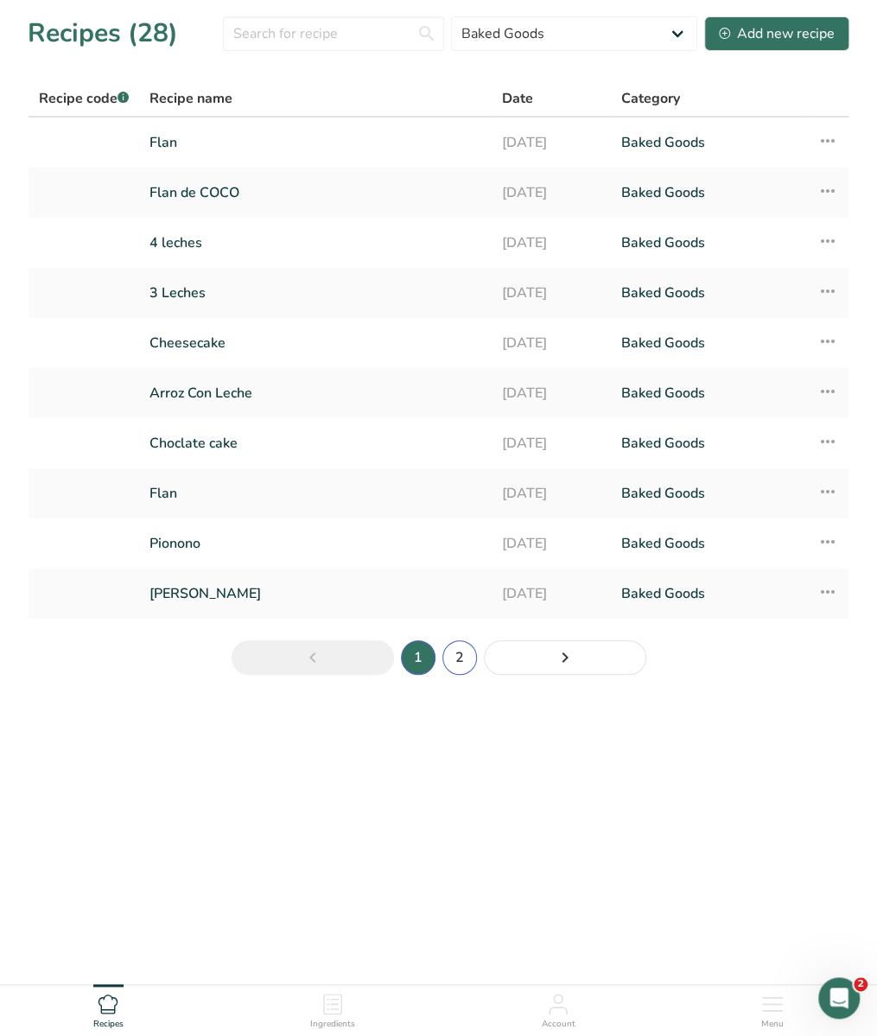
click at [457, 664] on link "2" at bounding box center [459, 657] width 35 height 35
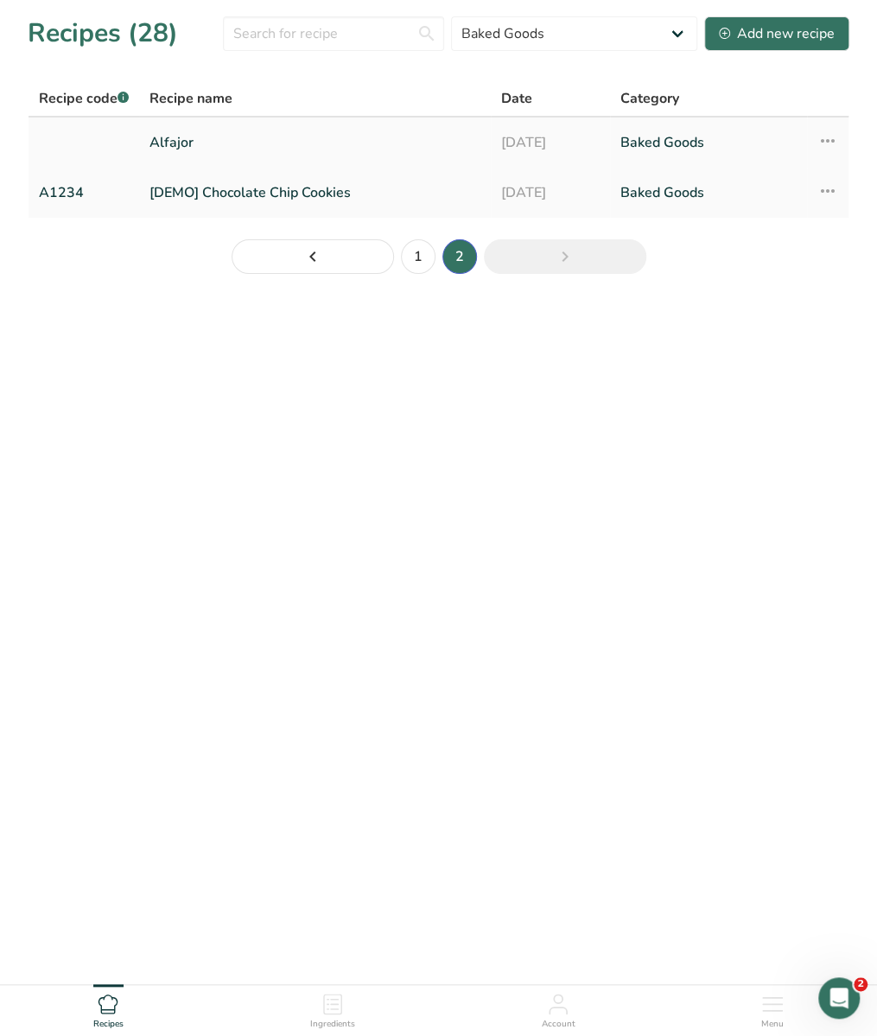
click at [168, 139] on link "Alfajor" at bounding box center [314, 142] width 331 height 36
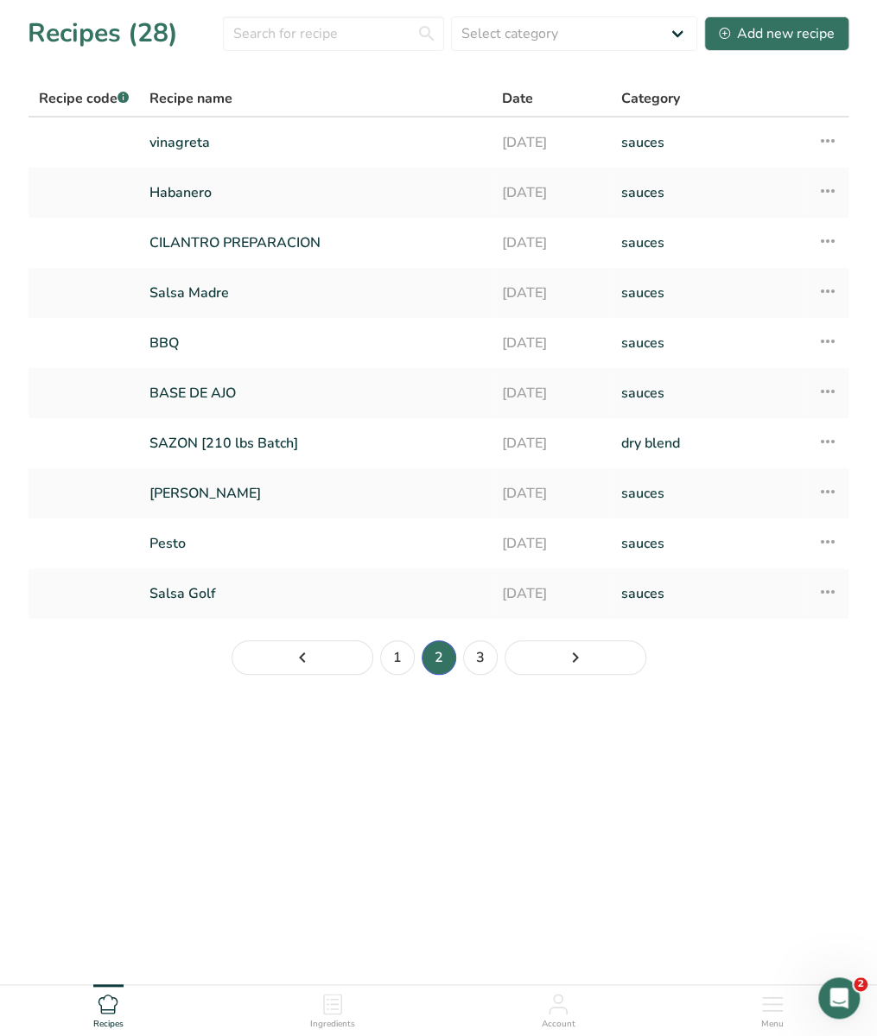
click at [544, 55] on section "Recipes (28) Select category All Baked Goods Beverages Confectionery Cooked Mea…" at bounding box center [438, 351] width 877 height 702
click at [544, 42] on select "Select category All Baked Goods Beverages Confectionery Cooked Meals, Salads, &…" at bounding box center [574, 33] width 246 height 35
click at [375, 34] on input "text" at bounding box center [333, 33] width 221 height 35
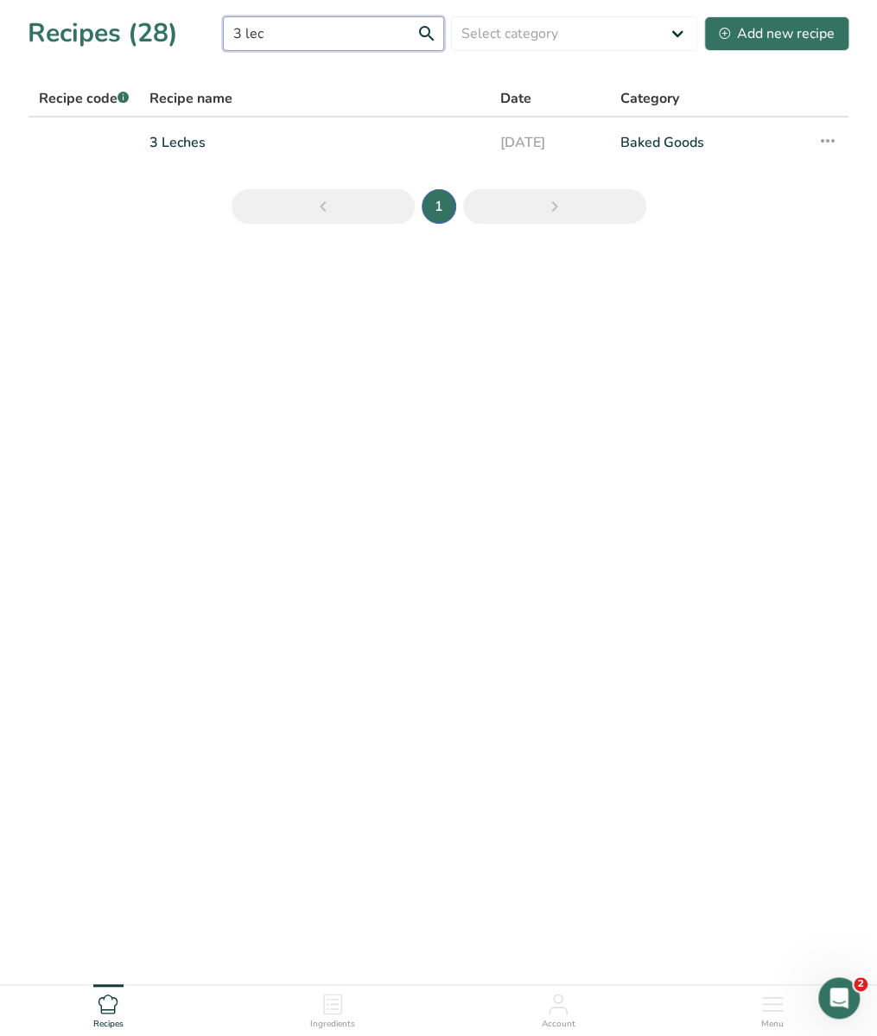
type input "3 lec"
click at [288, 155] on link "3 Leches" at bounding box center [314, 142] width 330 height 36
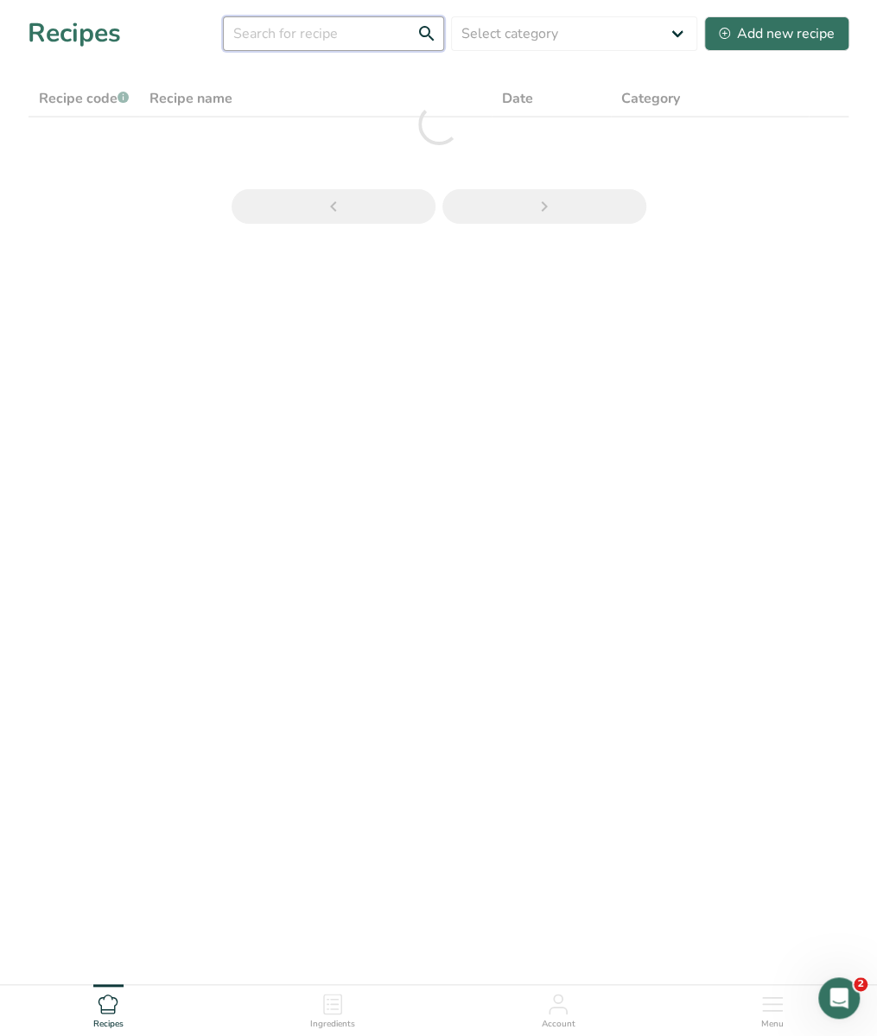
click at [378, 29] on input "text" at bounding box center [333, 33] width 221 height 35
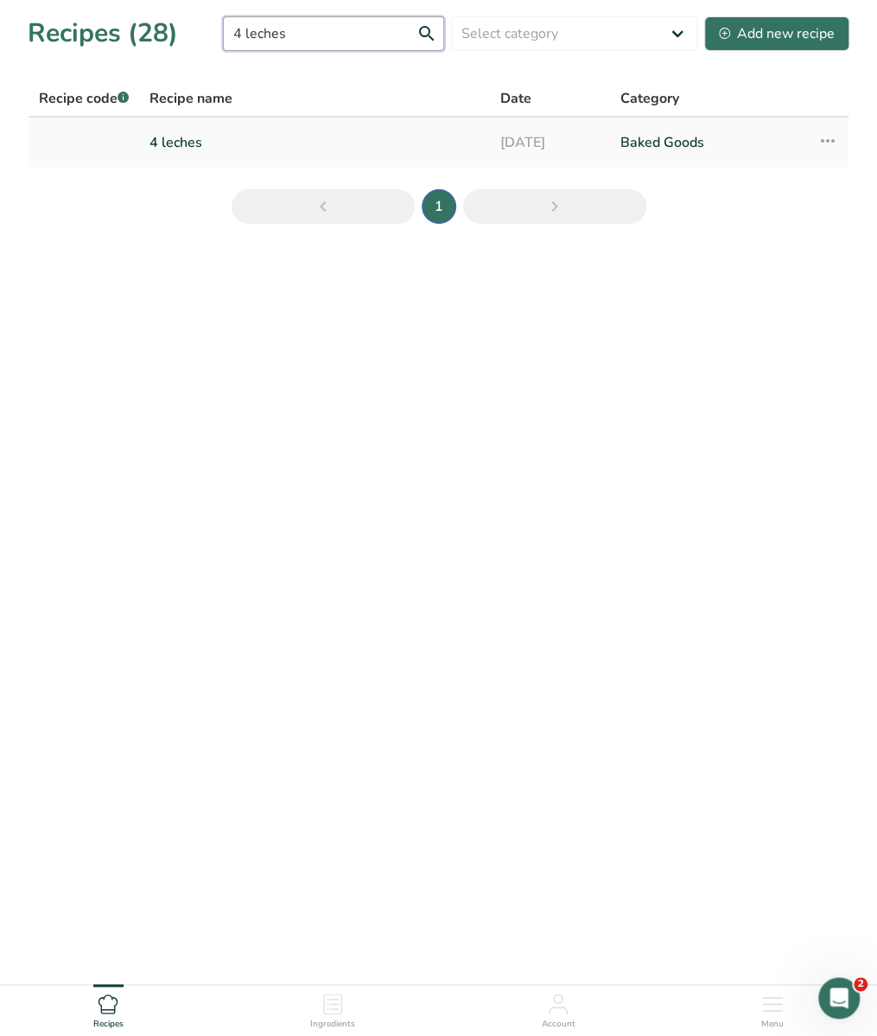
type input "4 leches"
click at [257, 143] on link "4 leches" at bounding box center [314, 142] width 330 height 36
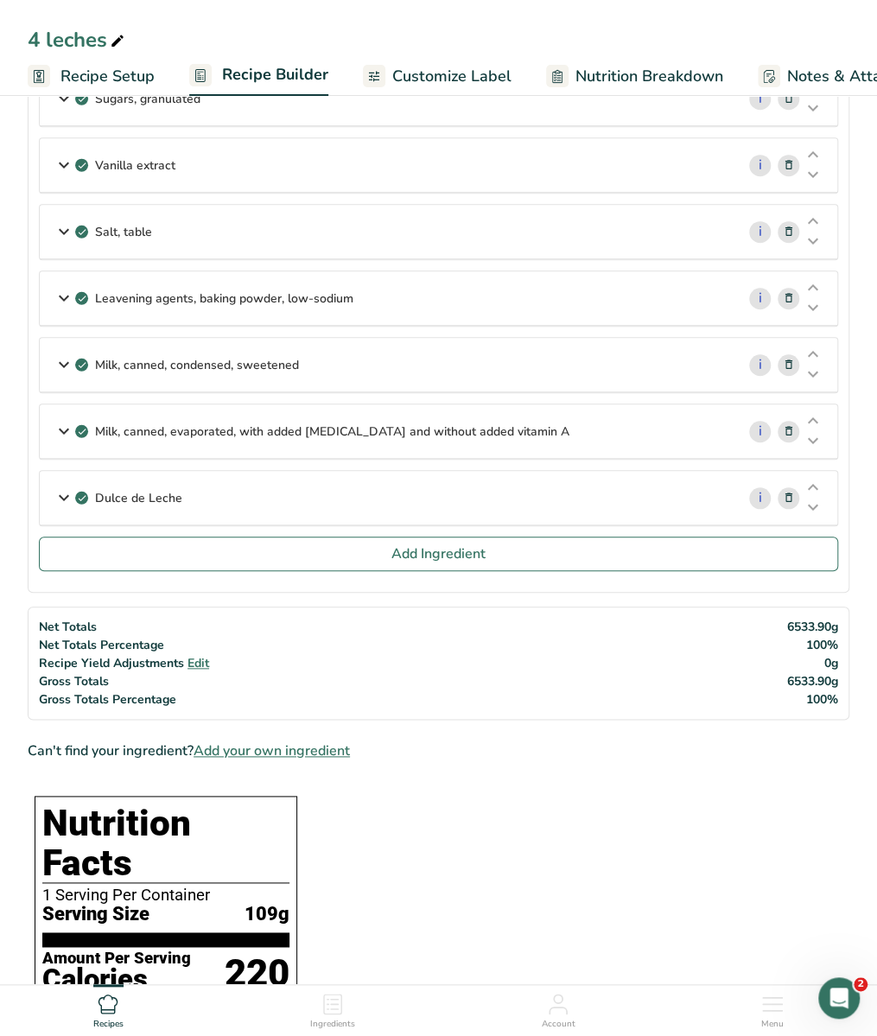
scroll to position [706, 0]
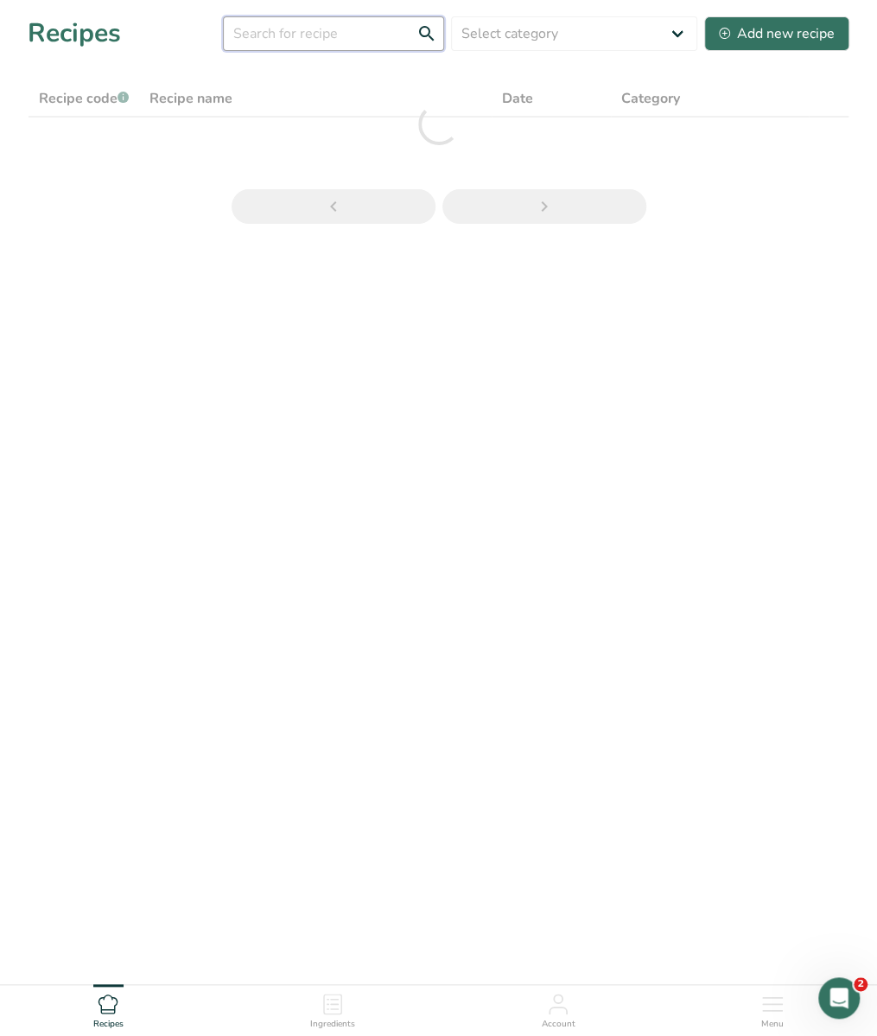
click at [314, 34] on input "text" at bounding box center [333, 33] width 221 height 35
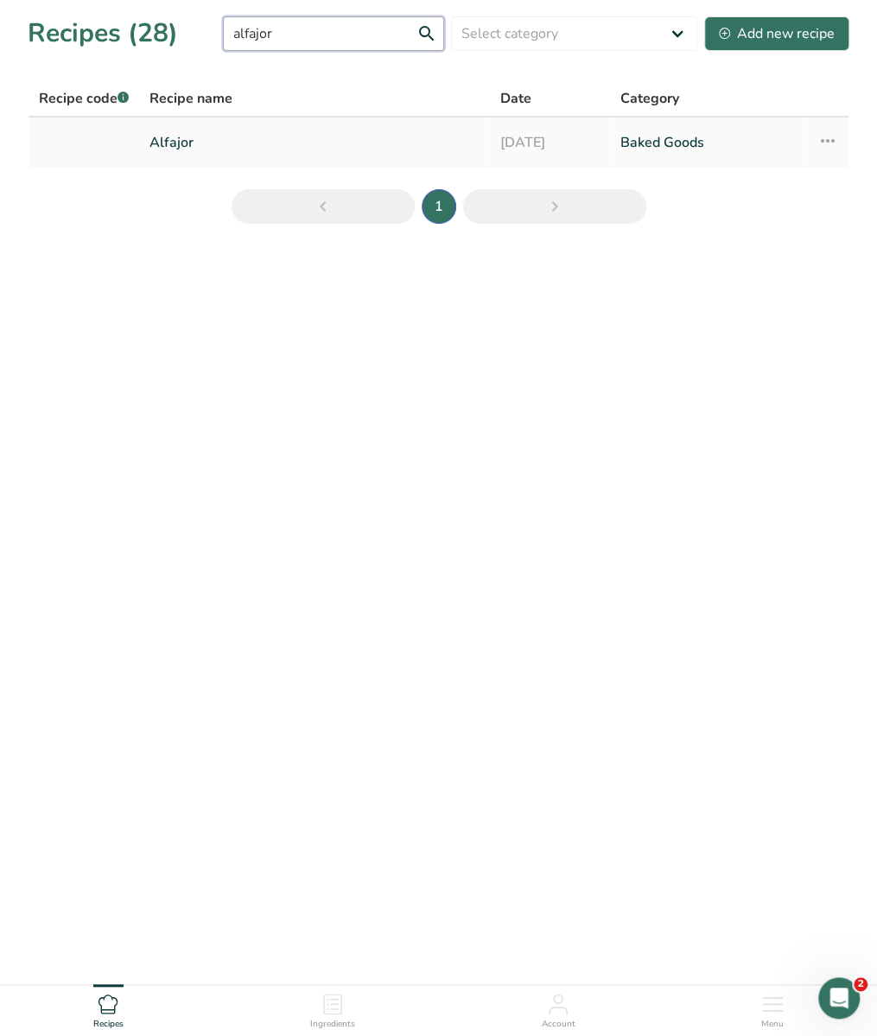
type input "alfajor"
click at [273, 140] on link "Alfajor" at bounding box center [314, 142] width 330 height 36
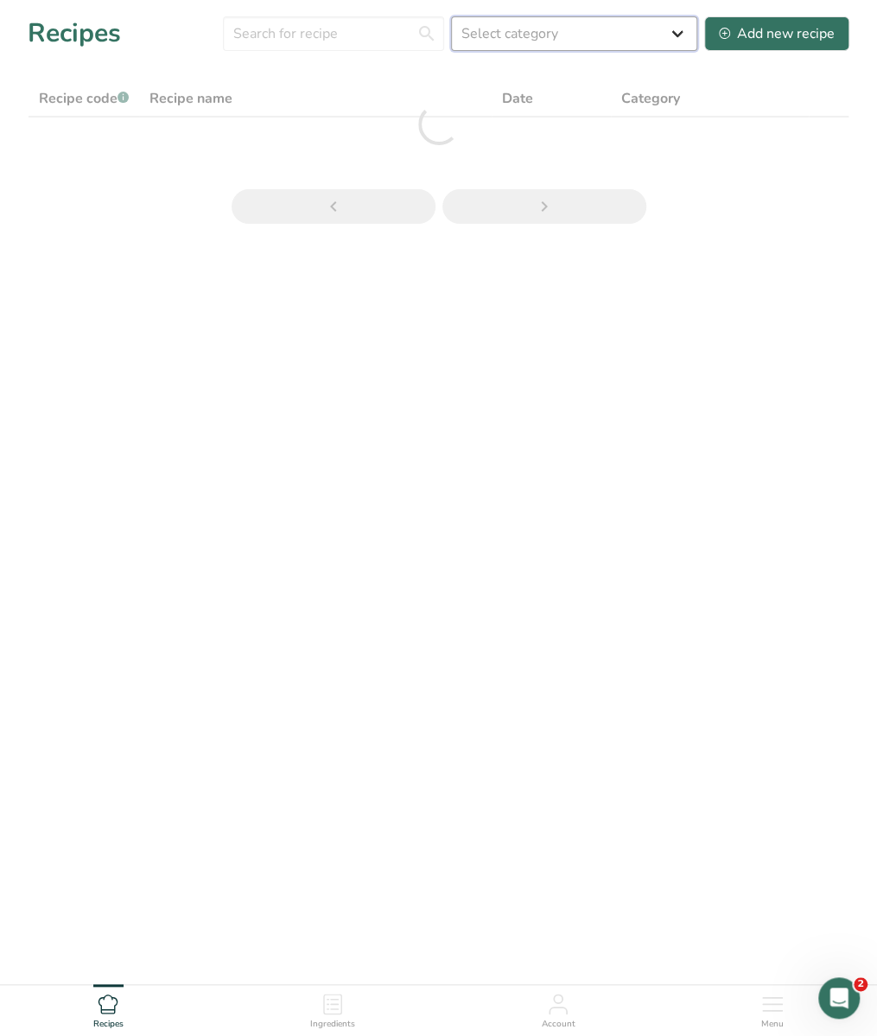
click at [513, 48] on select "Select category All Baked Goods Beverages Confectionery Cooked Meals, Salads, &…" at bounding box center [574, 33] width 246 height 35
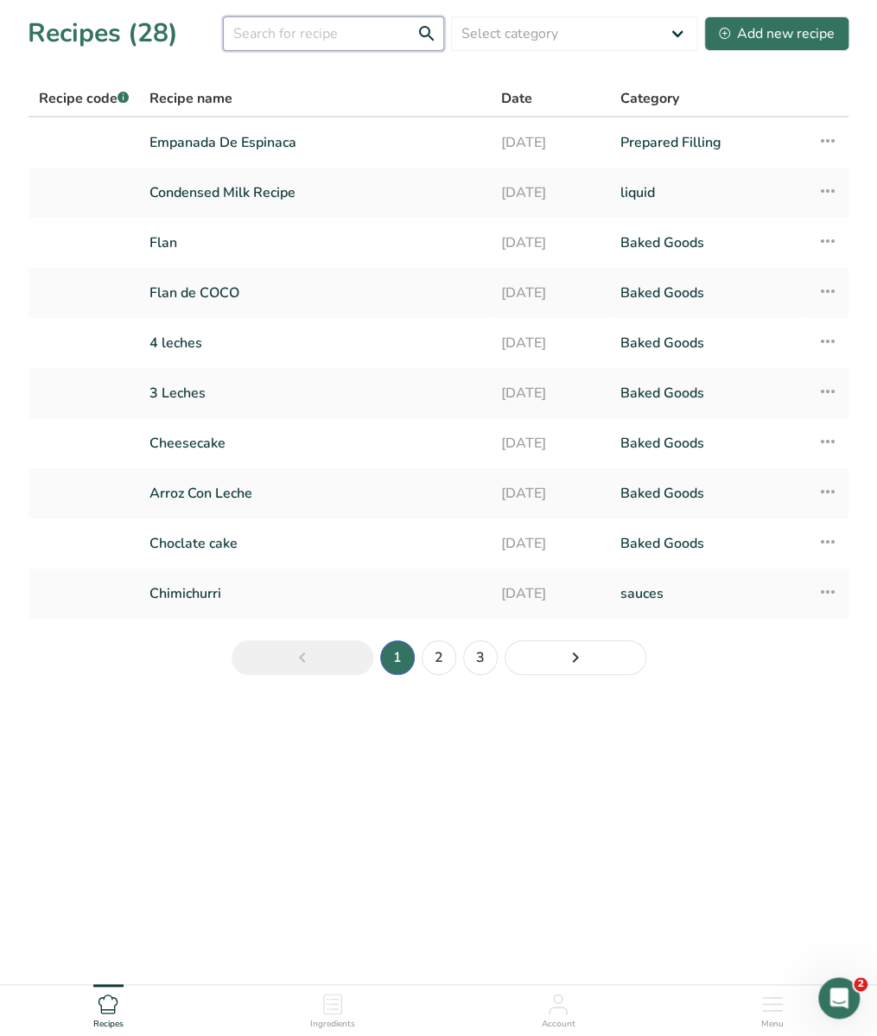
click at [343, 35] on input "text" at bounding box center [333, 33] width 221 height 35
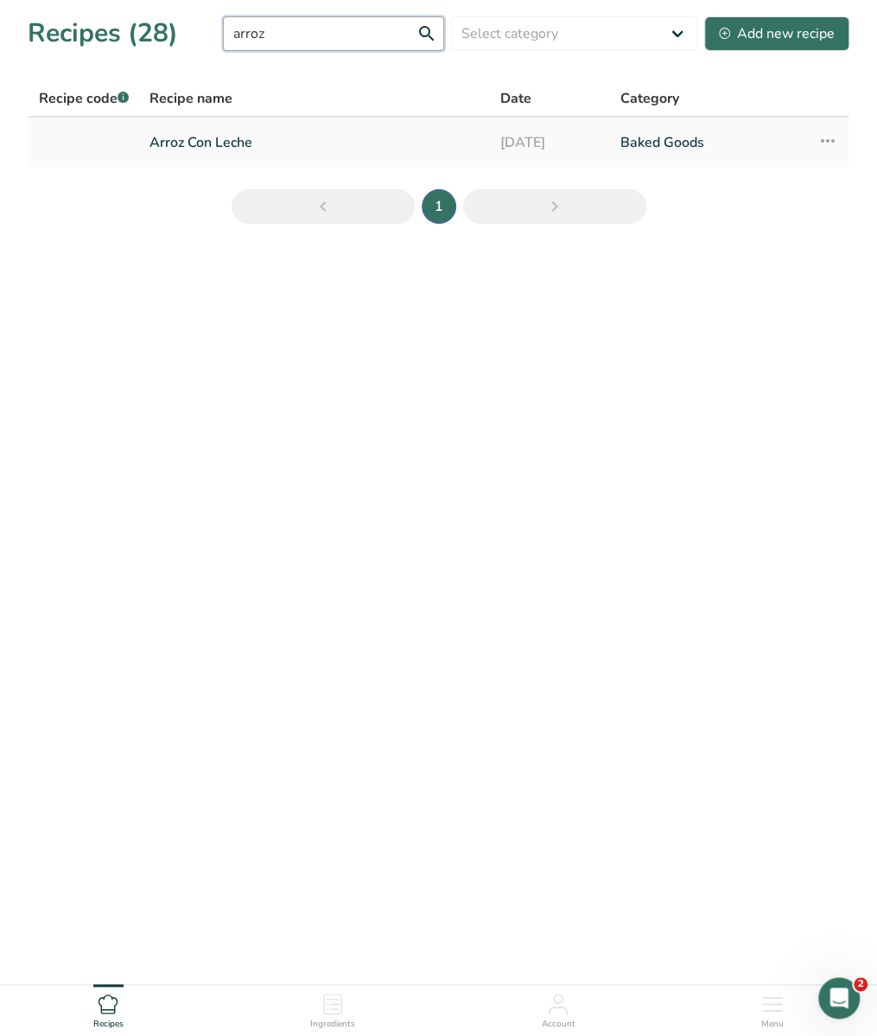
type input "arroz"
click at [268, 142] on link "Arroz Con Leche" at bounding box center [314, 142] width 330 height 36
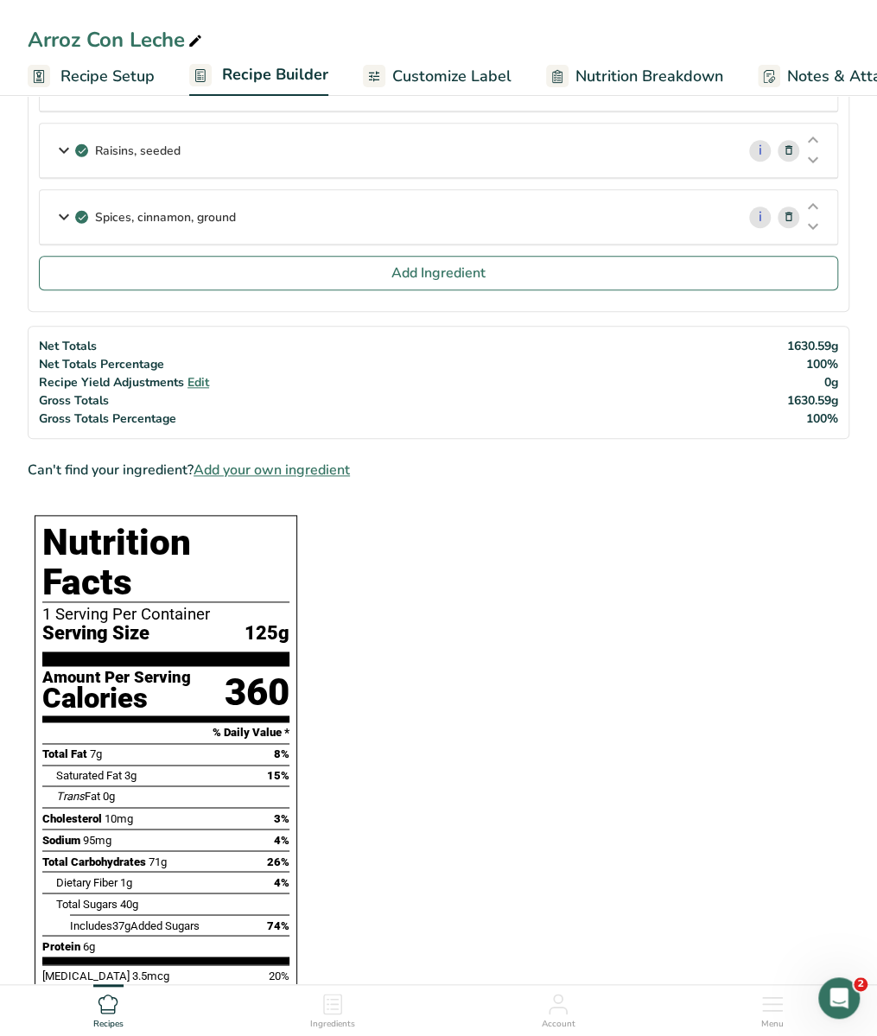
scroll to position [518, 0]
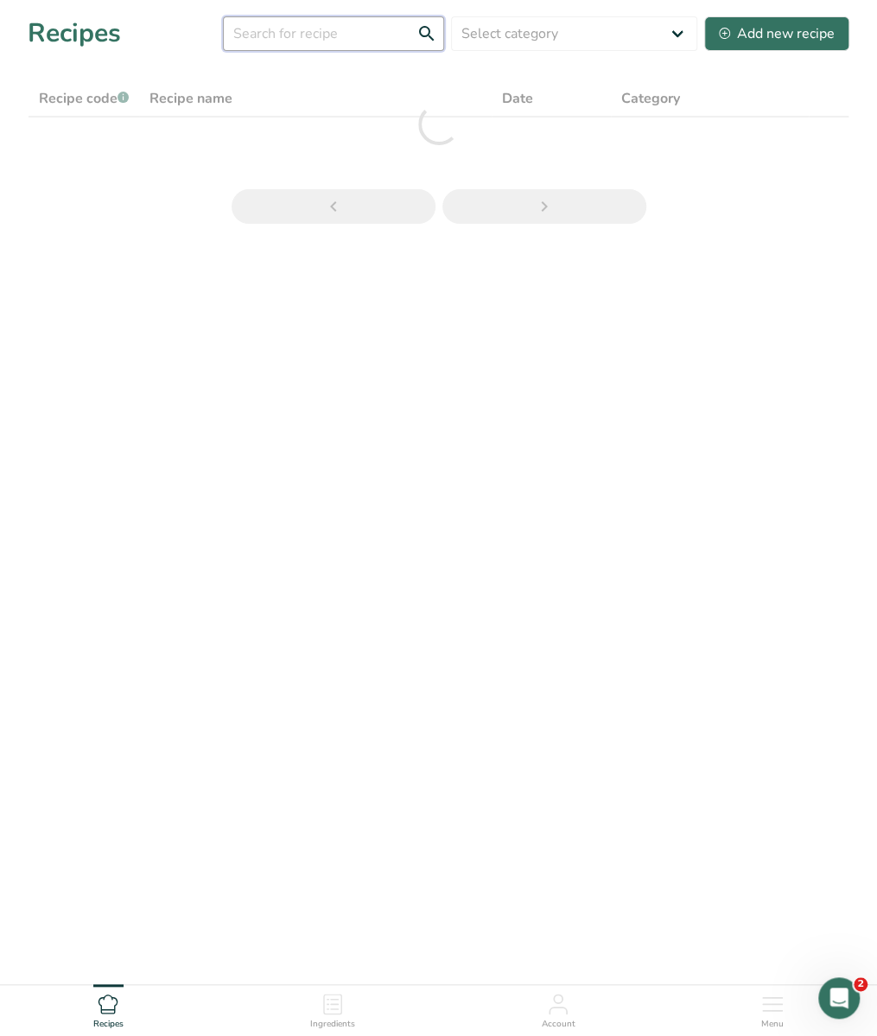
click at [372, 39] on input "text" at bounding box center [333, 33] width 221 height 35
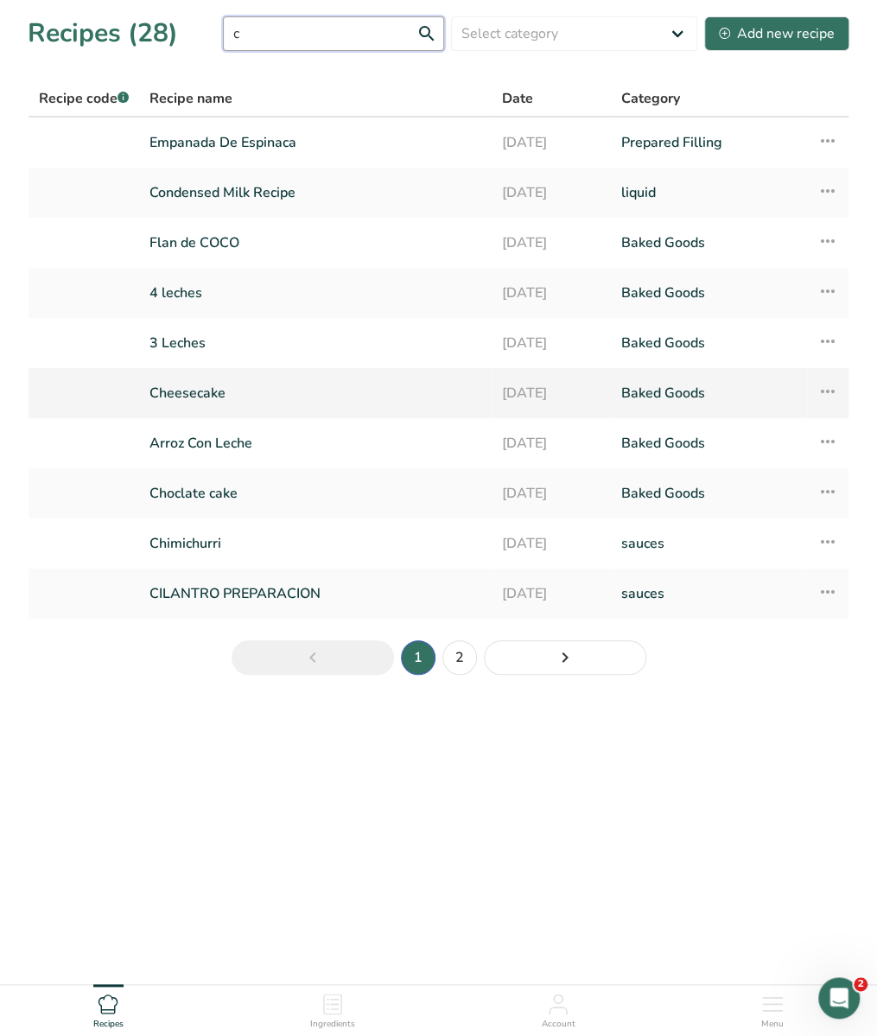
type input "c"
click at [216, 379] on link "Cheesecake" at bounding box center [315, 393] width 332 height 36
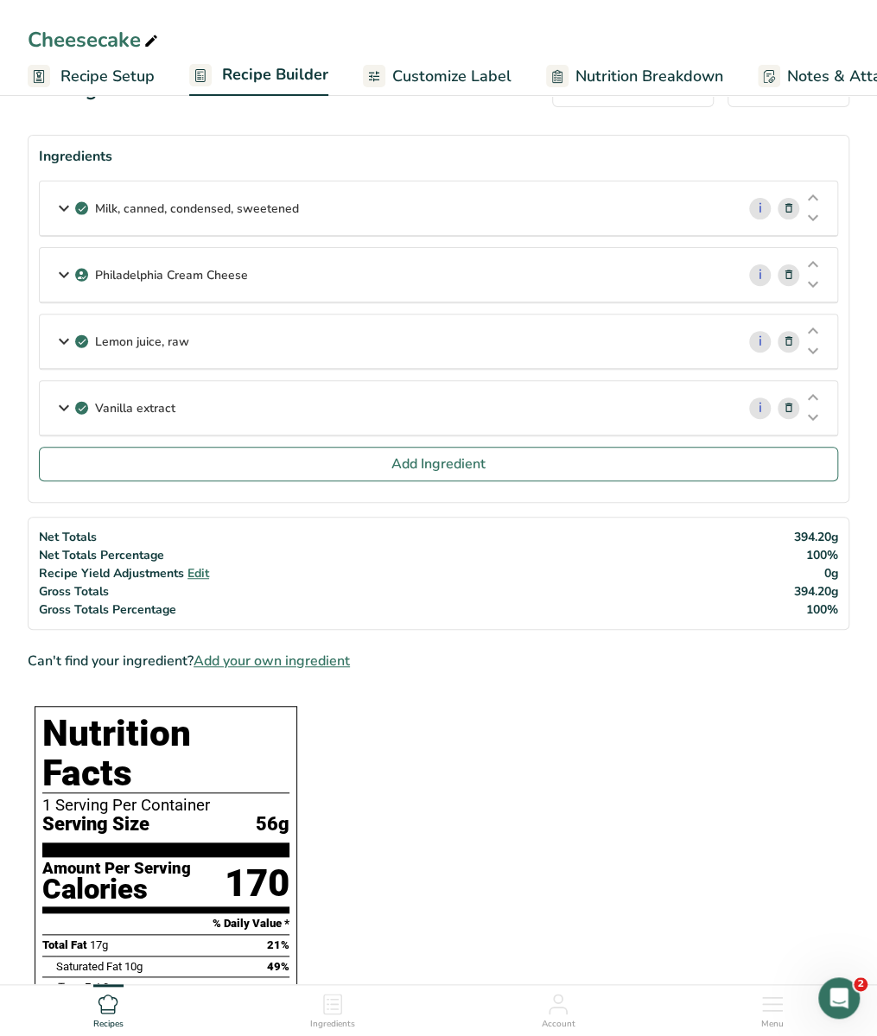
scroll to position [53, 0]
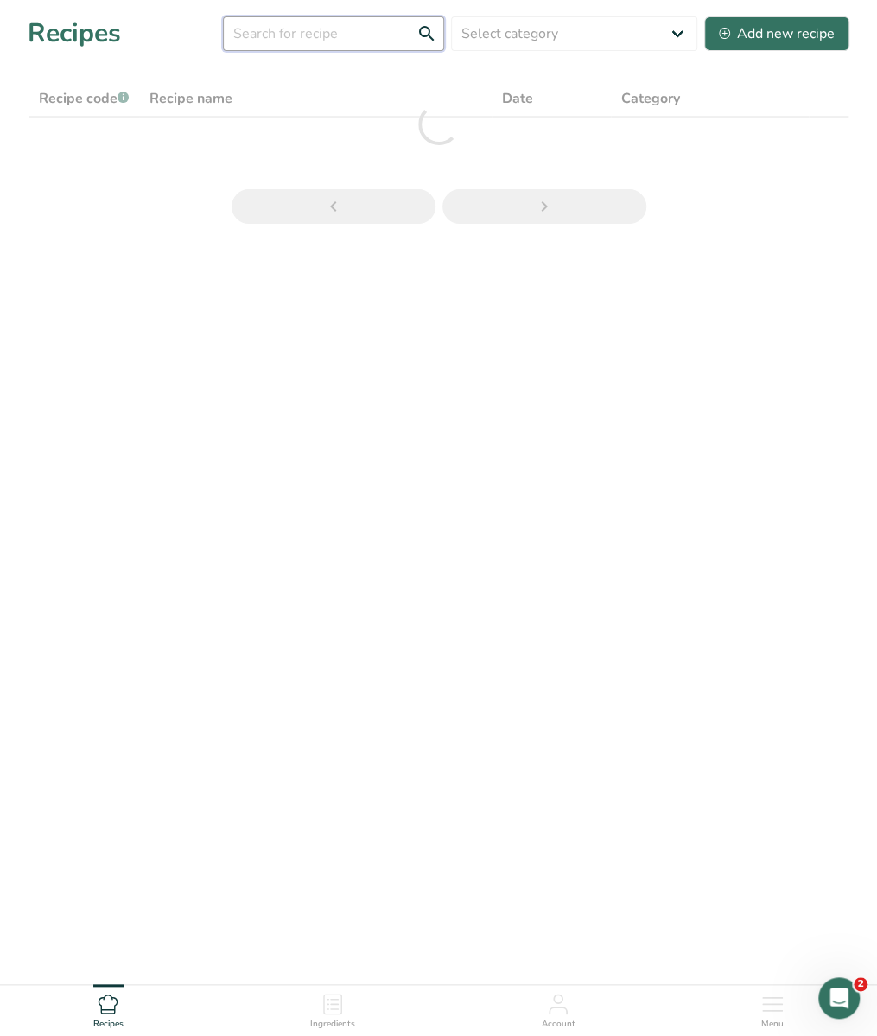
click at [322, 45] on input "text" at bounding box center [333, 33] width 221 height 35
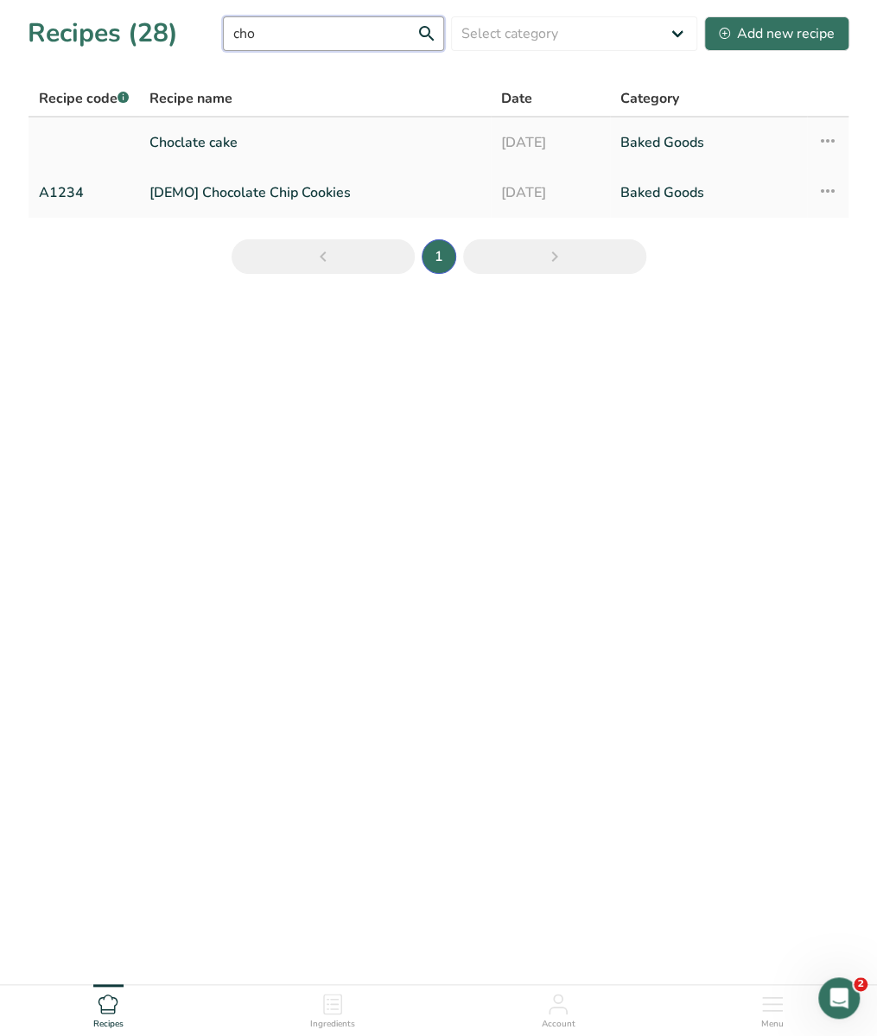
type input "cho"
click at [214, 148] on link "Choclate cake" at bounding box center [314, 142] width 331 height 36
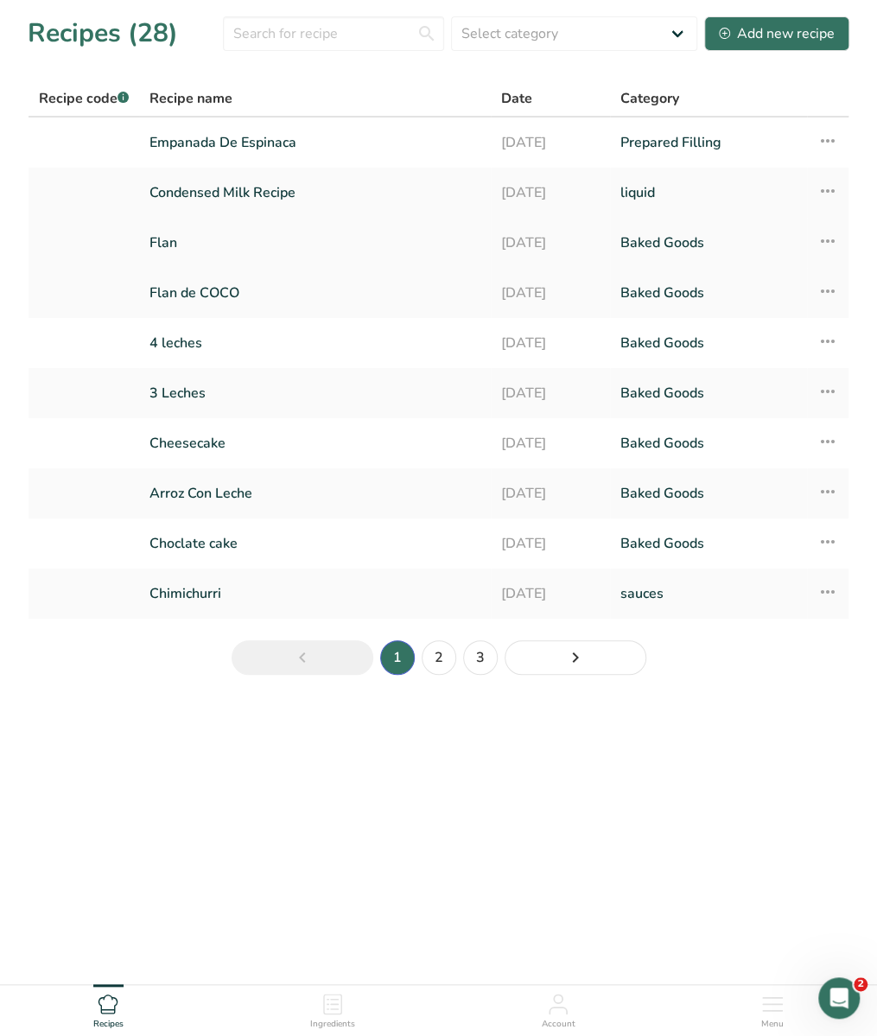
click at [241, 251] on link "Flan" at bounding box center [314, 243] width 331 height 36
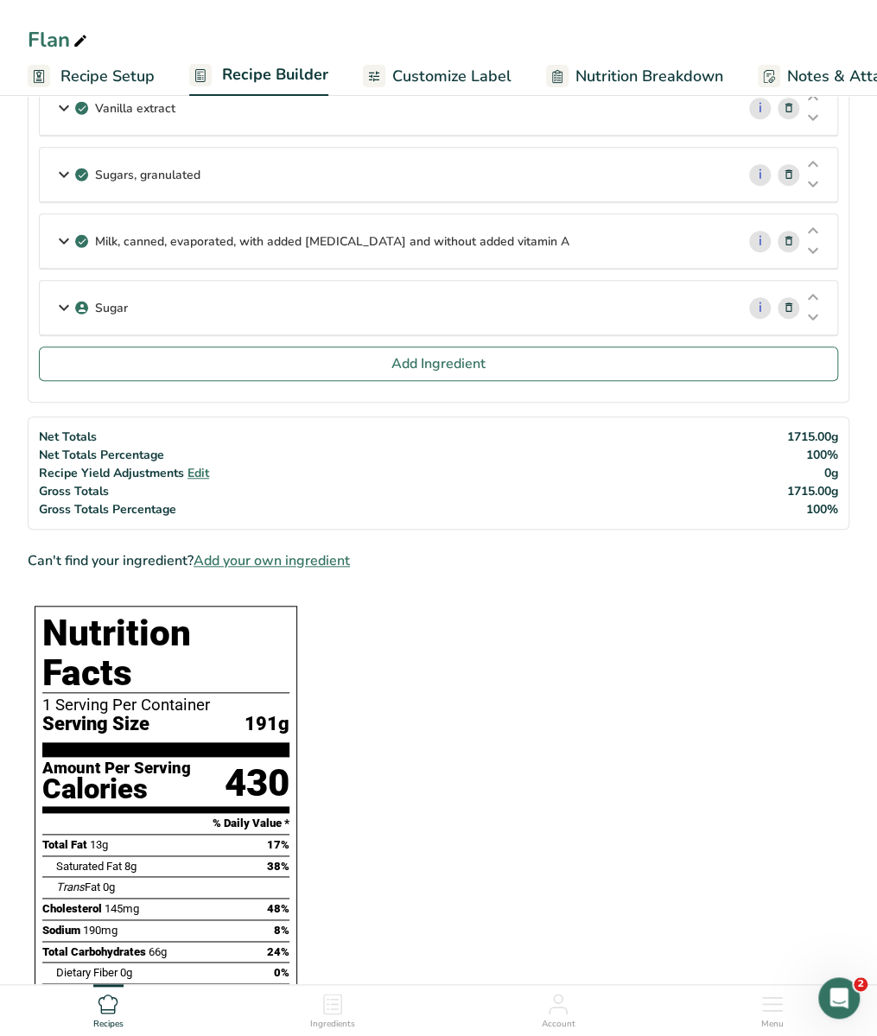
scroll to position [295, 0]
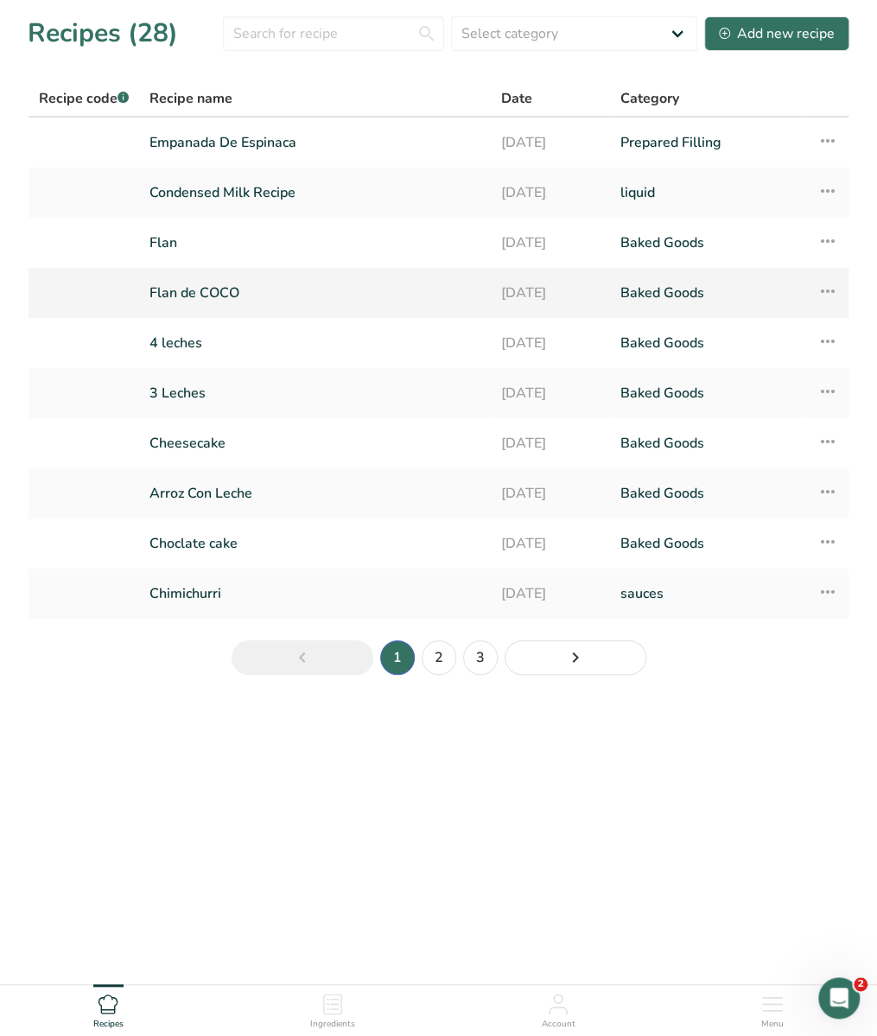
click at [220, 289] on link "Flan de COCO" at bounding box center [314, 293] width 331 height 36
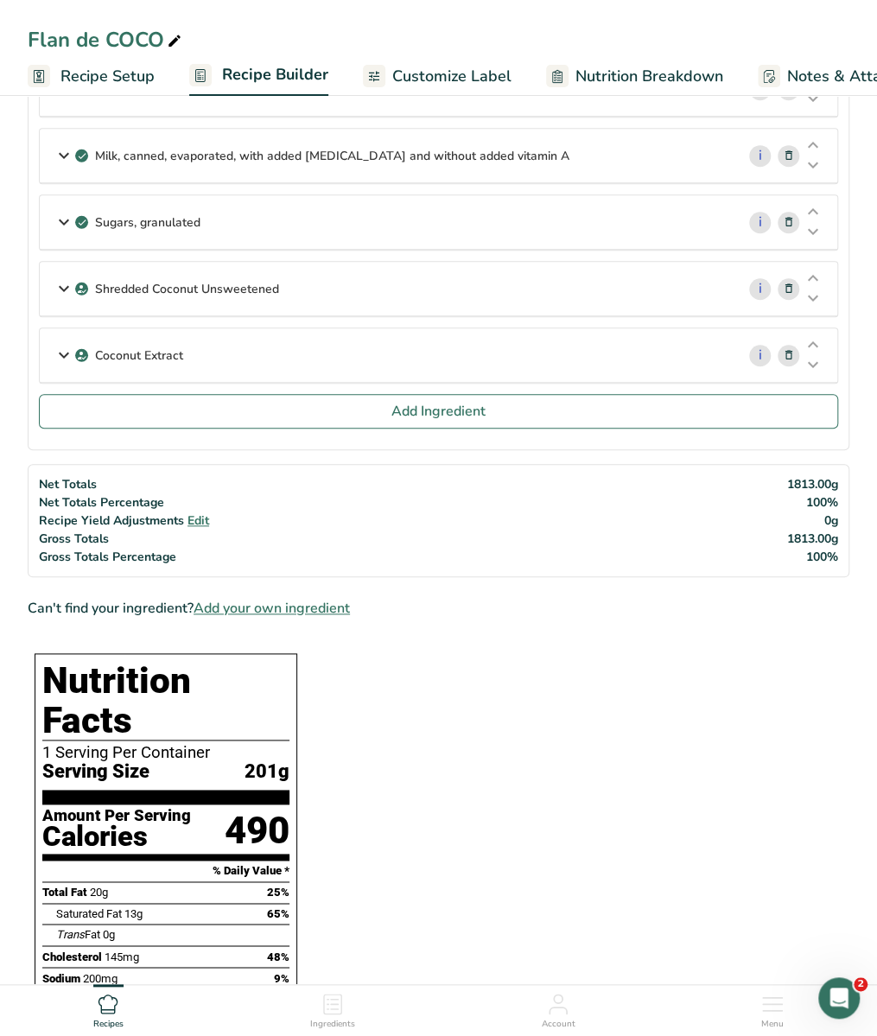
scroll to position [420, 0]
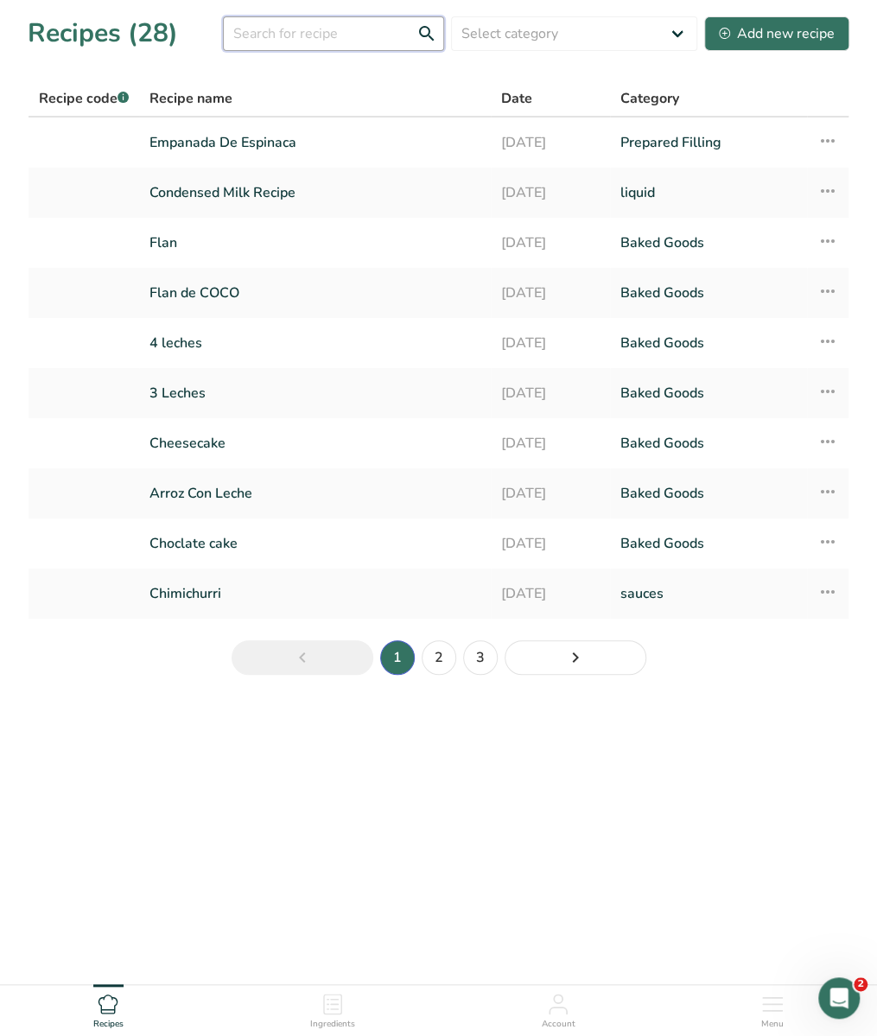
click at [294, 42] on input "text" at bounding box center [333, 33] width 221 height 35
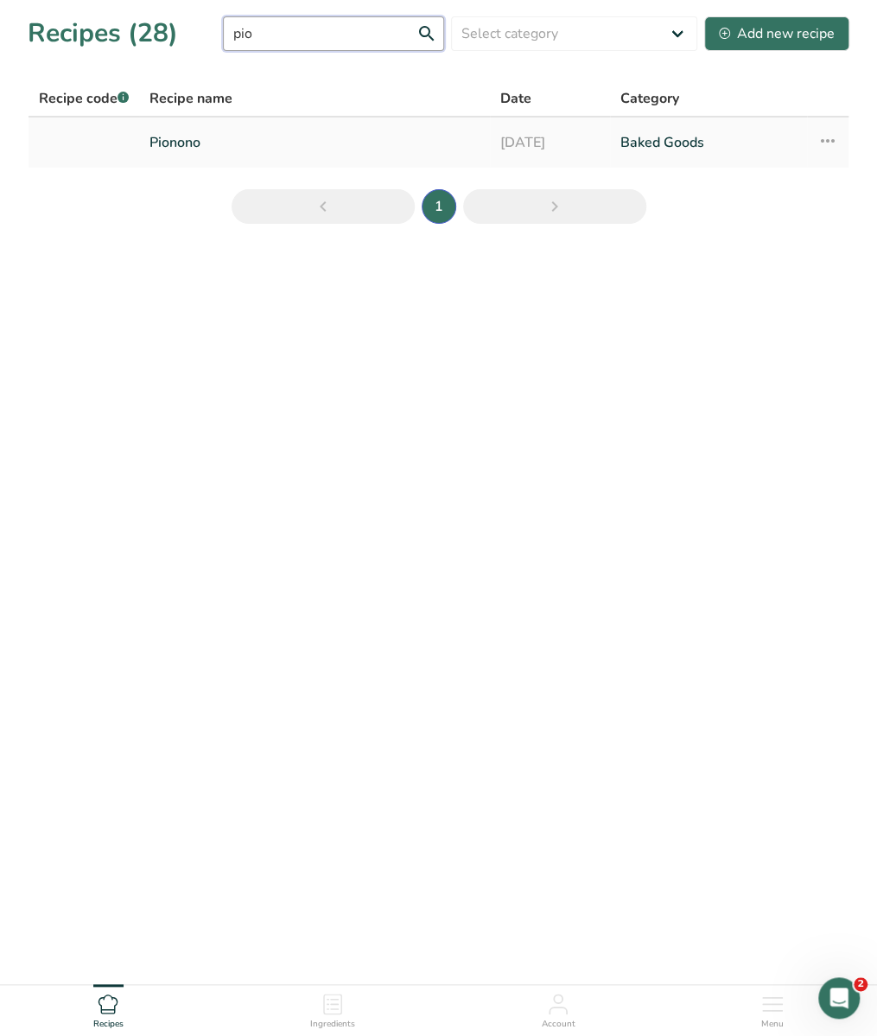
type input "pio"
click at [188, 150] on link "Pionono" at bounding box center [314, 142] width 330 height 36
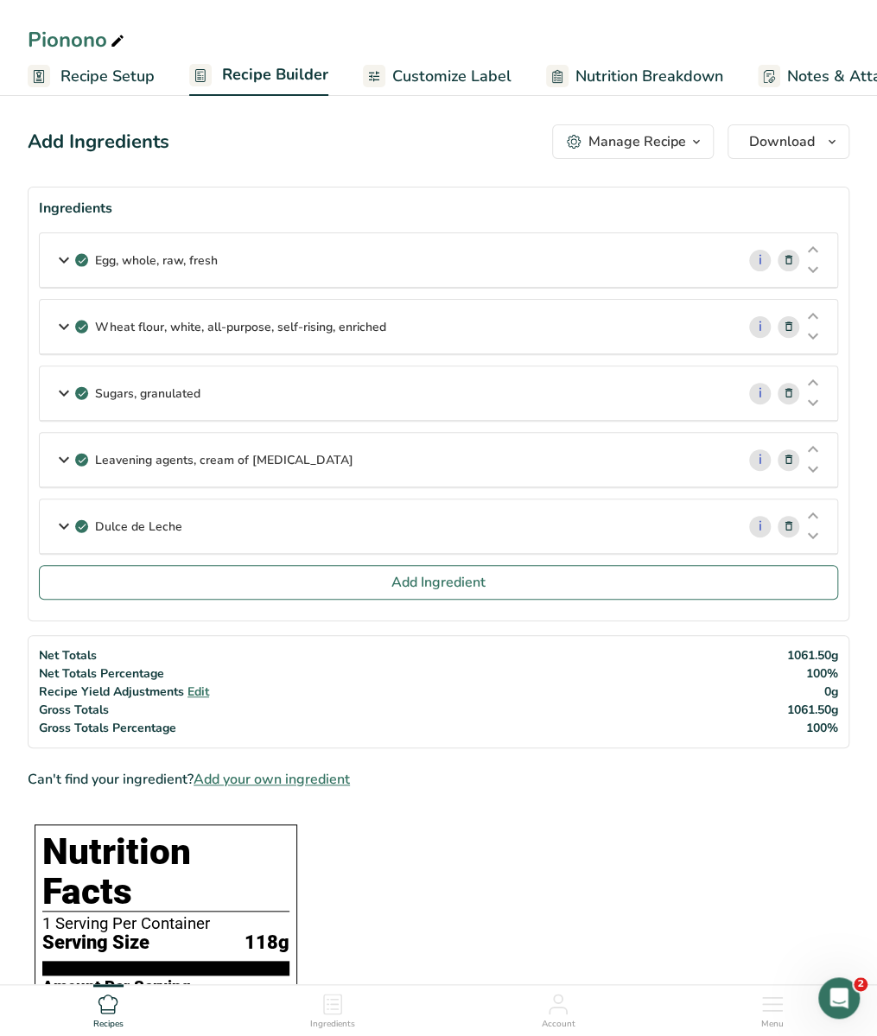
scroll to position [4, 0]
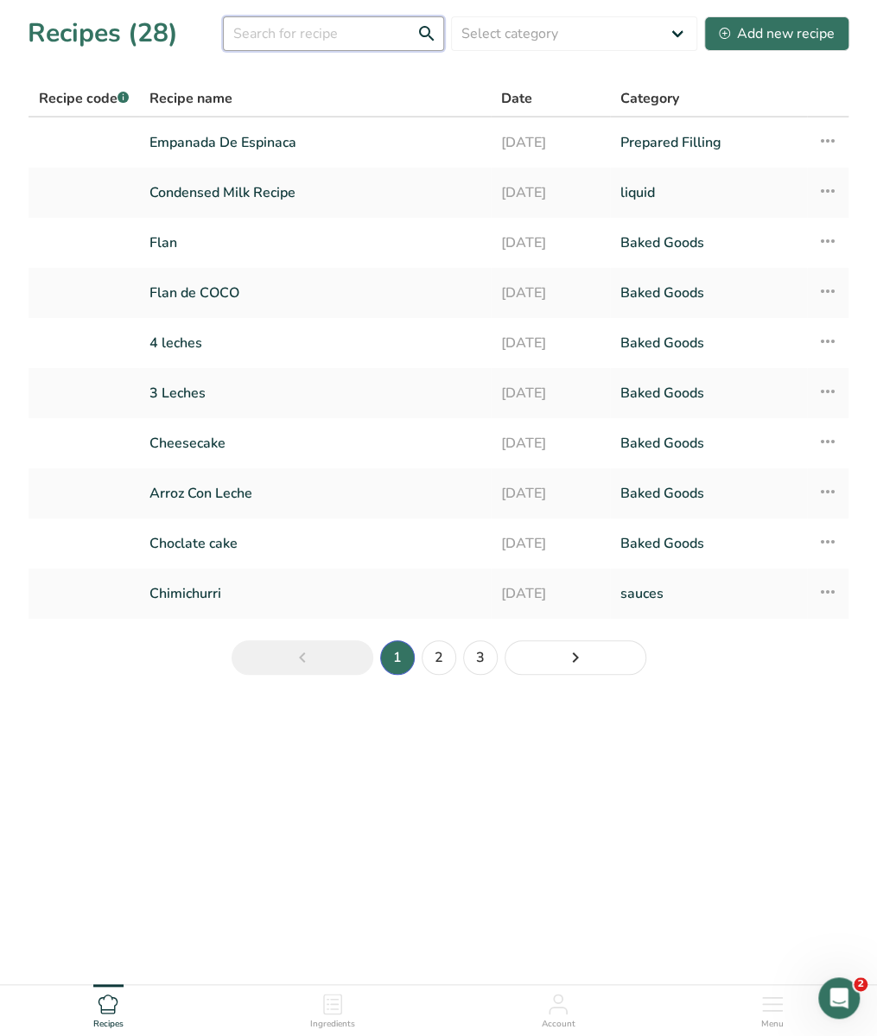
click at [341, 41] on input "text" at bounding box center [333, 33] width 221 height 35
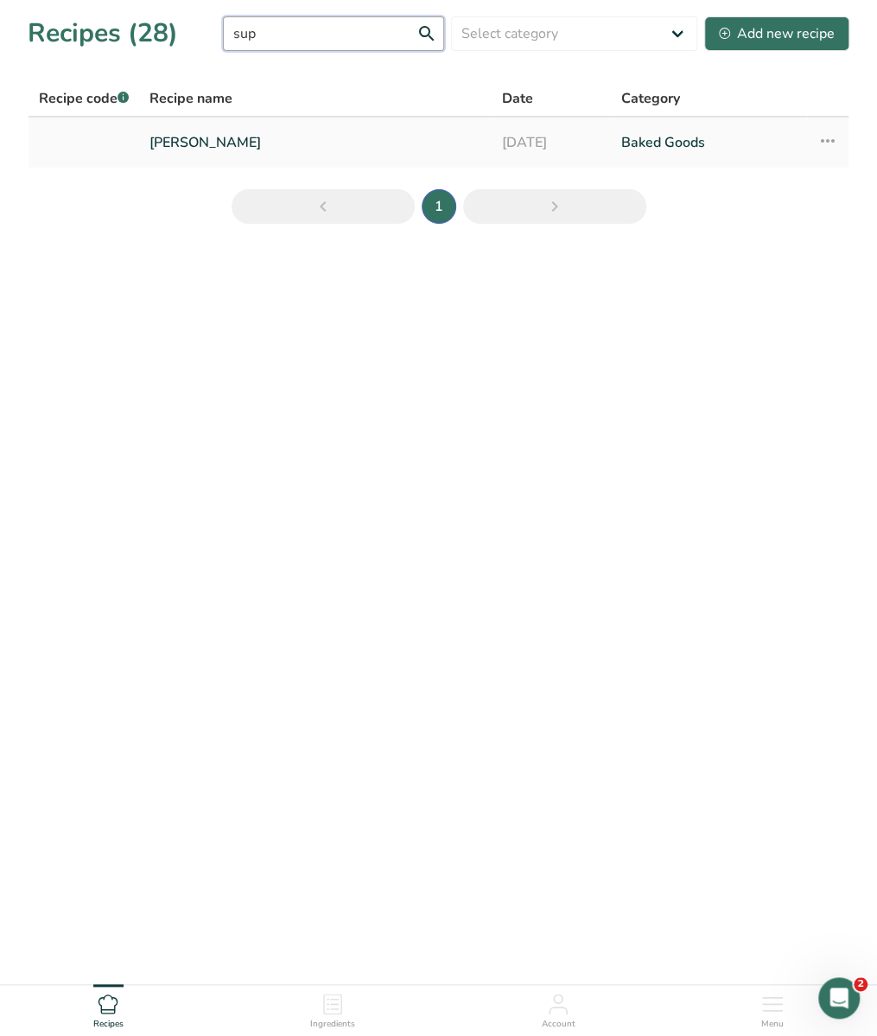
type input "sup"
click at [269, 143] on link "Supiro Limeno" at bounding box center [315, 142] width 332 height 36
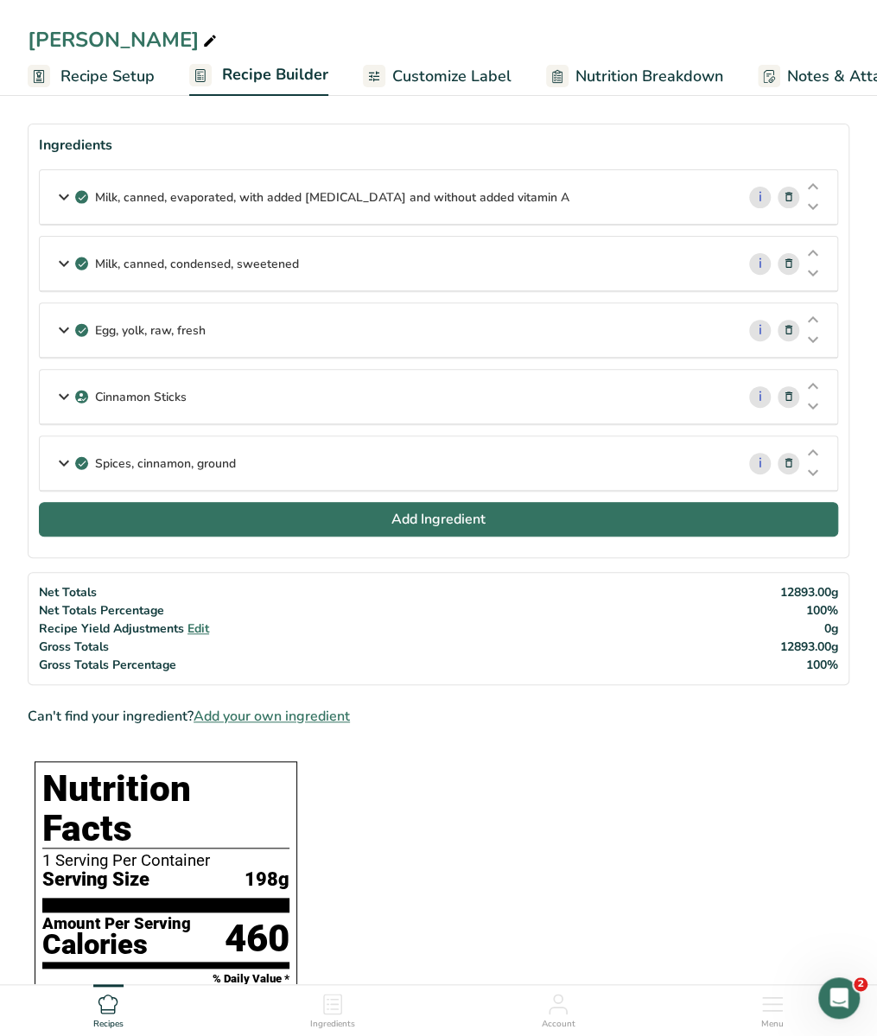
scroll to position [66, 0]
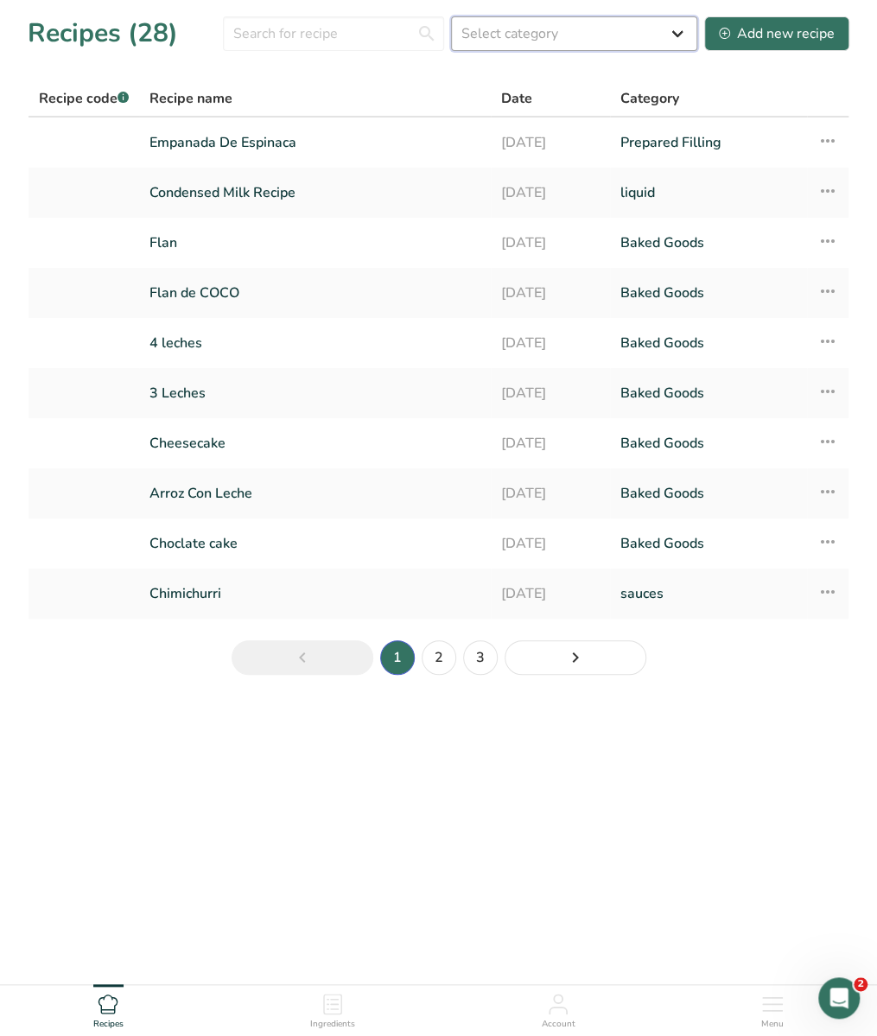
click at [561, 39] on select "Select category All Baked Goods Beverages Confectionery Cooked Meals, Salads, &…" at bounding box center [574, 33] width 246 height 35
select select "6"
click at [453, 16] on select "Select category All Baked Goods Beverages Confectionery Cooked Meals, Salads, &…" at bounding box center [574, 33] width 246 height 35
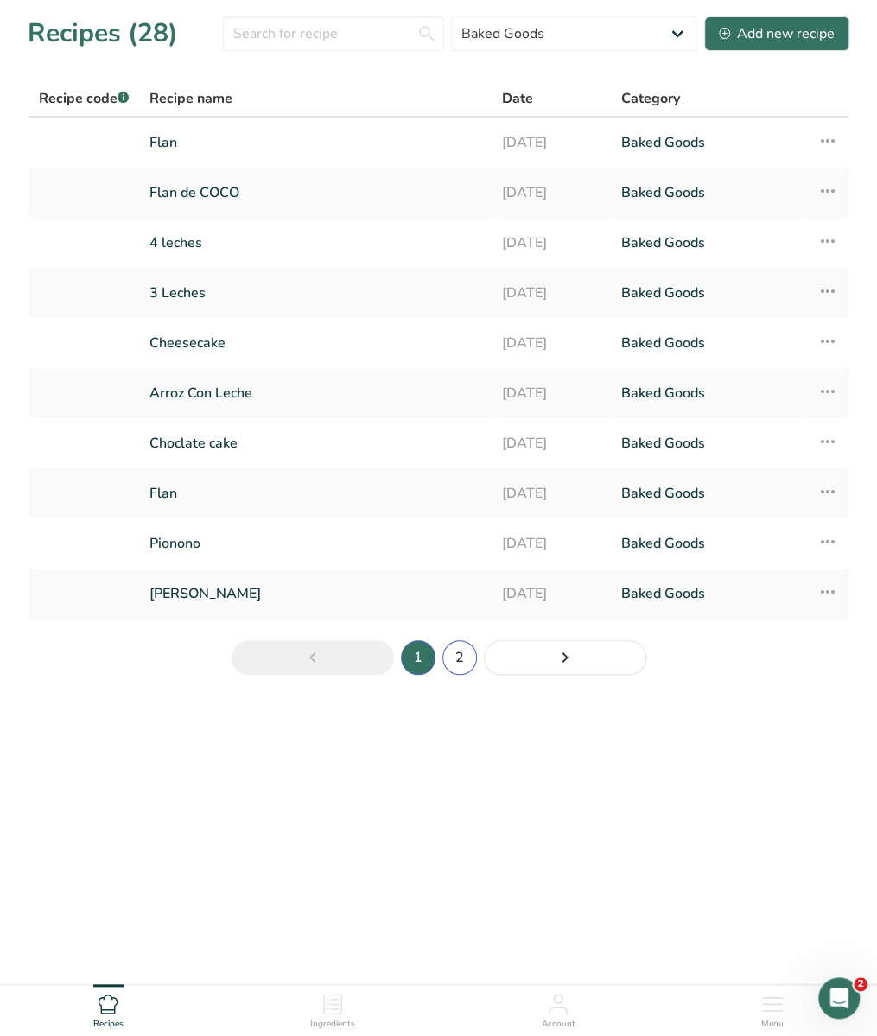
click at [453, 659] on link "2" at bounding box center [459, 657] width 35 height 35
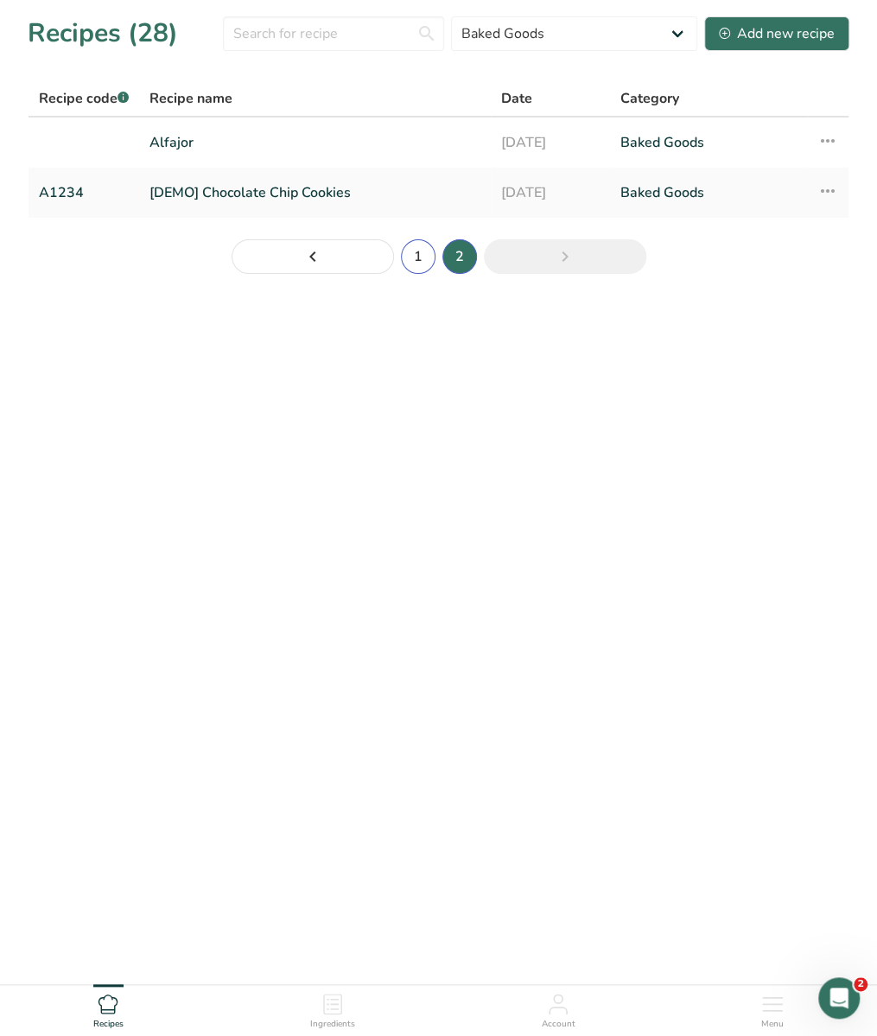
click at [412, 250] on link "1" at bounding box center [418, 256] width 35 height 35
